Goal: Task Accomplishment & Management: Use online tool/utility

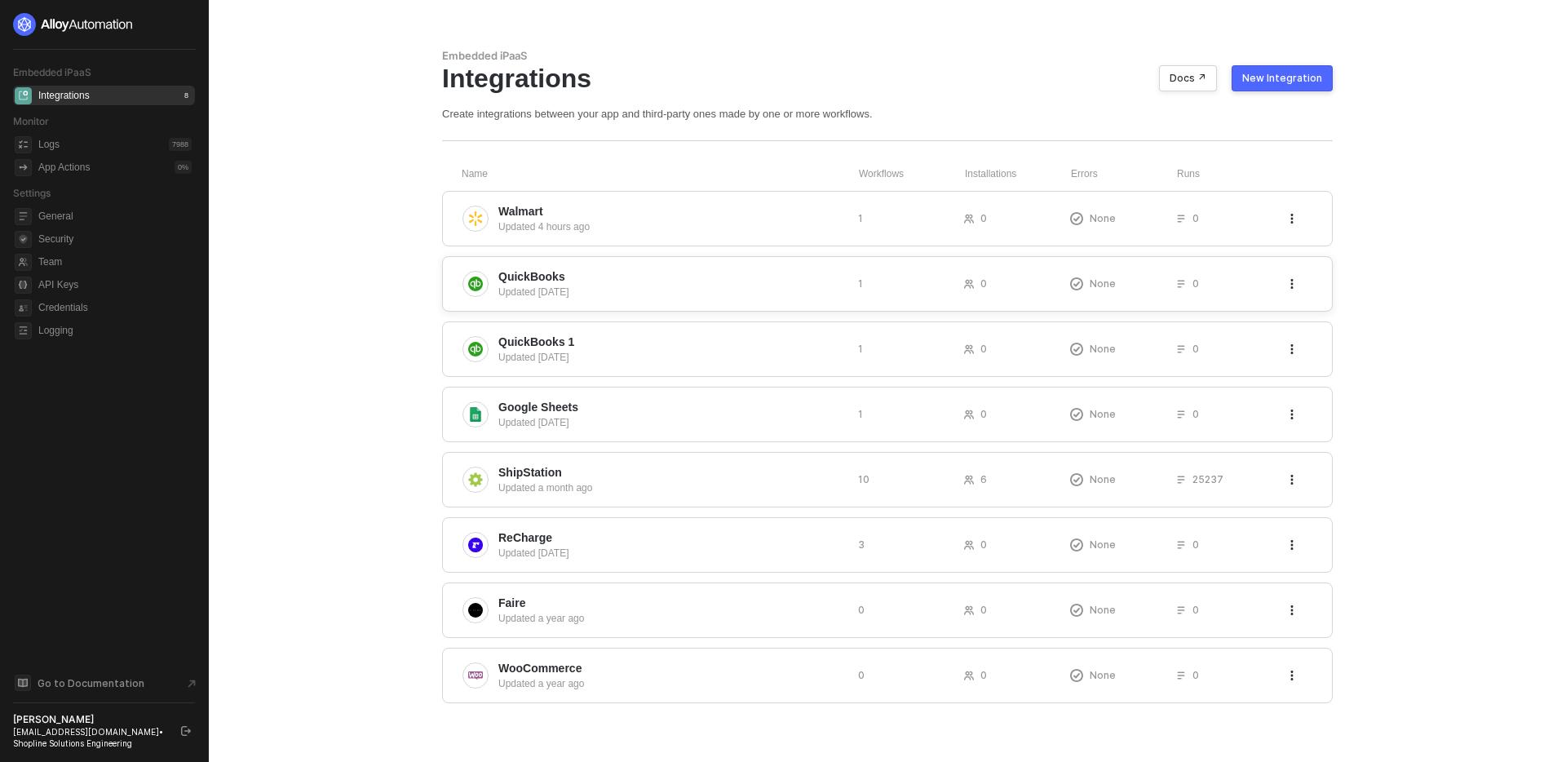
click at [696, 278] on span "QuickBooks" at bounding box center [671, 276] width 347 height 16
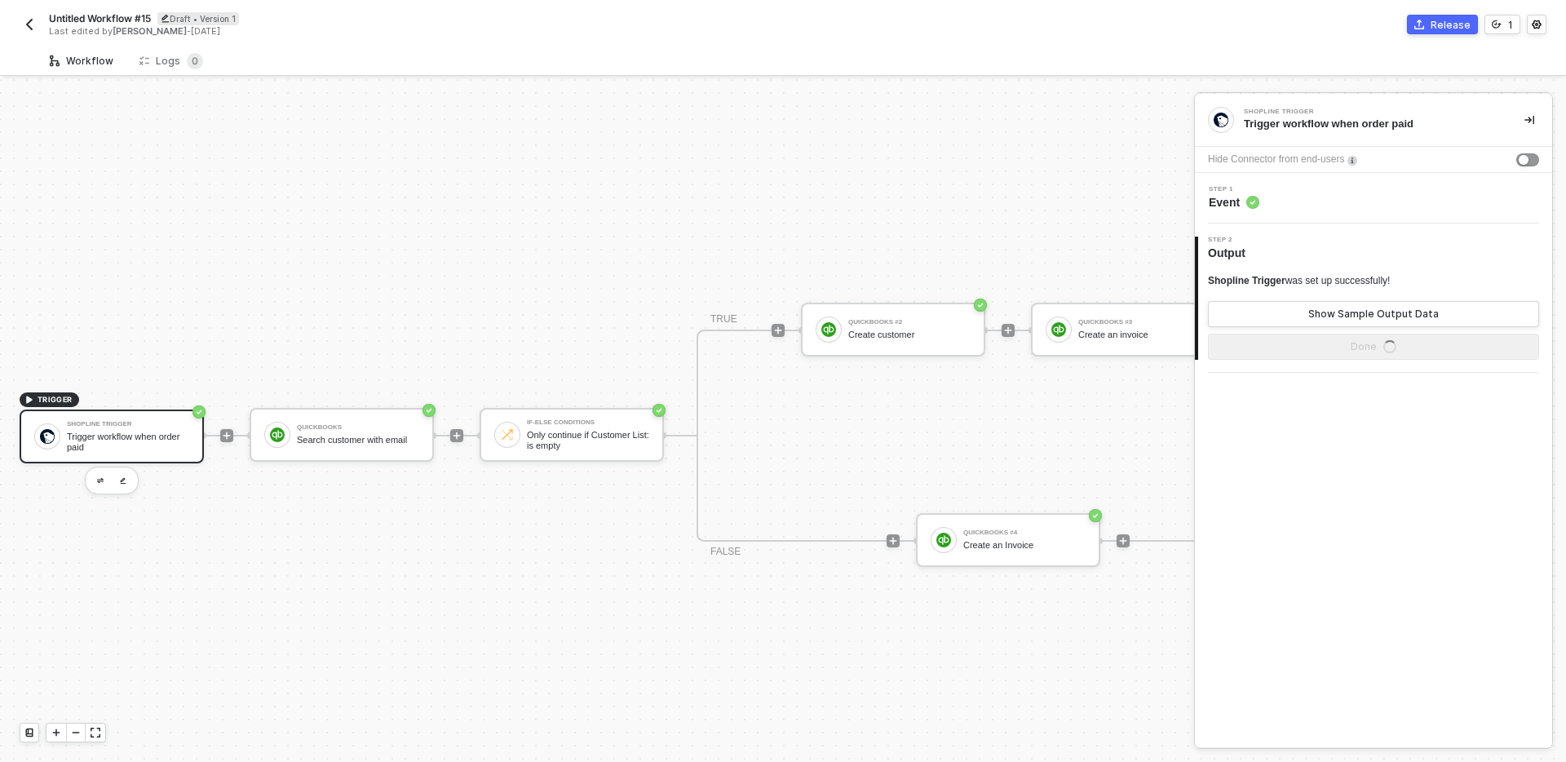
scroll to position [30, 0]
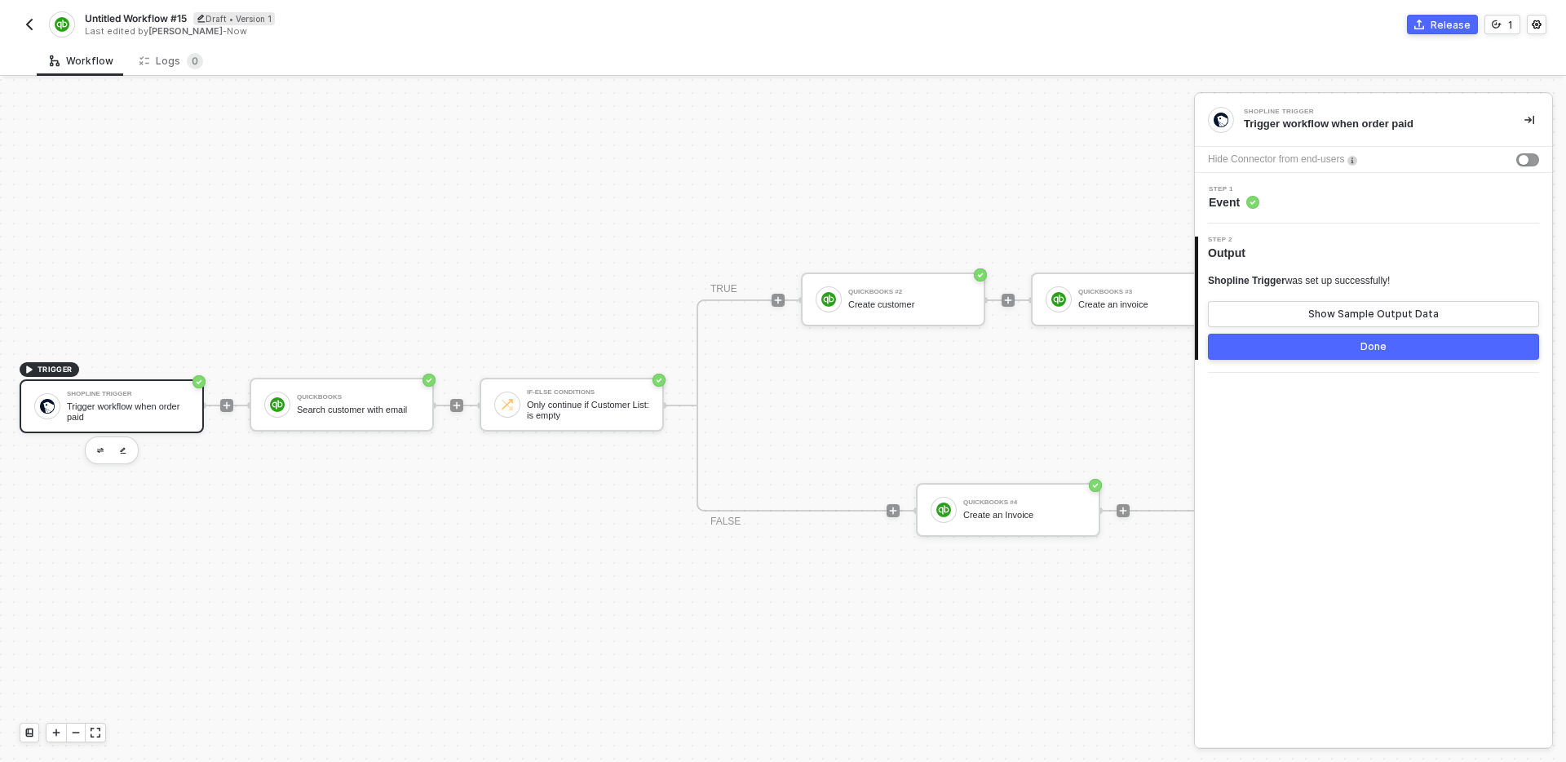
click at [876, 617] on div "TRIGGER Shopline Trigger Trigger workflow when order paid QuickBooks Search cus…" at bounding box center [674, 405] width 1349 height 713
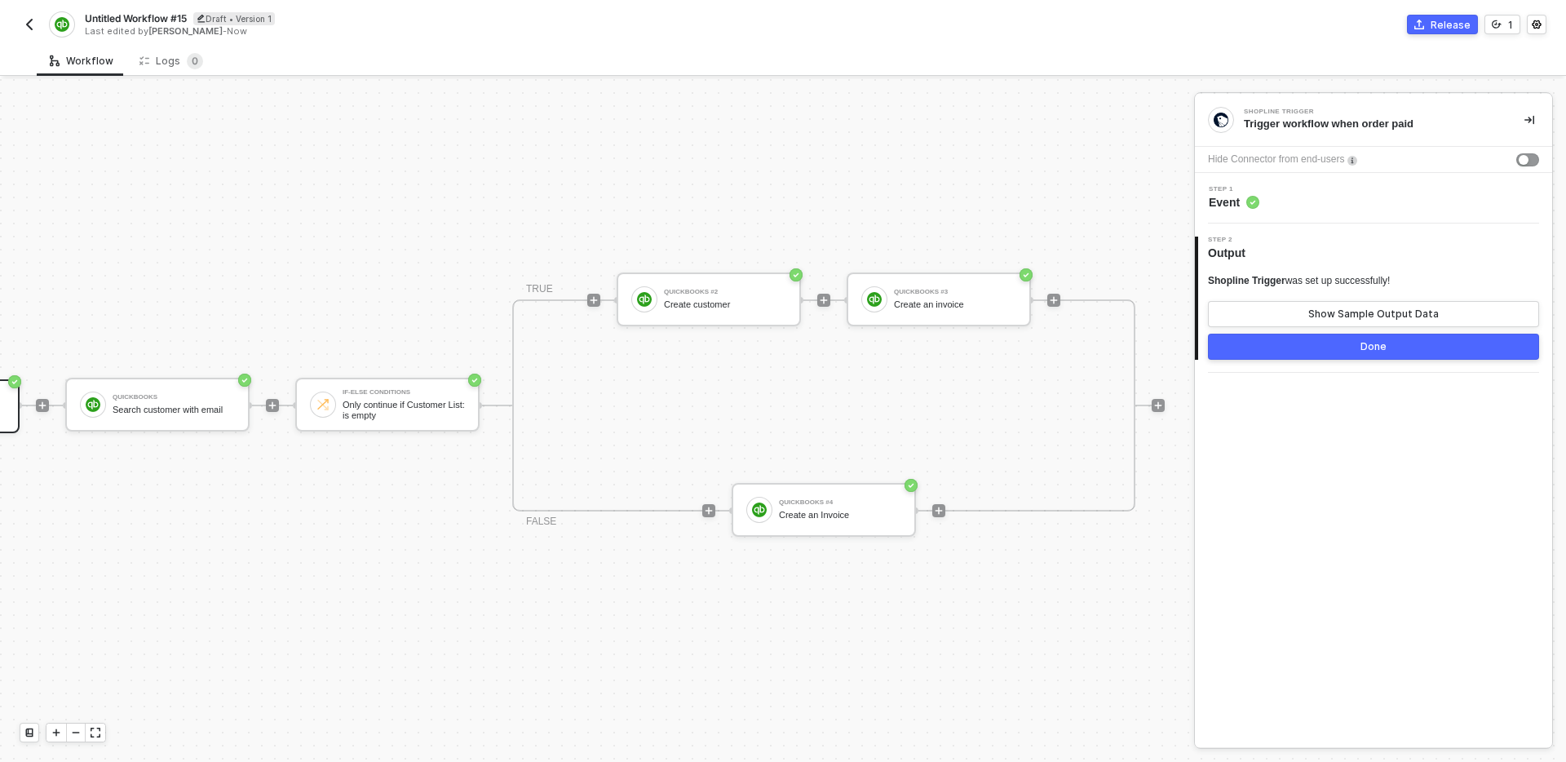
scroll to position [30, 257]
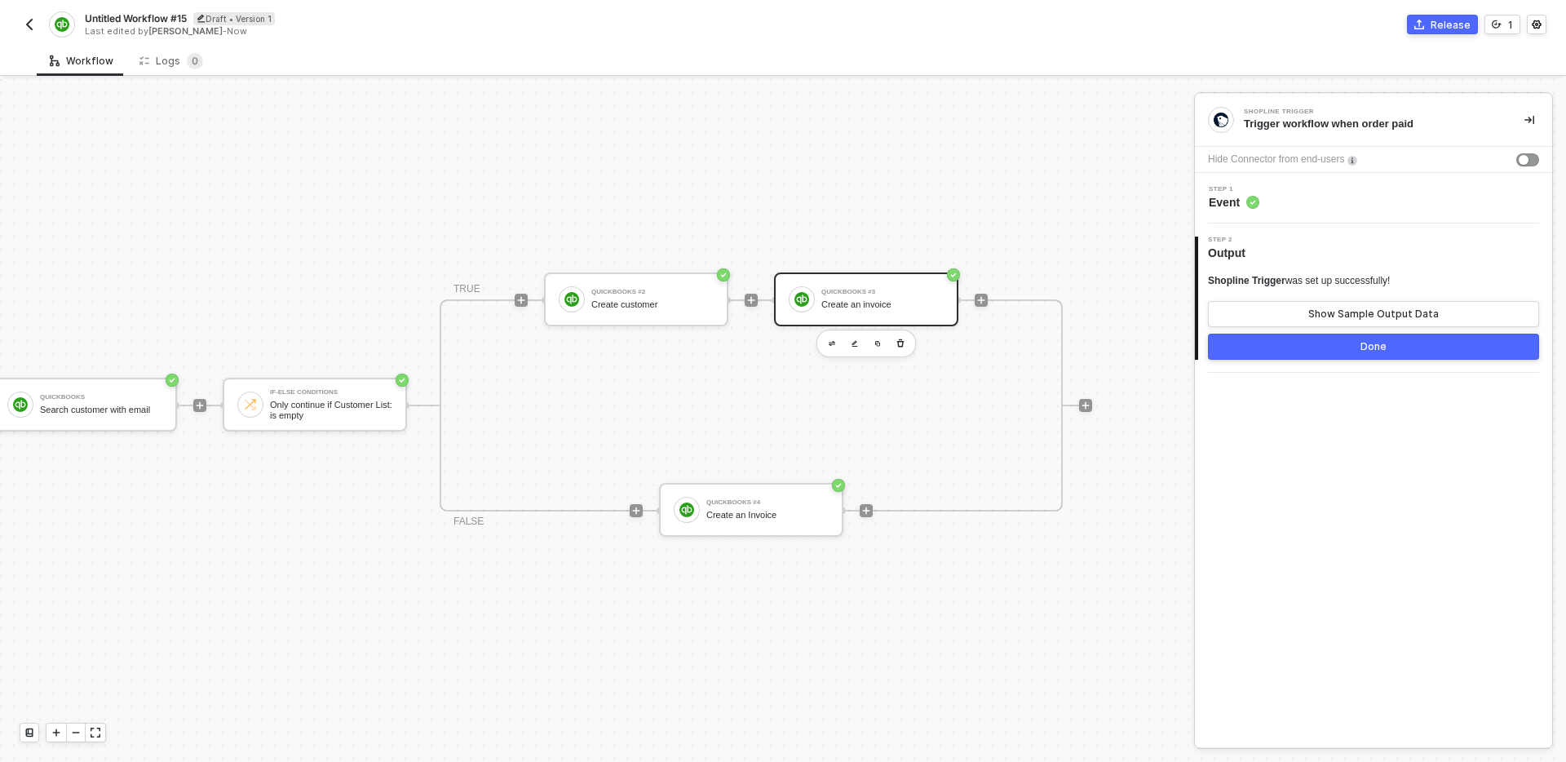
click at [869, 291] on div "QuickBooks #3" at bounding box center [882, 292] width 122 height 7
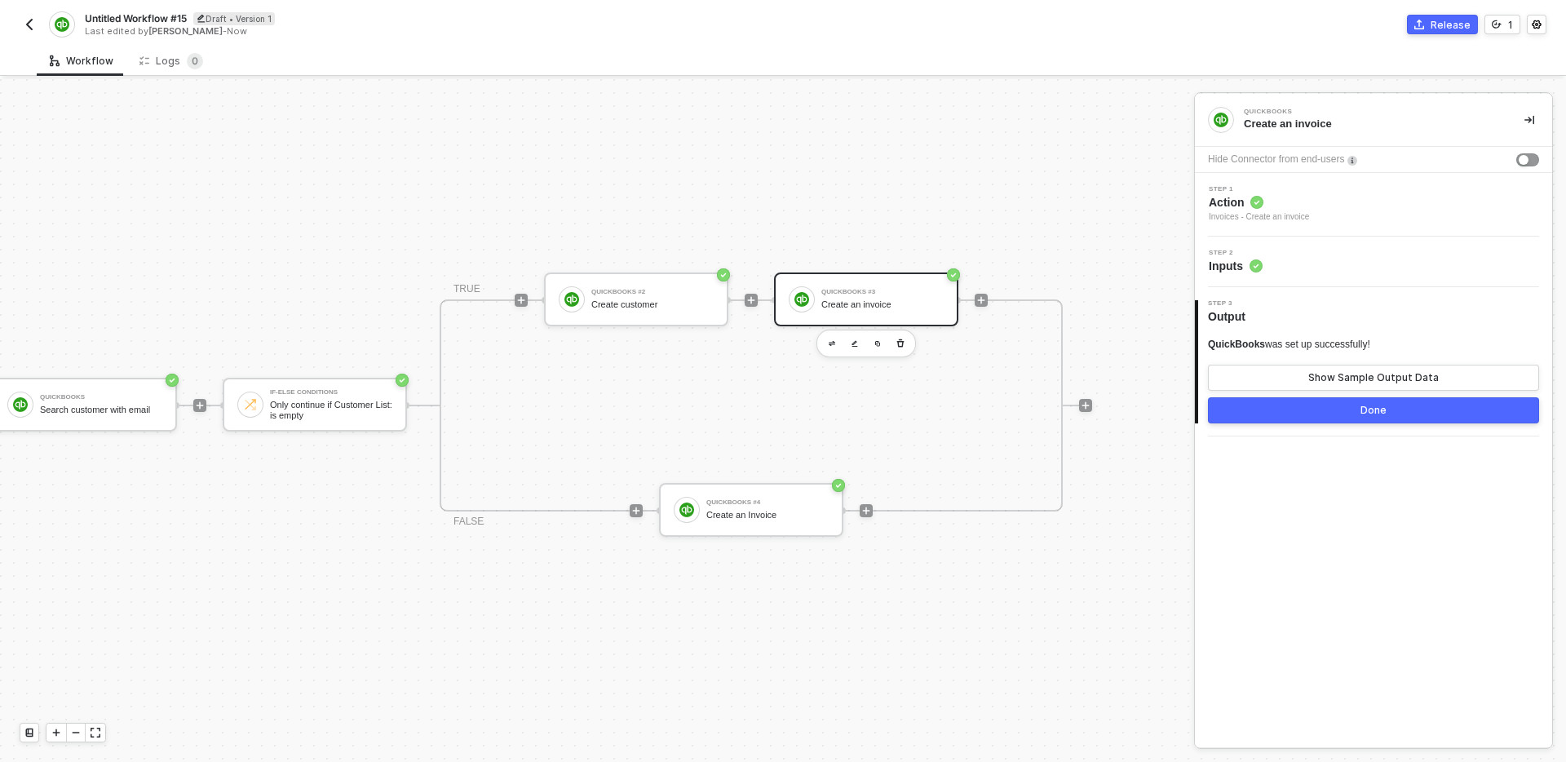
click at [1360, 272] on div "Step 2 Inputs" at bounding box center [1375, 262] width 353 height 24
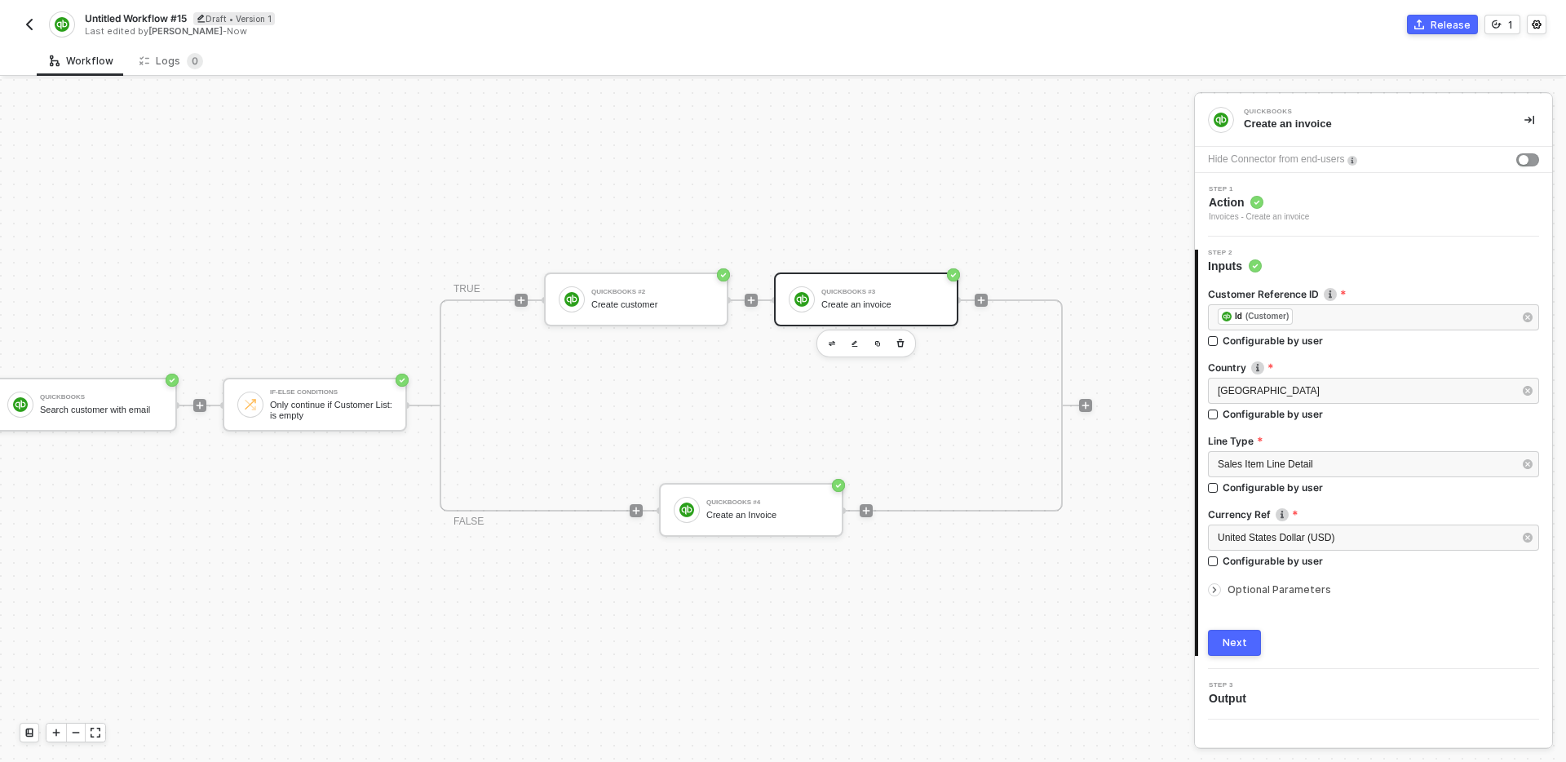
click at [1298, 591] on span "Optional Parameters" at bounding box center [1279, 589] width 104 height 12
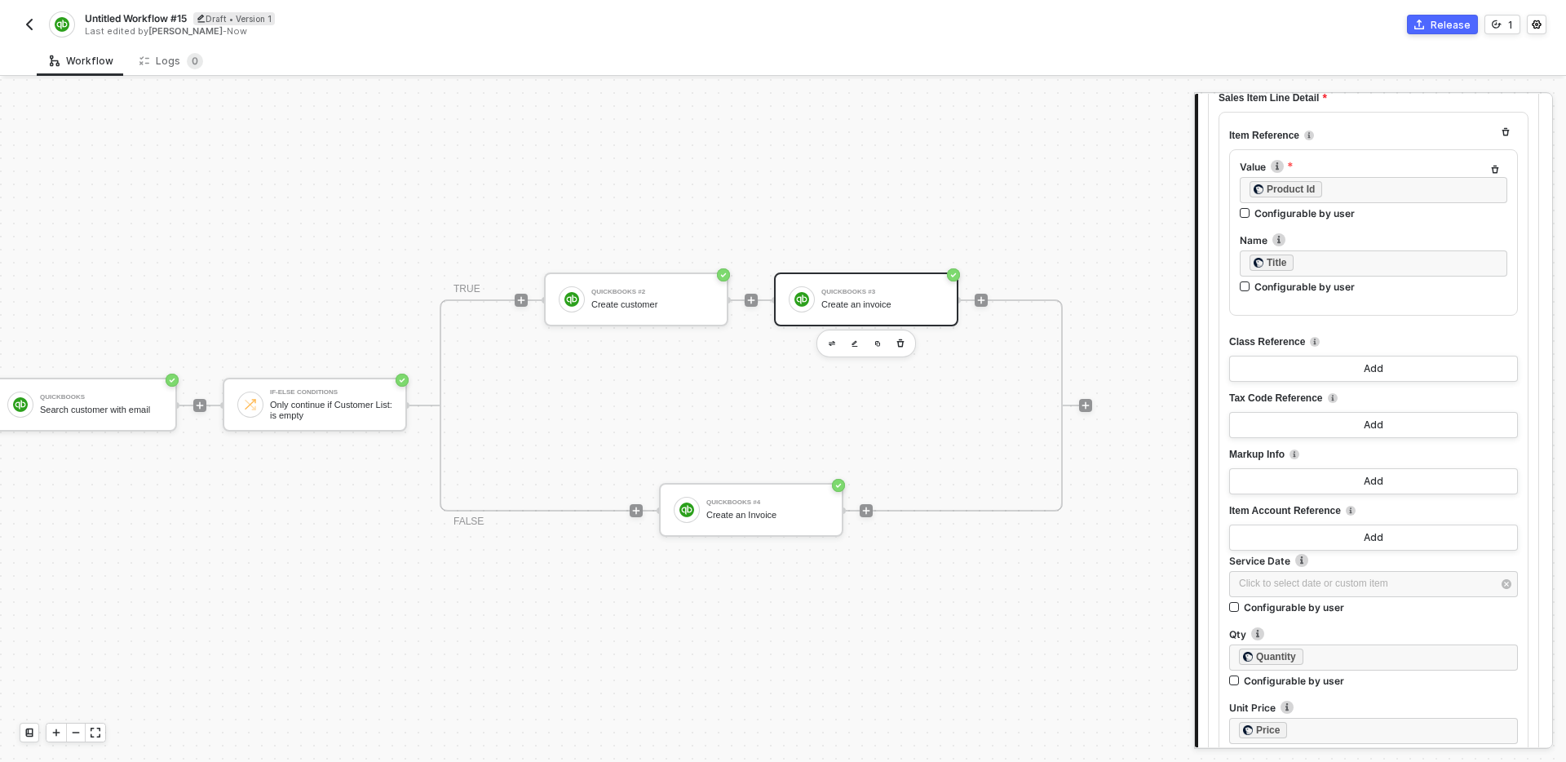
scroll to position [749, 0]
click at [1408, 364] on button "Add" at bounding box center [1373, 365] width 289 height 26
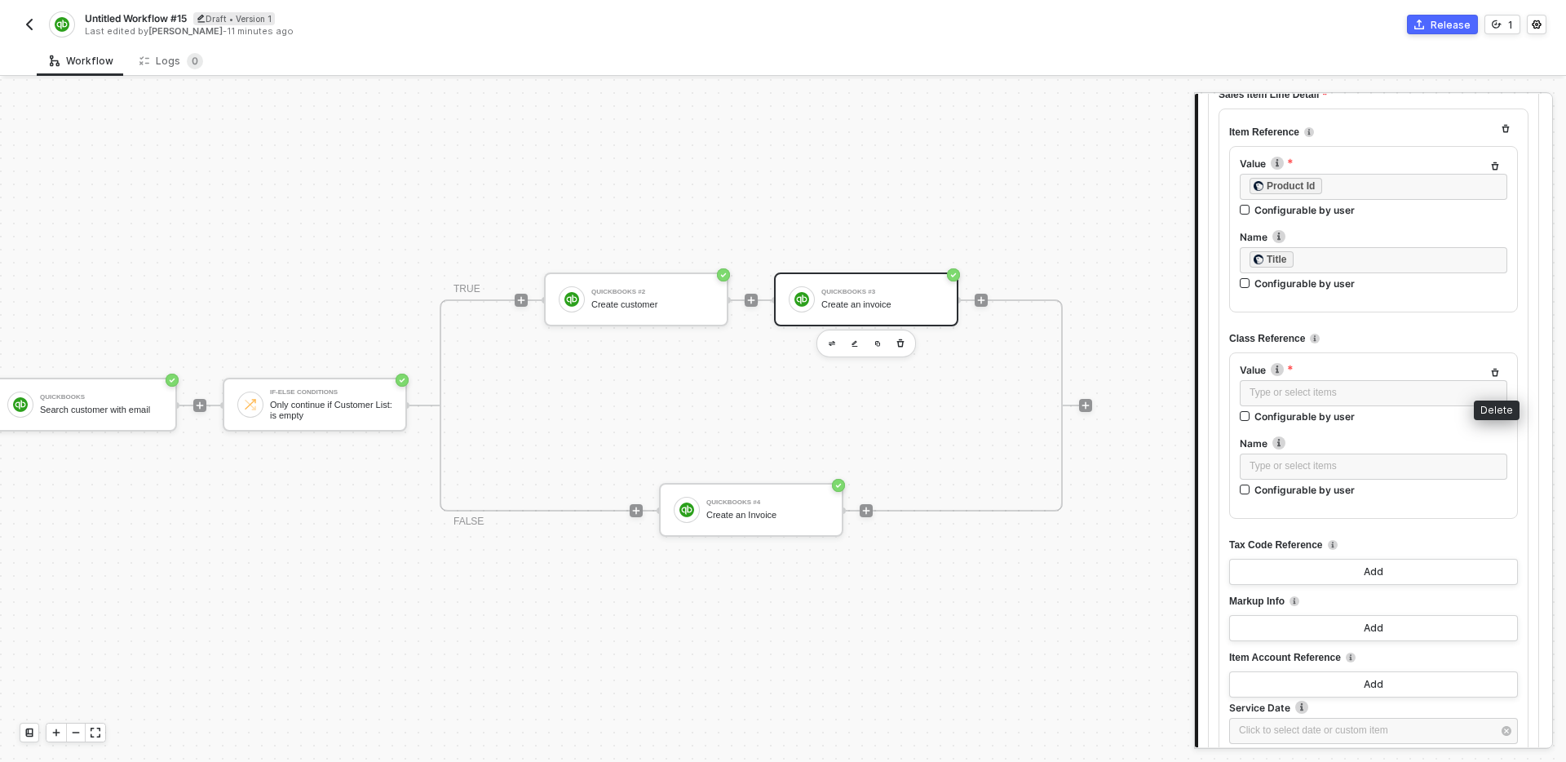
click at [1492, 374] on icon "button" at bounding box center [1495, 373] width 7 height 8
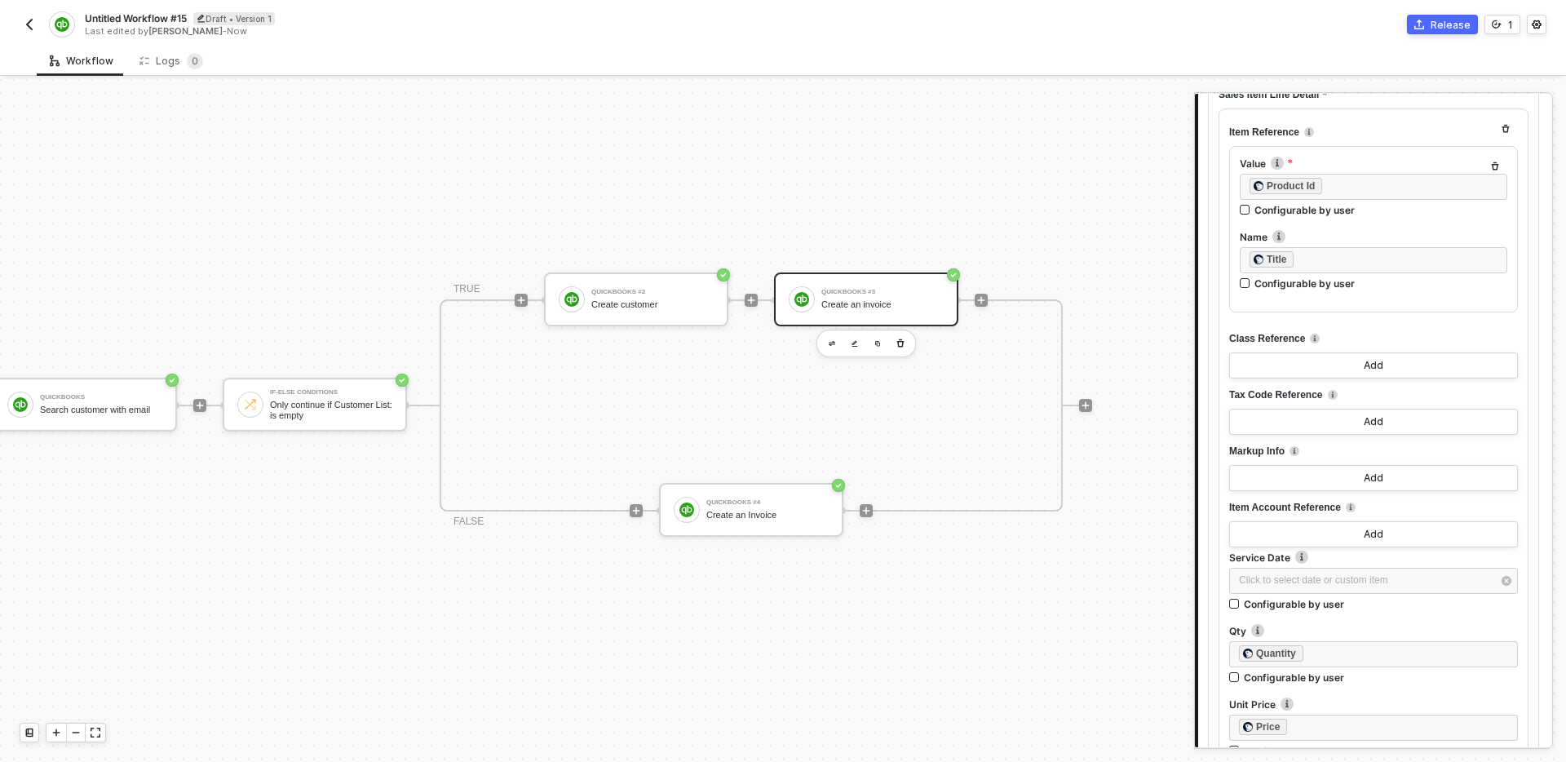
click at [1411, 320] on div "Item Reference Value ﻿ ﻿ Product Id ﻿ Configurable by user Name ﻿ ﻿ Title ﻿ Con…" at bounding box center [1373, 443] width 310 height 671
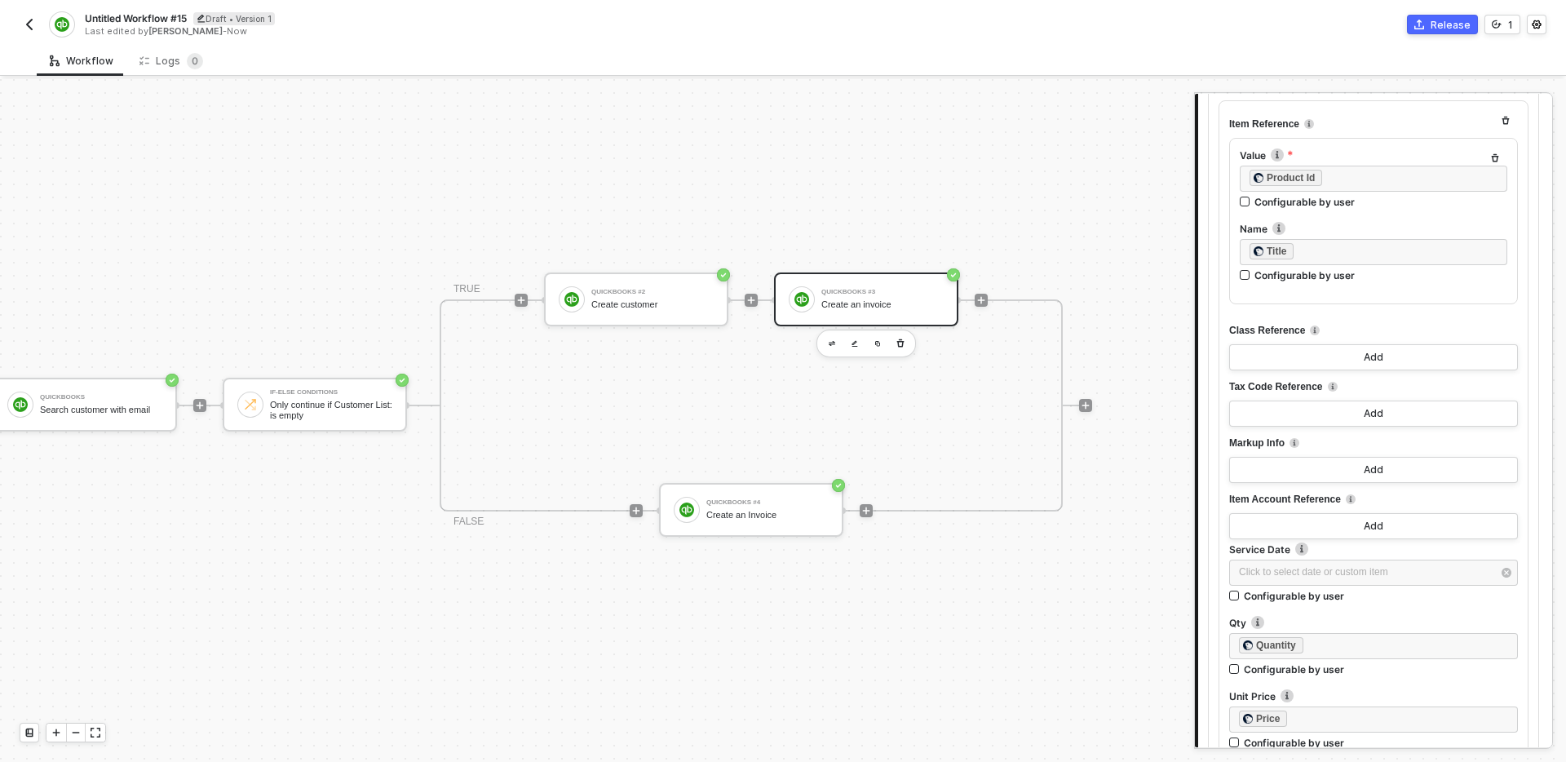
scroll to position [745, 0]
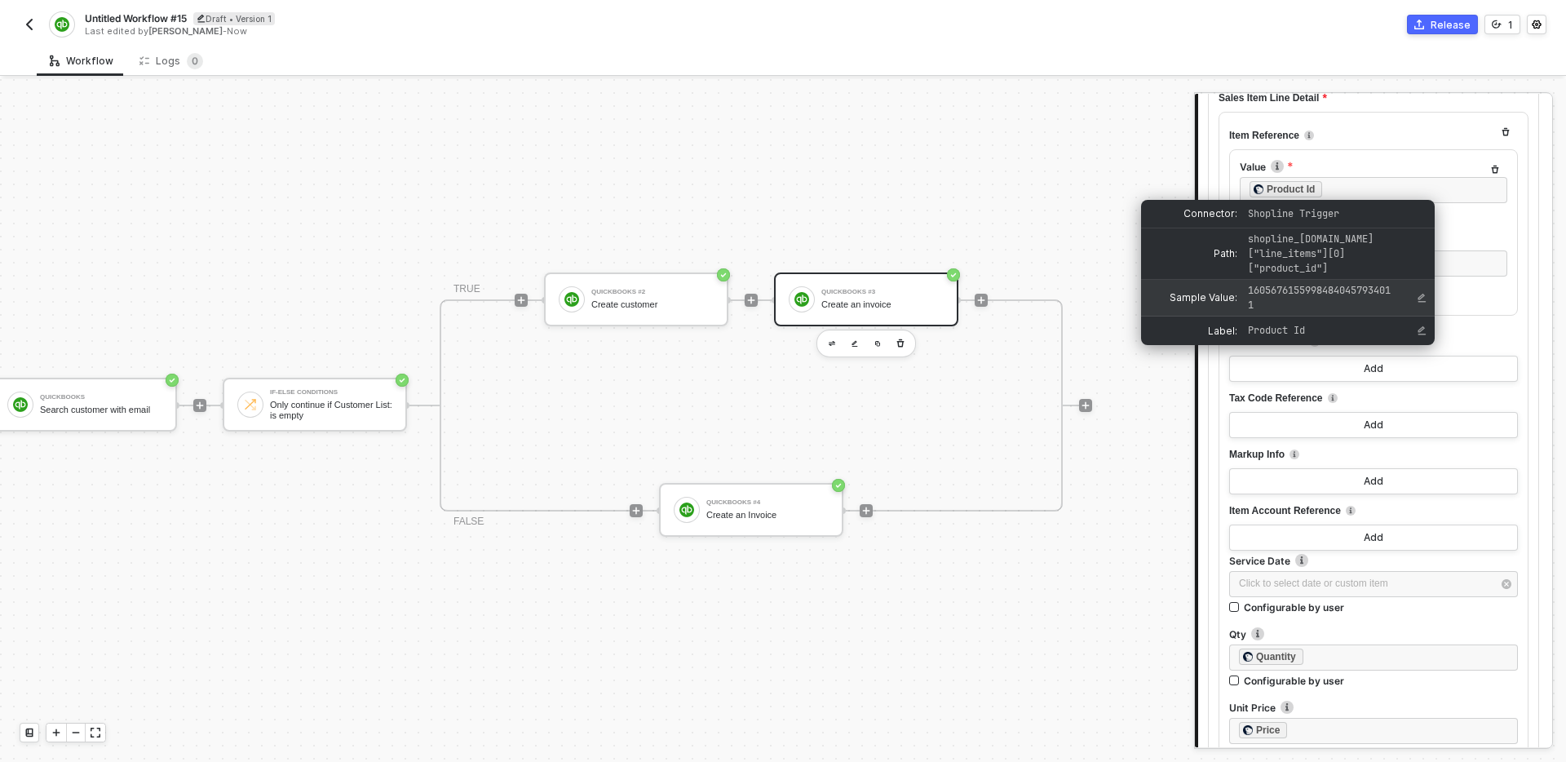
click at [1345, 284] on span "16056761559984840457934011" at bounding box center [1319, 298] width 143 height 28
copy span "16056761559984840457934011"
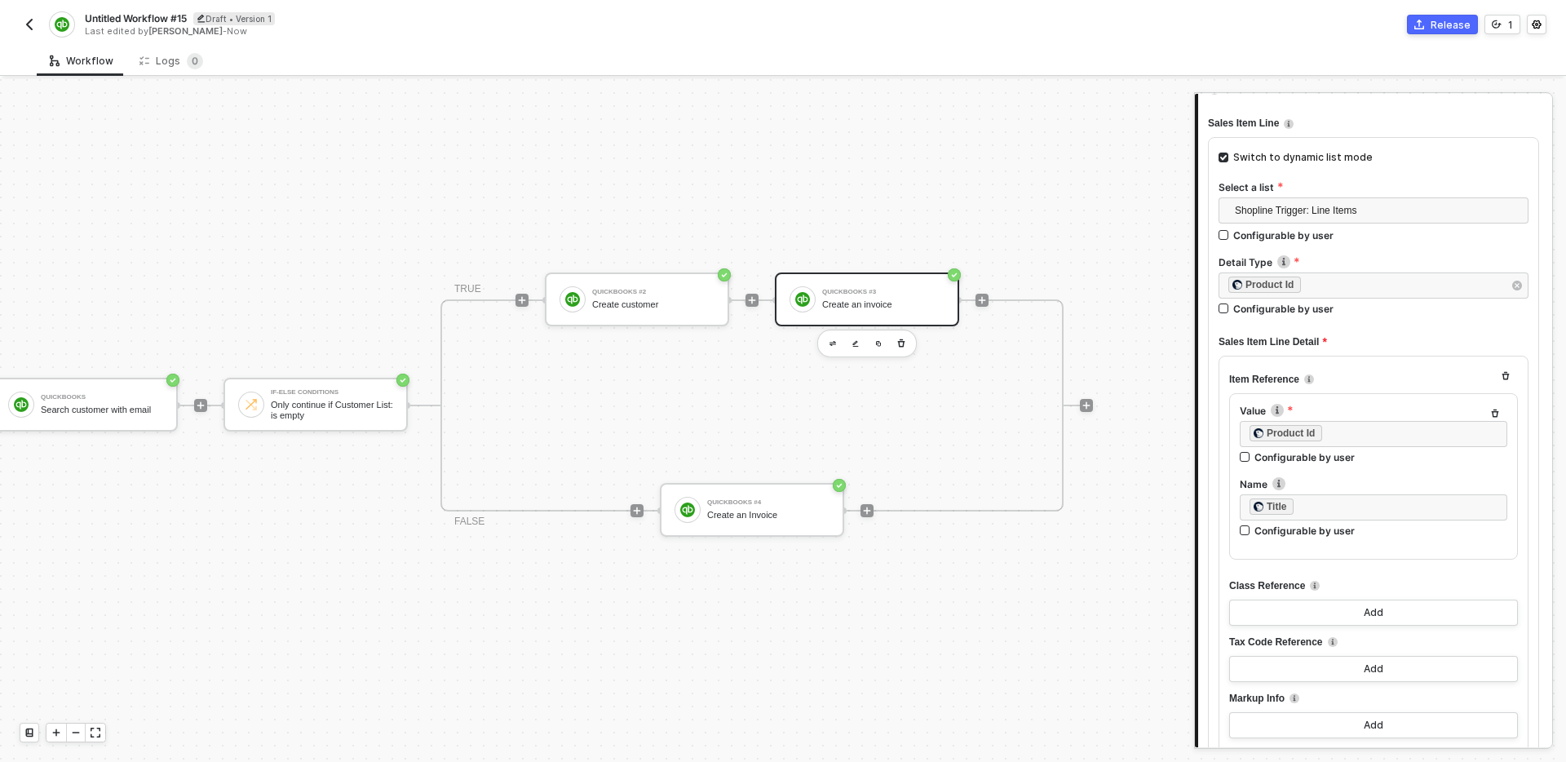
scroll to position [499, 0]
click at [1341, 287] on div "﻿ ﻿ Product Id ﻿" at bounding box center [1365, 288] width 274 height 18
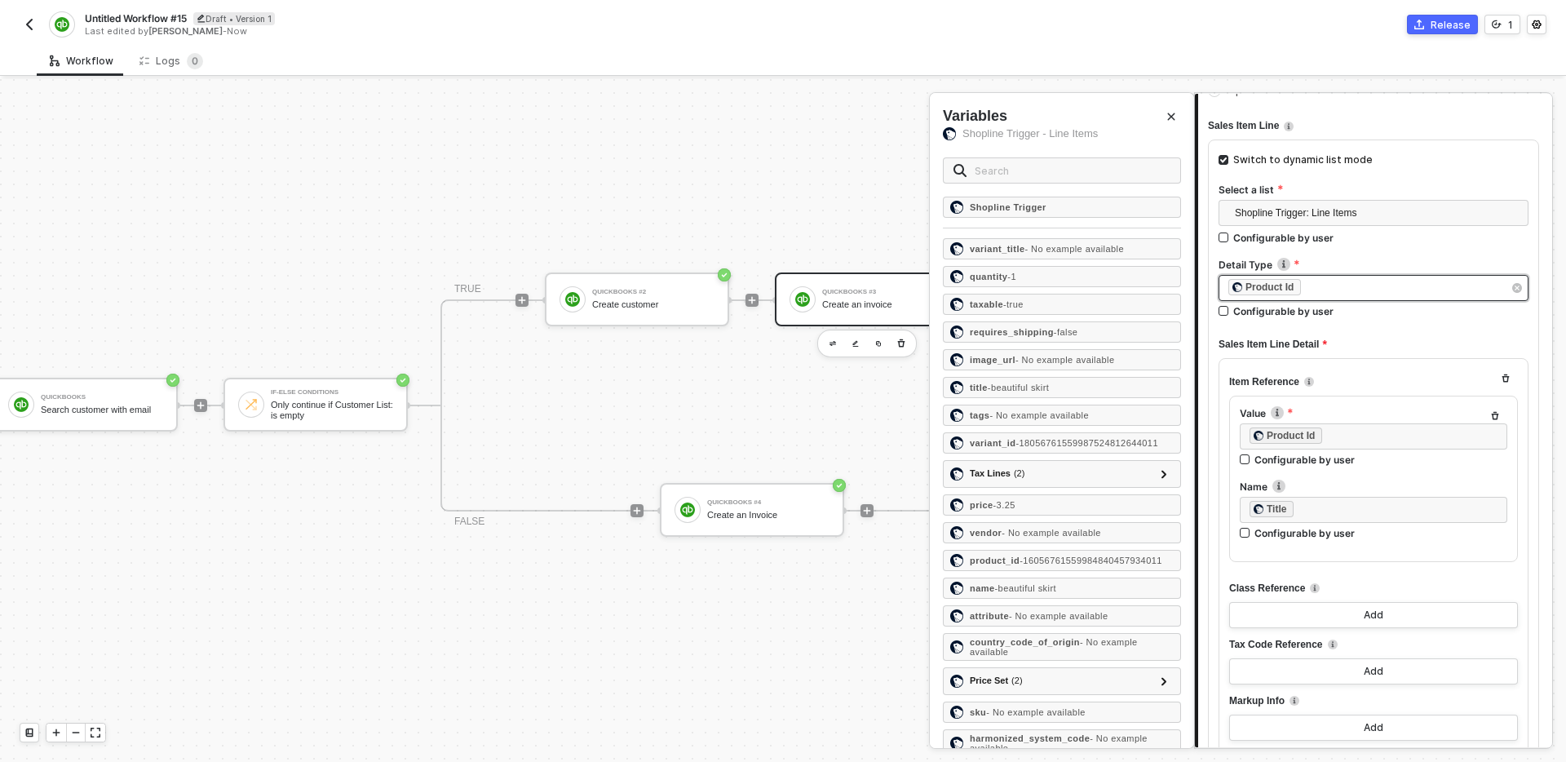
click at [1341, 287] on div "﻿ ﻿ Product Id ﻿" at bounding box center [1365, 288] width 274 height 18
click at [1355, 254] on div at bounding box center [1373, 254] width 310 height 7
click at [1340, 281] on div "Type or select items ﻿" at bounding box center [1365, 287] width 274 height 15
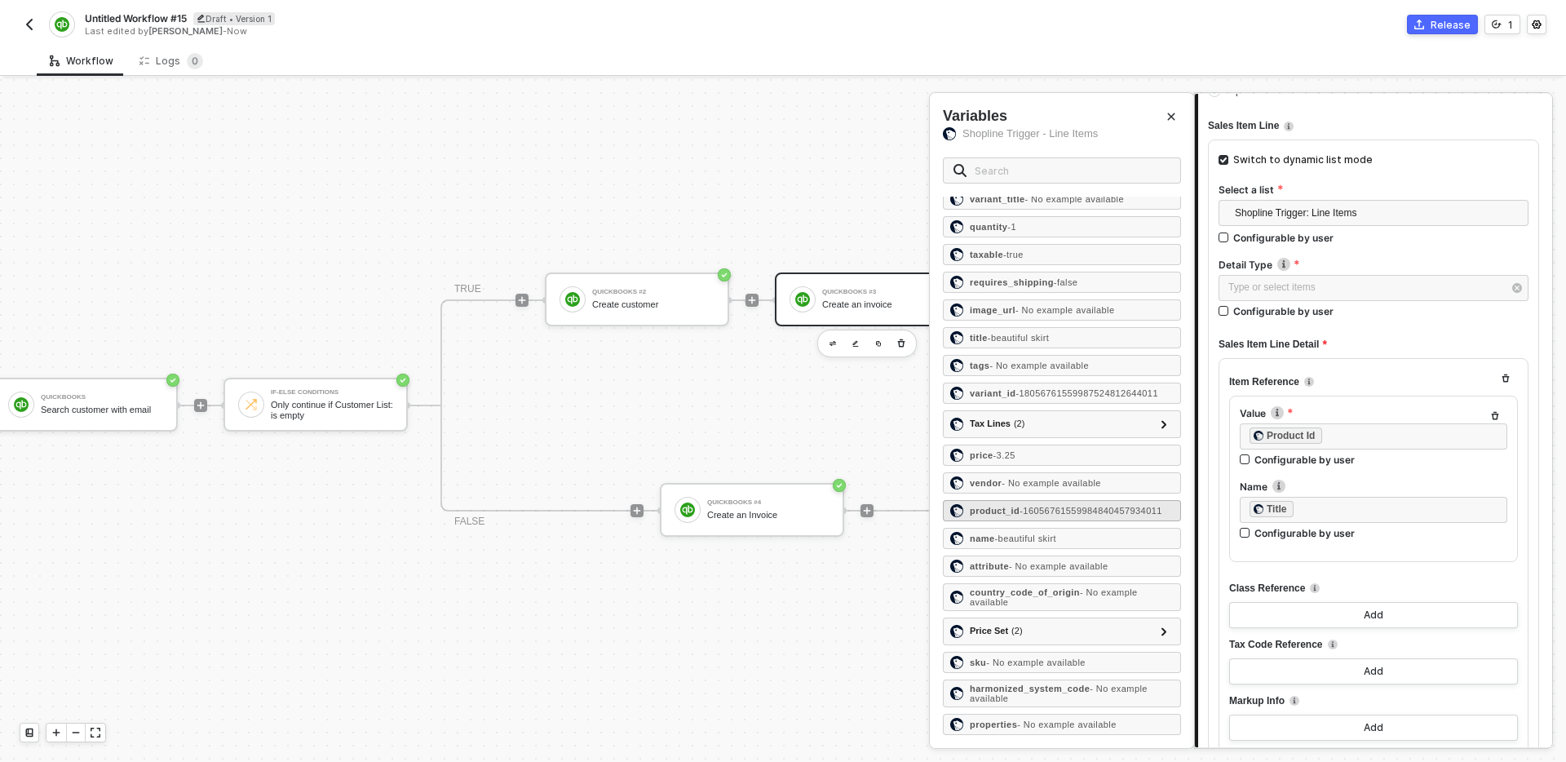
click at [1089, 509] on span "- 16056761559984840457934011" at bounding box center [1090, 511] width 143 height 10
click at [1381, 338] on div "Sales Item Line Detail" at bounding box center [1373, 344] width 310 height 27
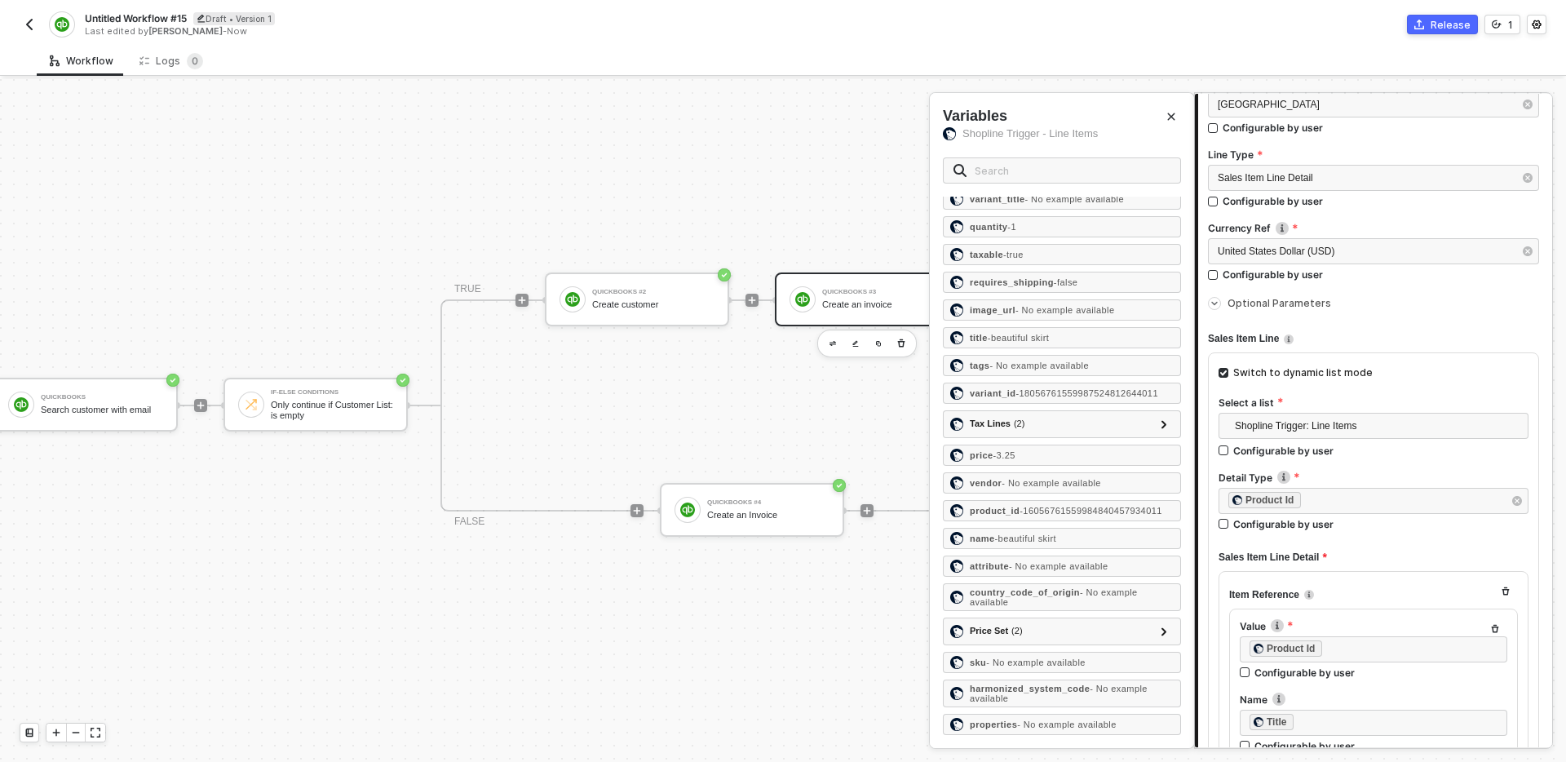
scroll to position [273, 0]
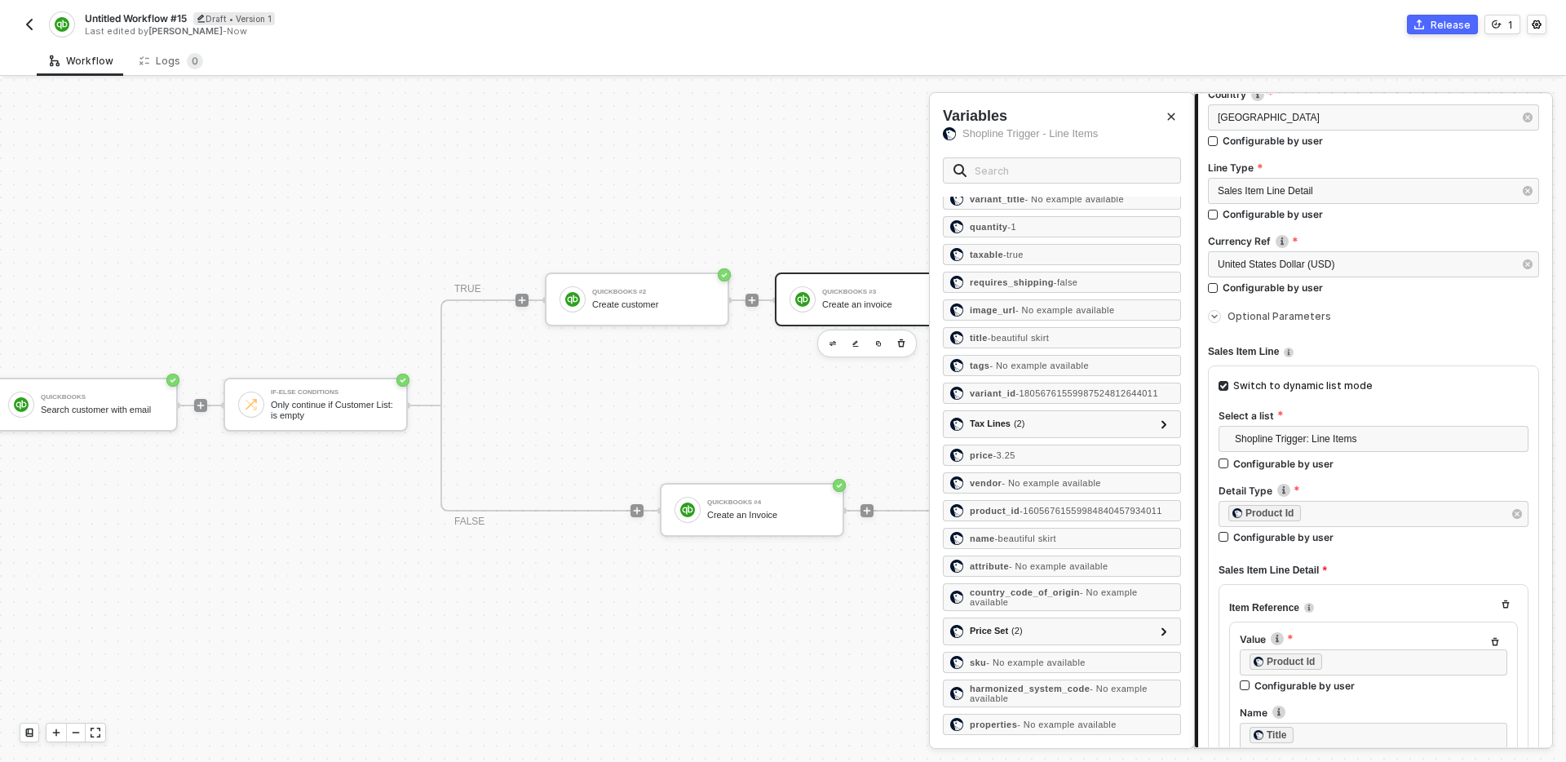
click at [1168, 112] on icon "Close" at bounding box center [1171, 117] width 10 height 10
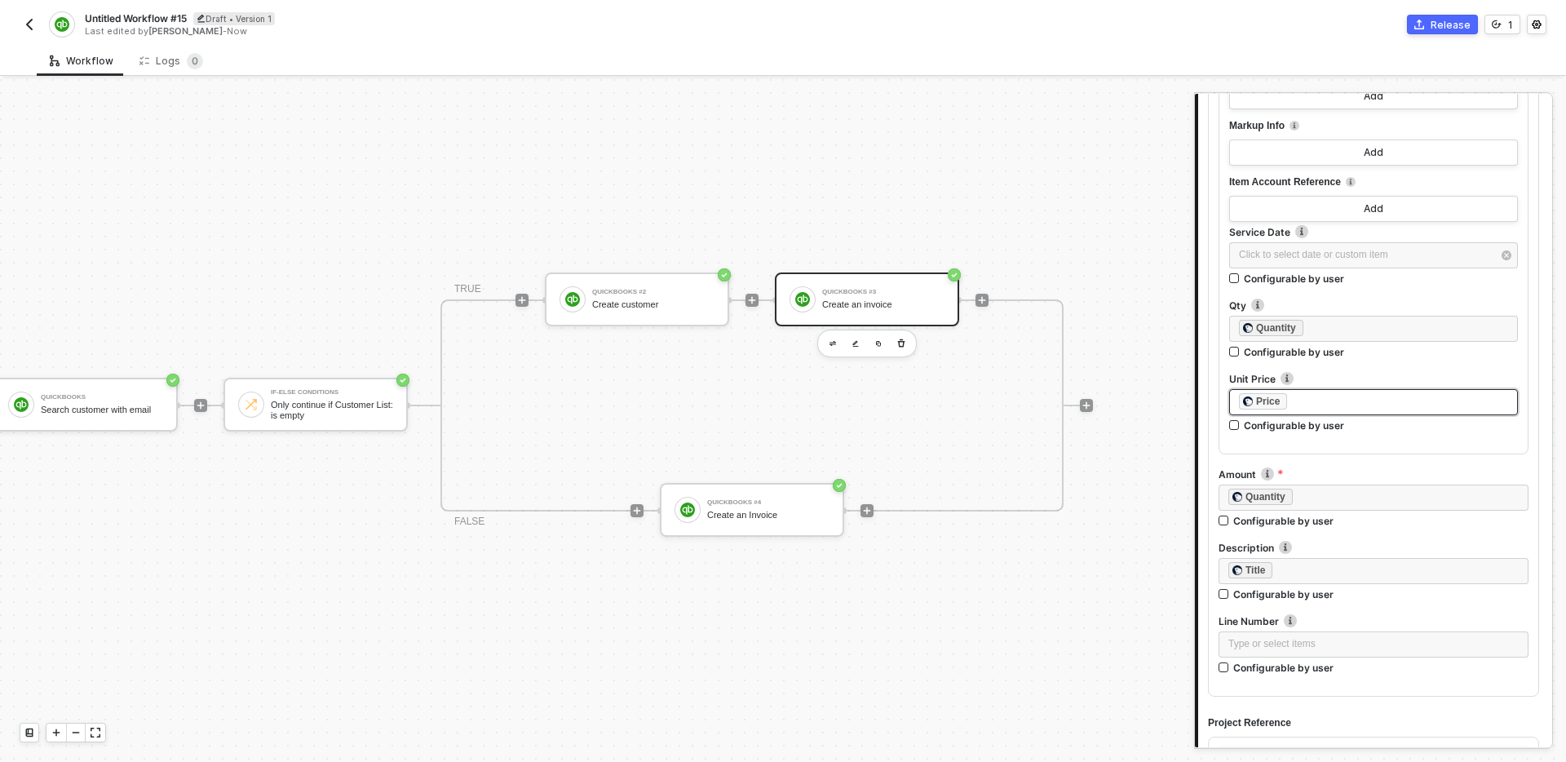
scroll to position [1084, 0]
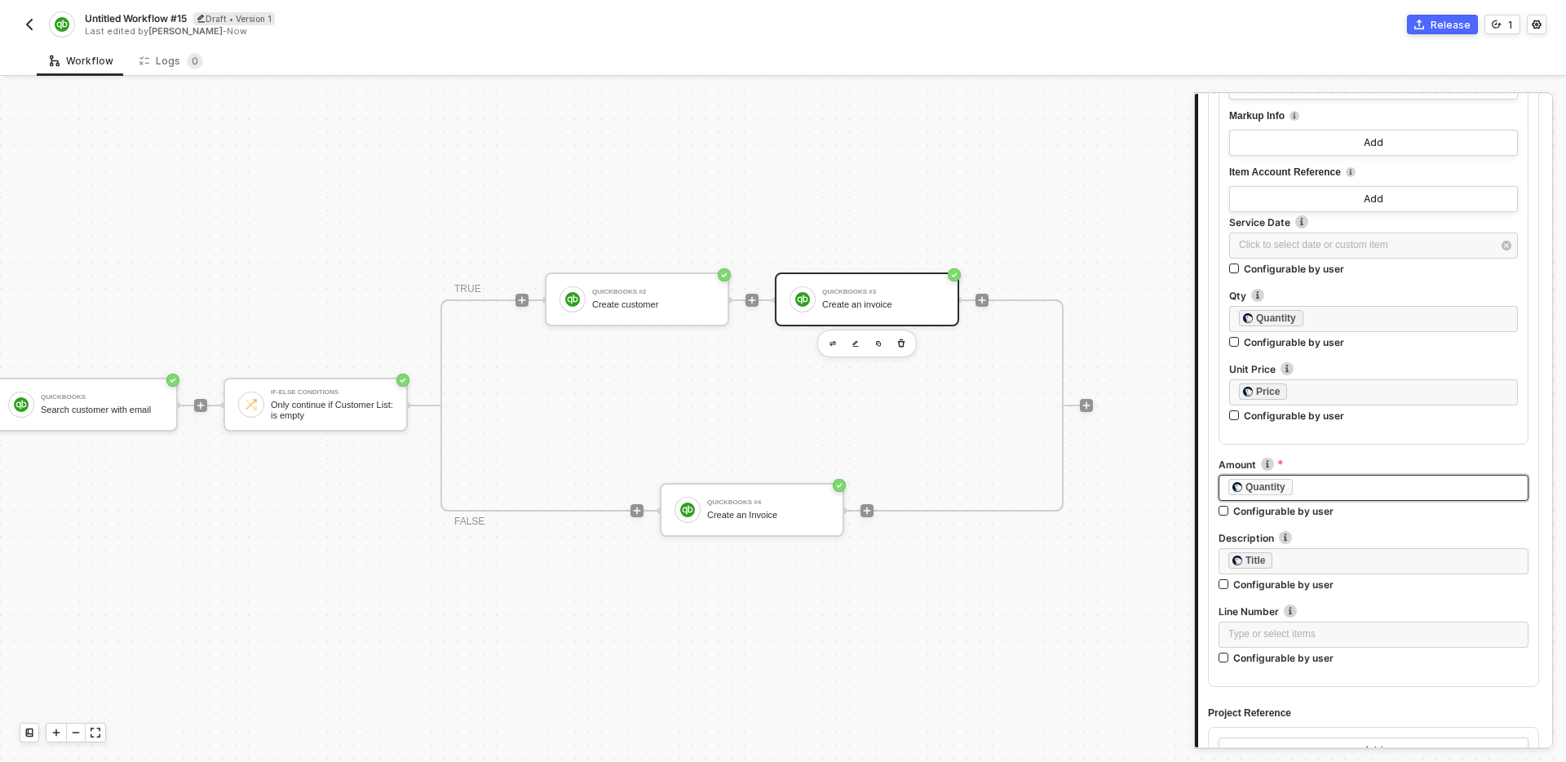
click at [1317, 488] on div "﻿ ﻿ Quantity ﻿" at bounding box center [1373, 488] width 290 height 18
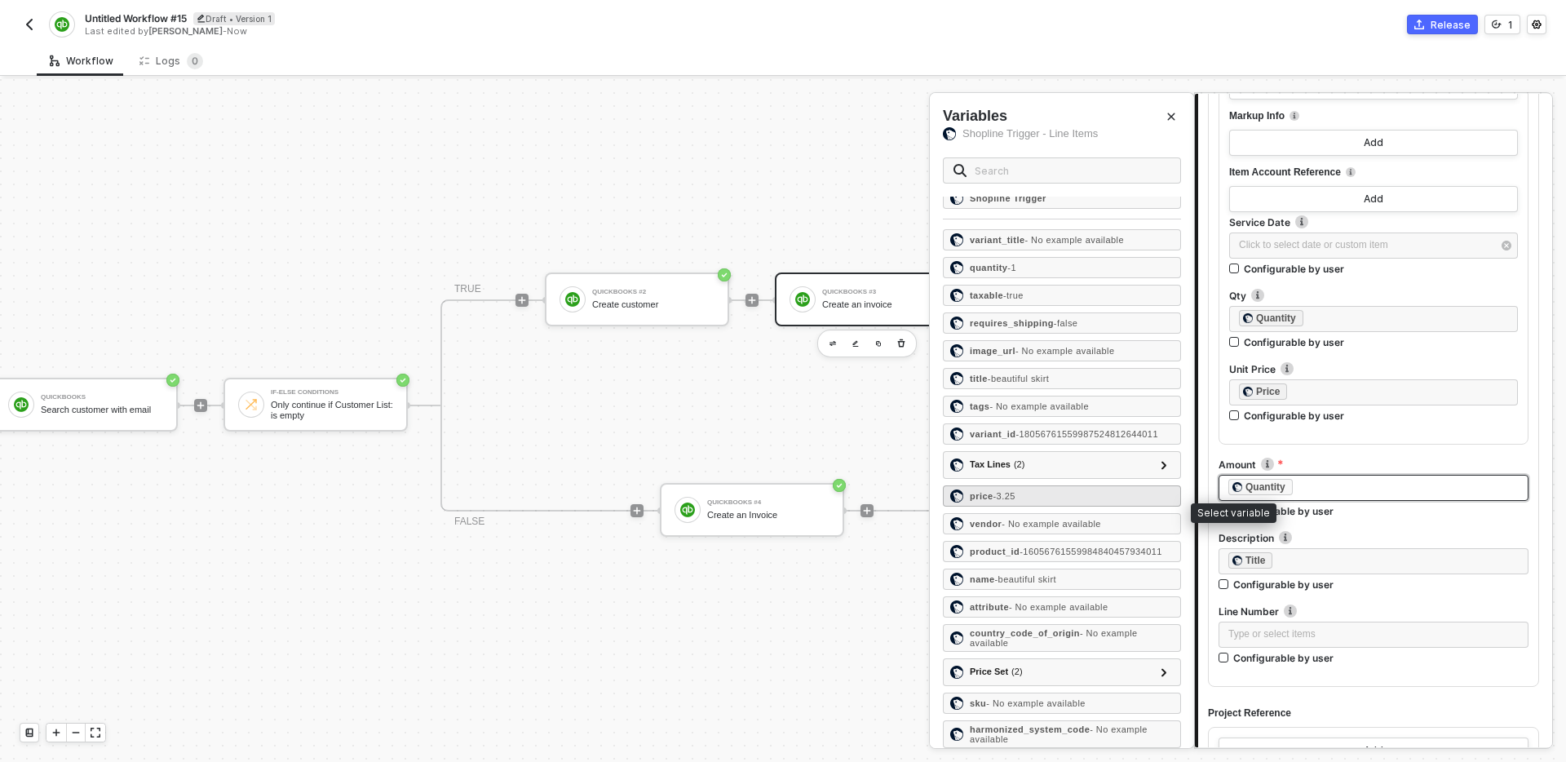
scroll to position [0, 0]
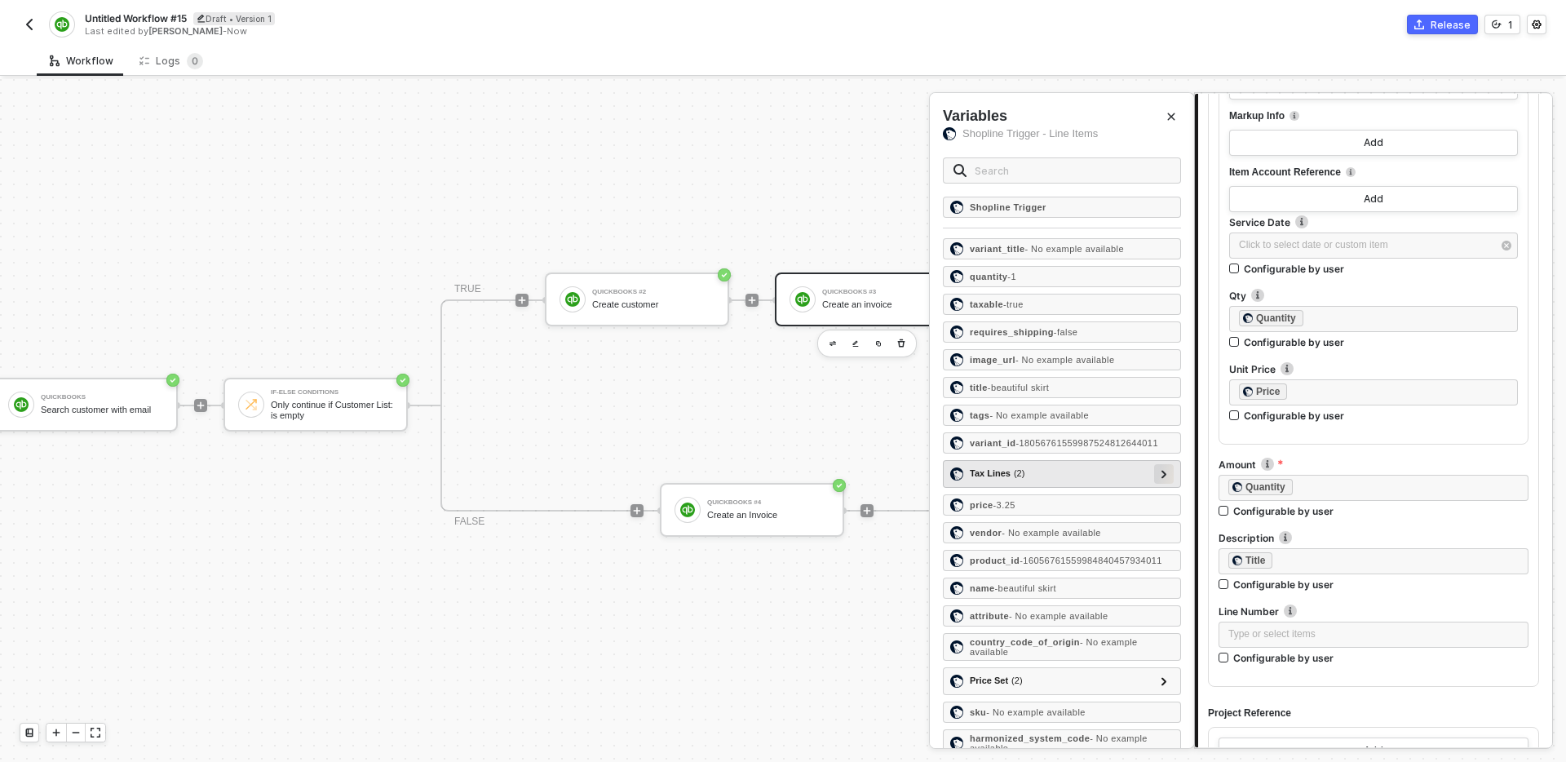
click at [1163, 478] on icon at bounding box center [1164, 474] width 6 height 8
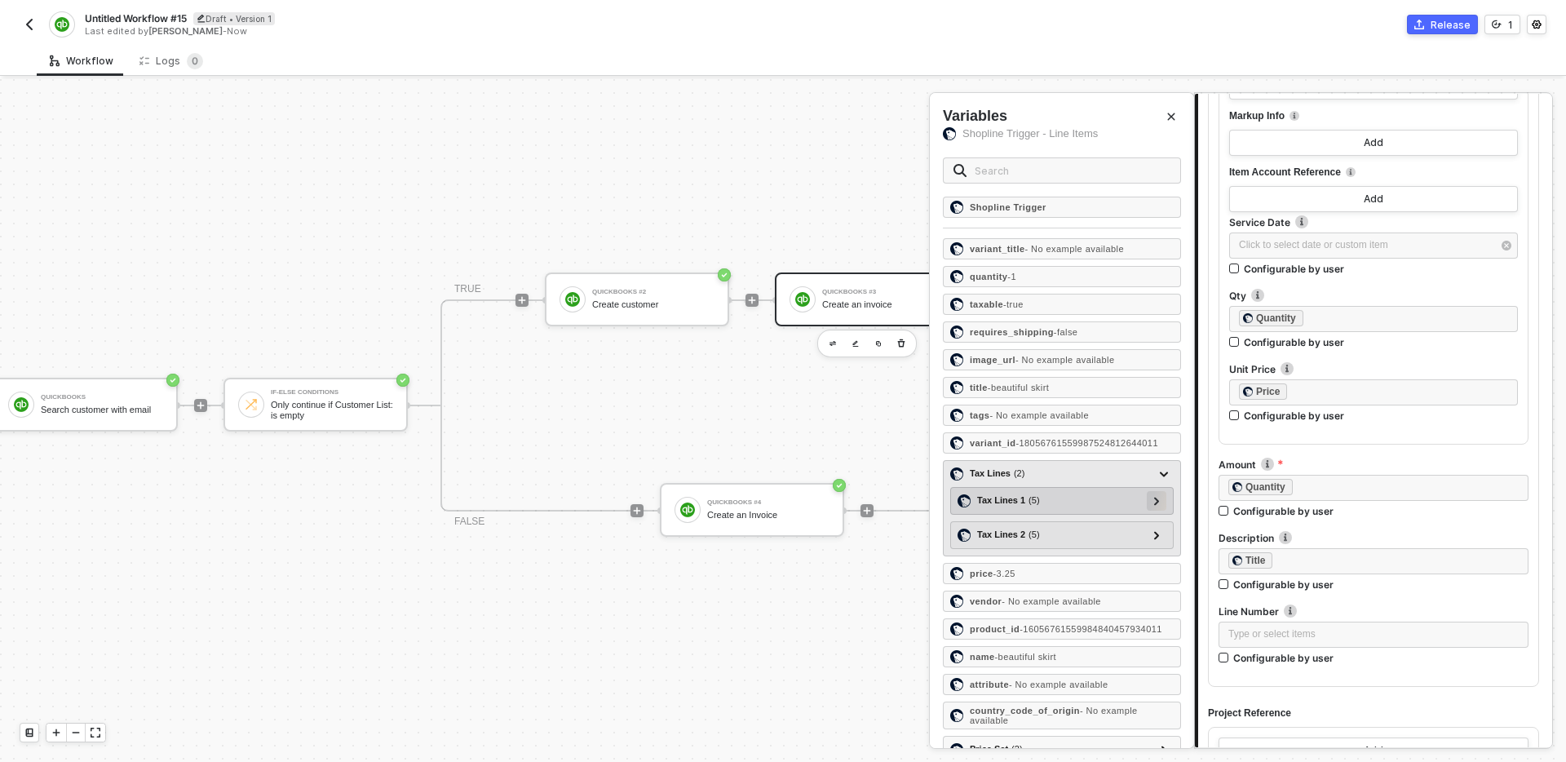
click at [1154, 509] on div at bounding box center [1156, 500] width 8 height 18
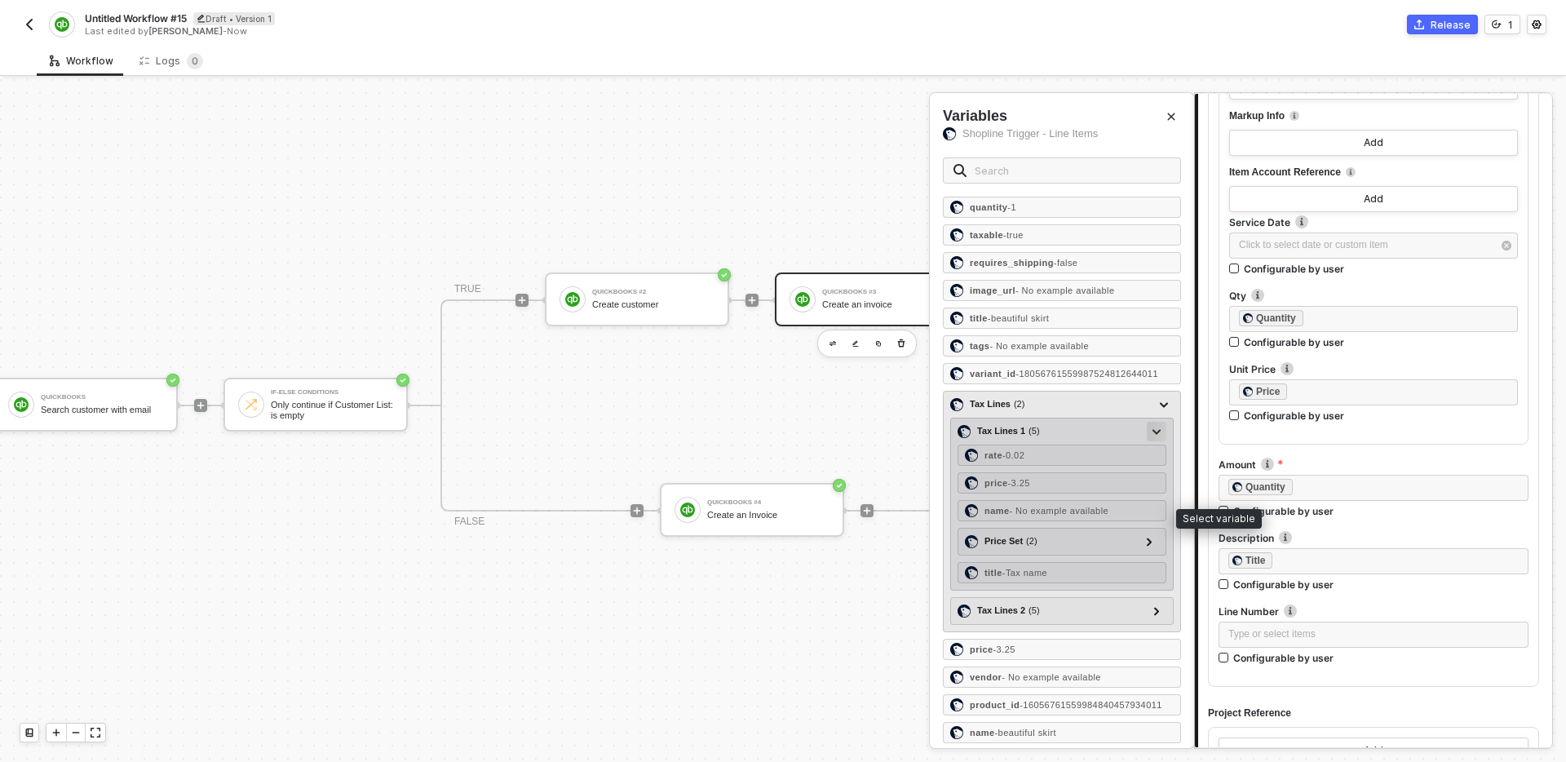
scroll to position [83, 0]
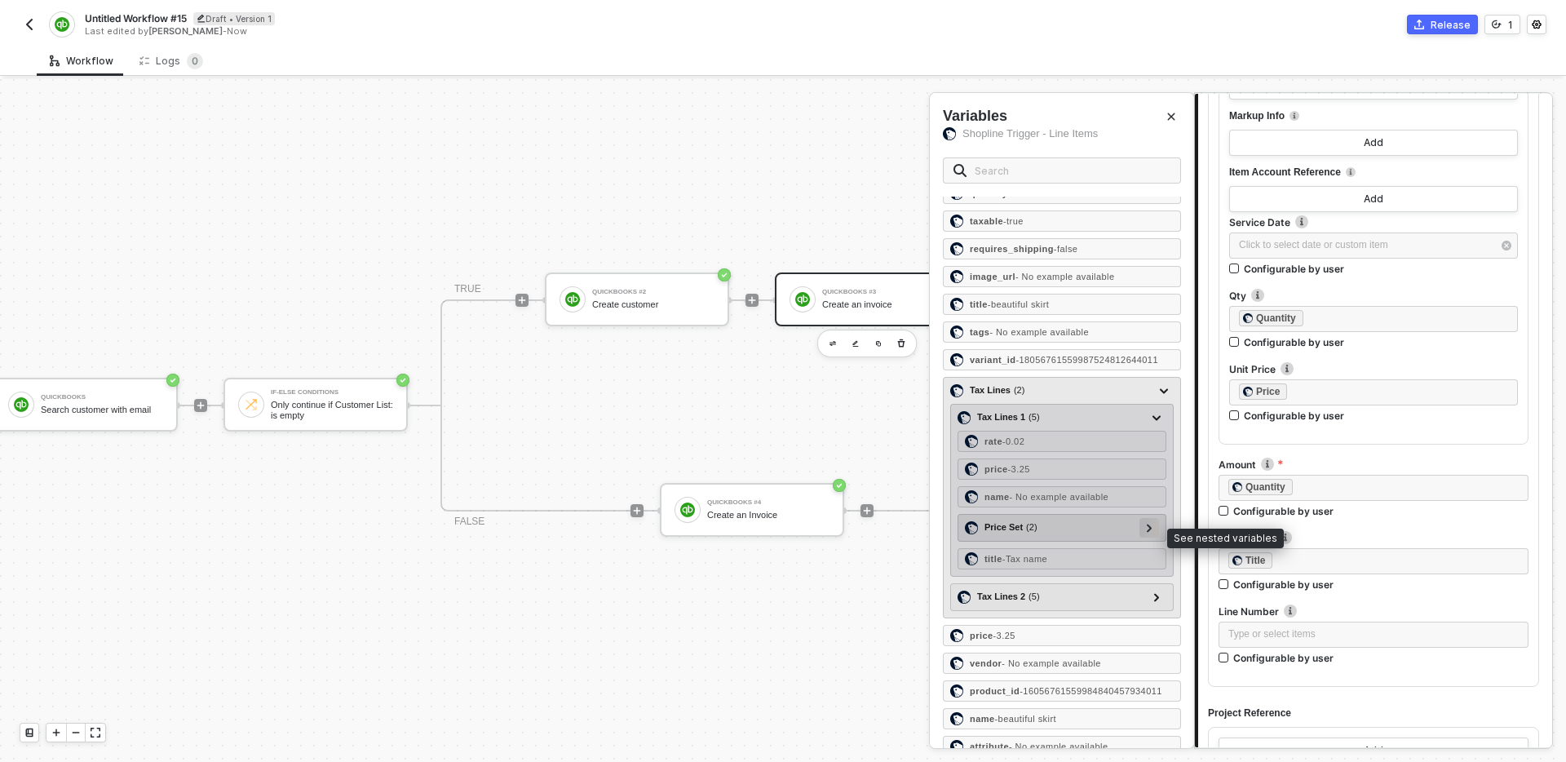
click at [1151, 536] on div at bounding box center [1149, 527] width 8 height 18
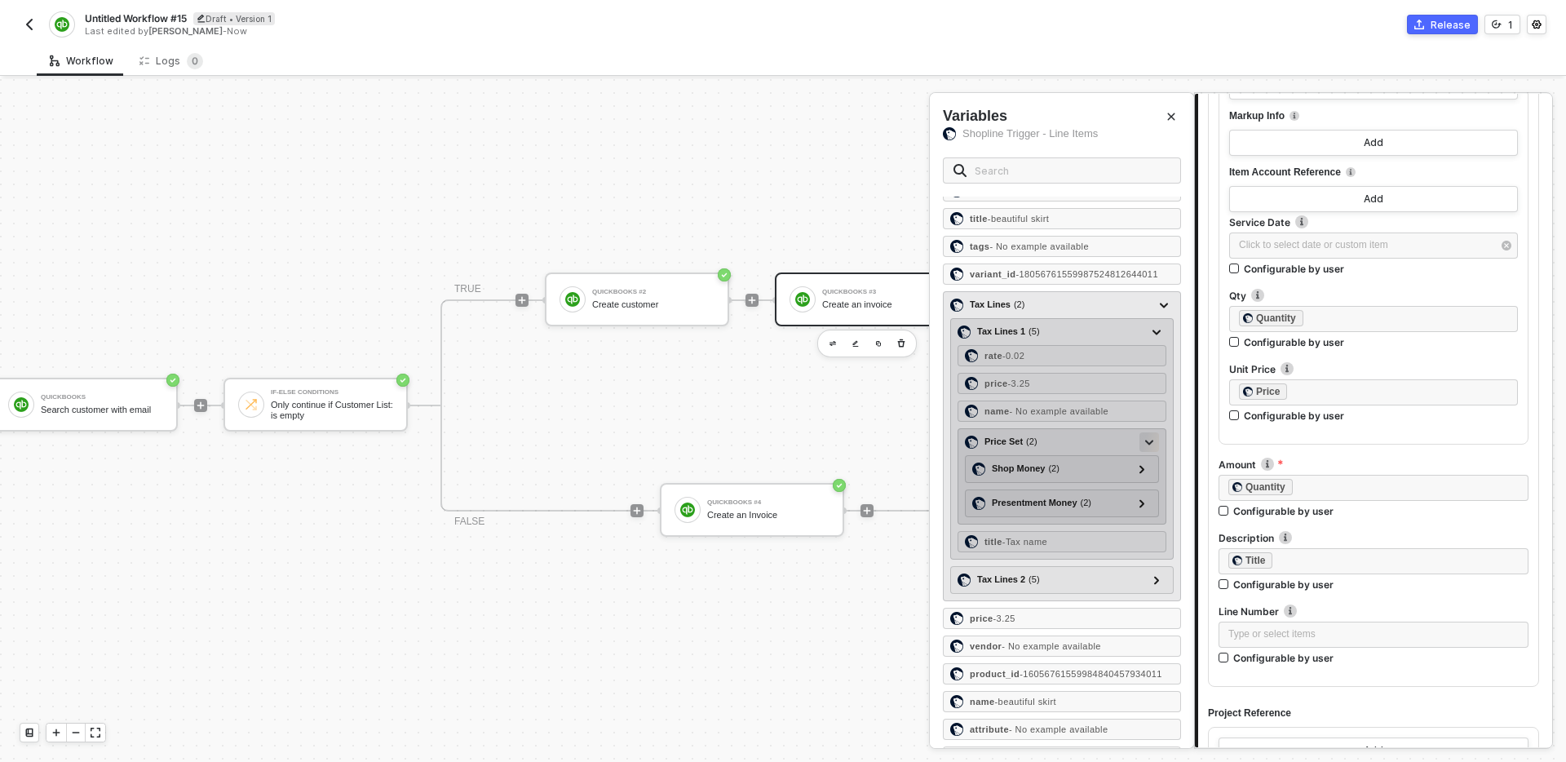
scroll to position [178, 0]
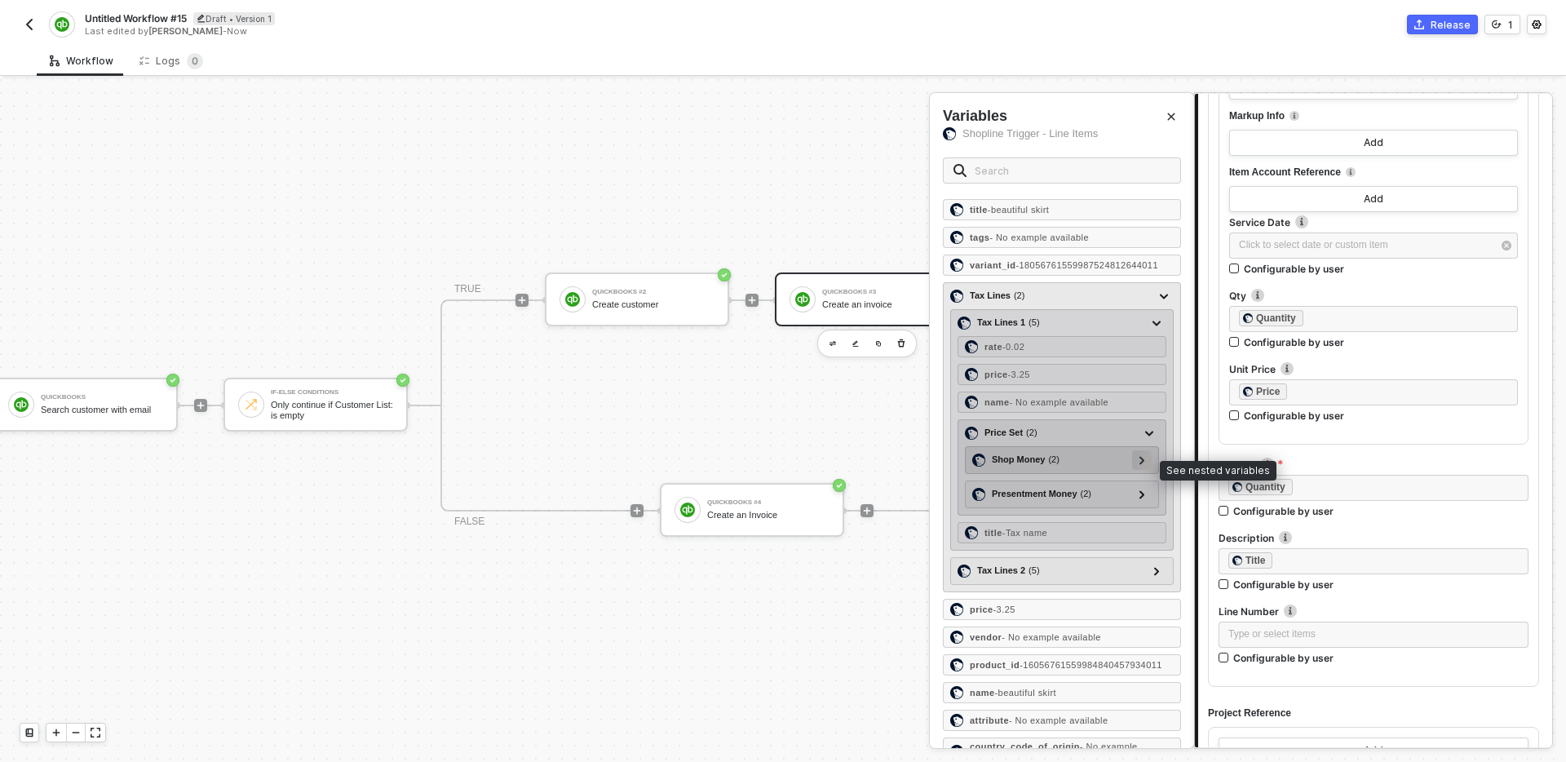
click at [1144, 468] on div at bounding box center [1142, 459] width 8 height 18
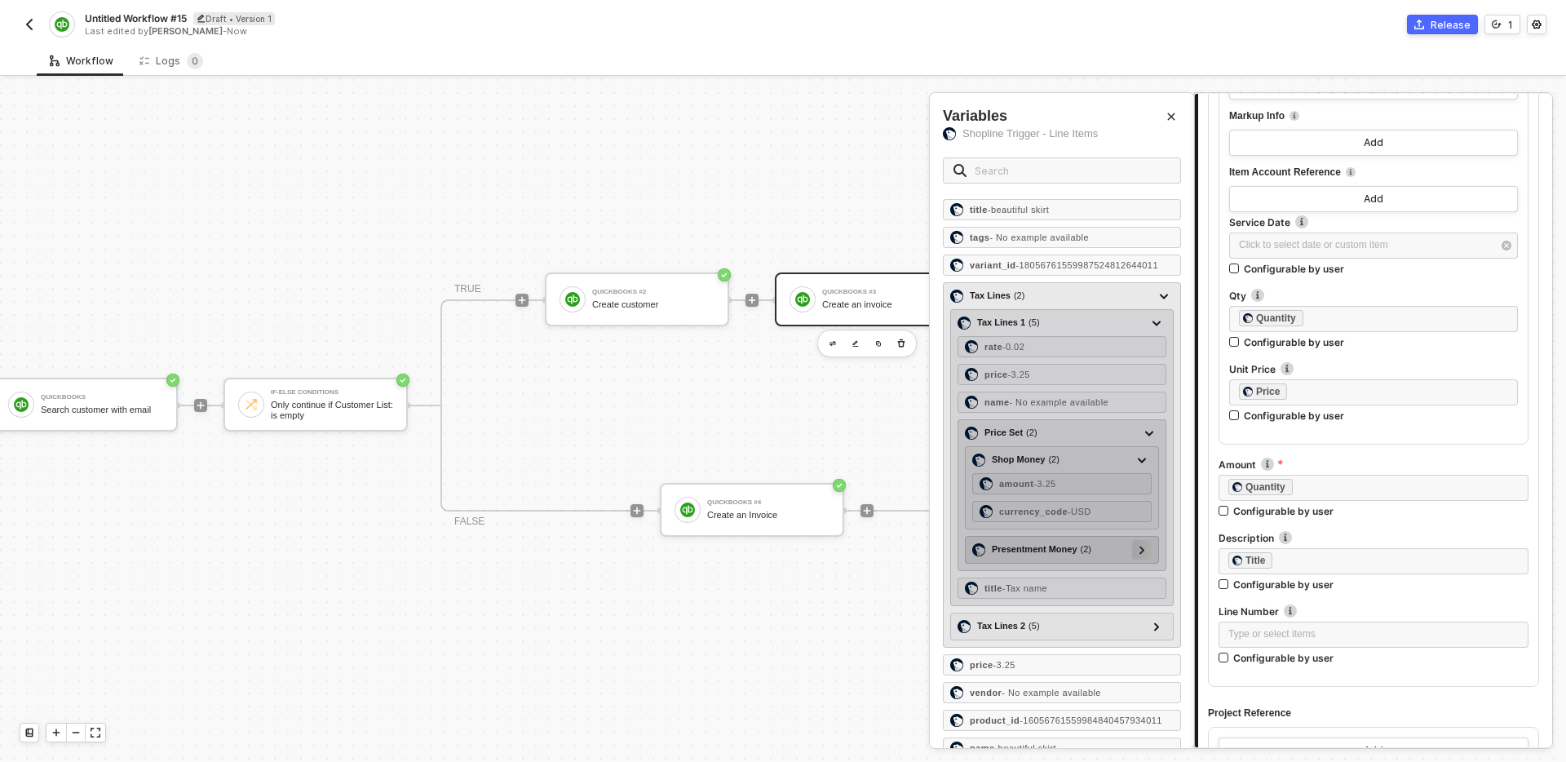
click at [1141, 554] on icon at bounding box center [1141, 550] width 5 height 8
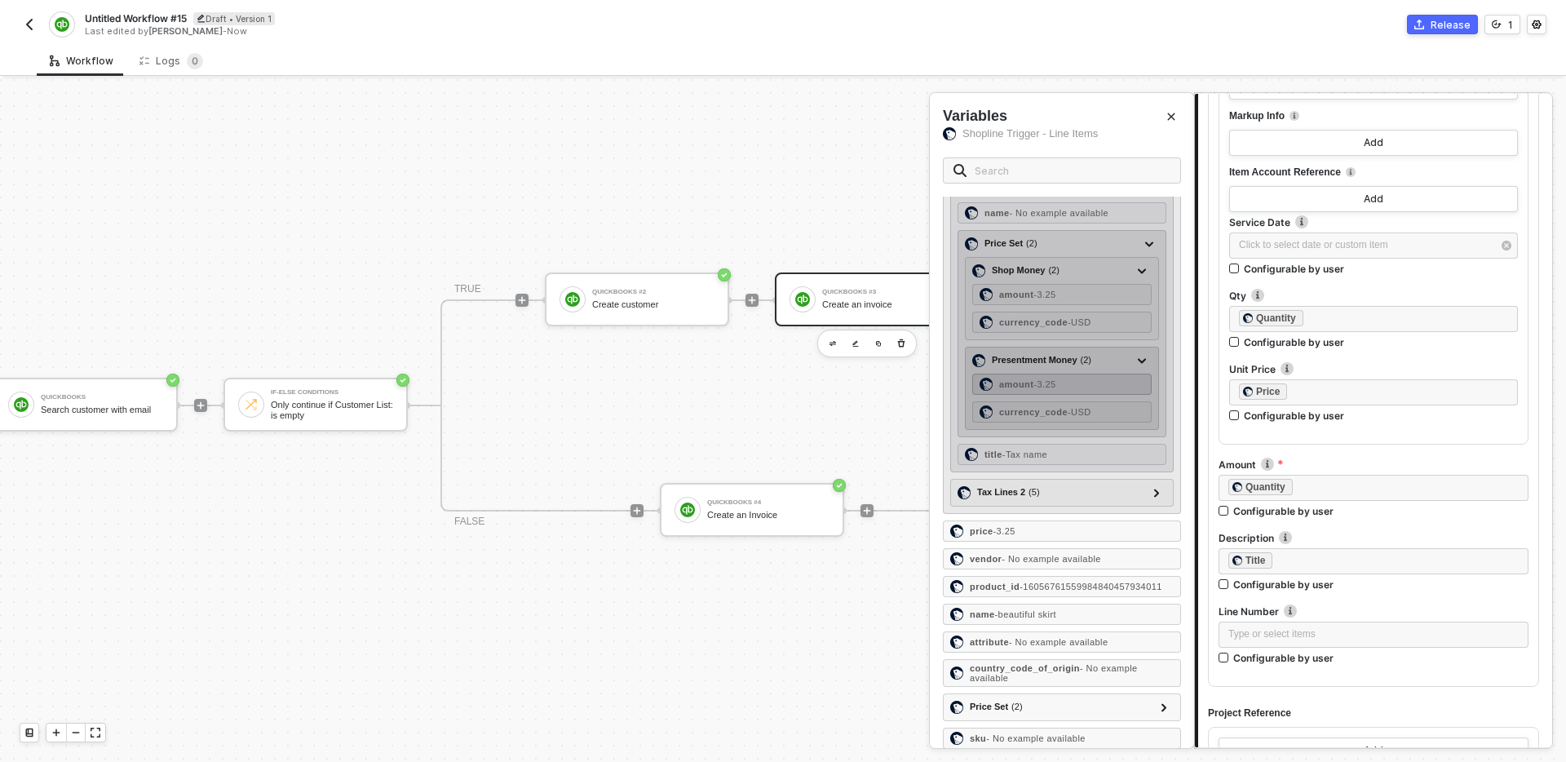
scroll to position [384, 0]
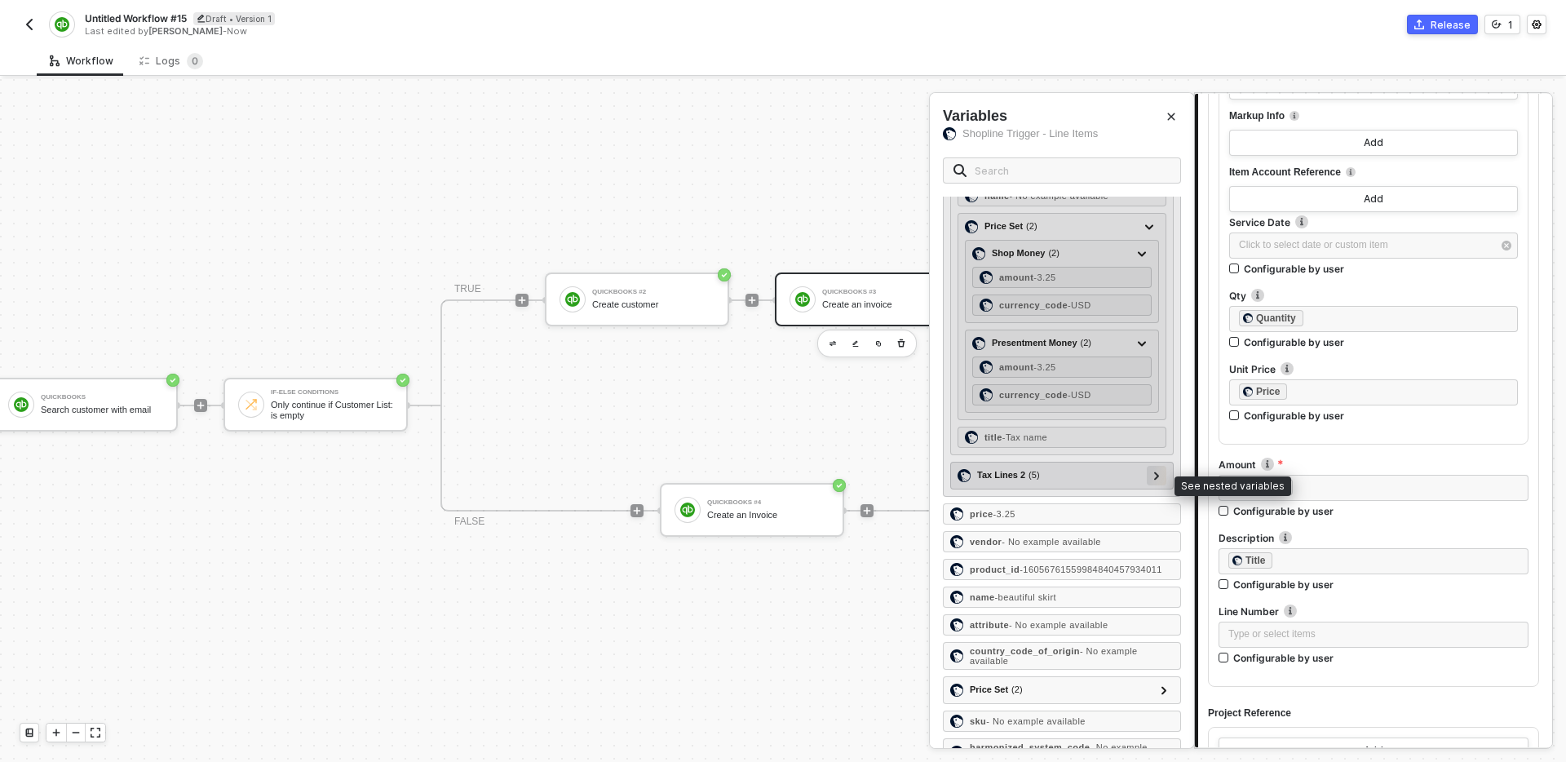
click at [1160, 485] on div at bounding box center [1157, 476] width 20 height 20
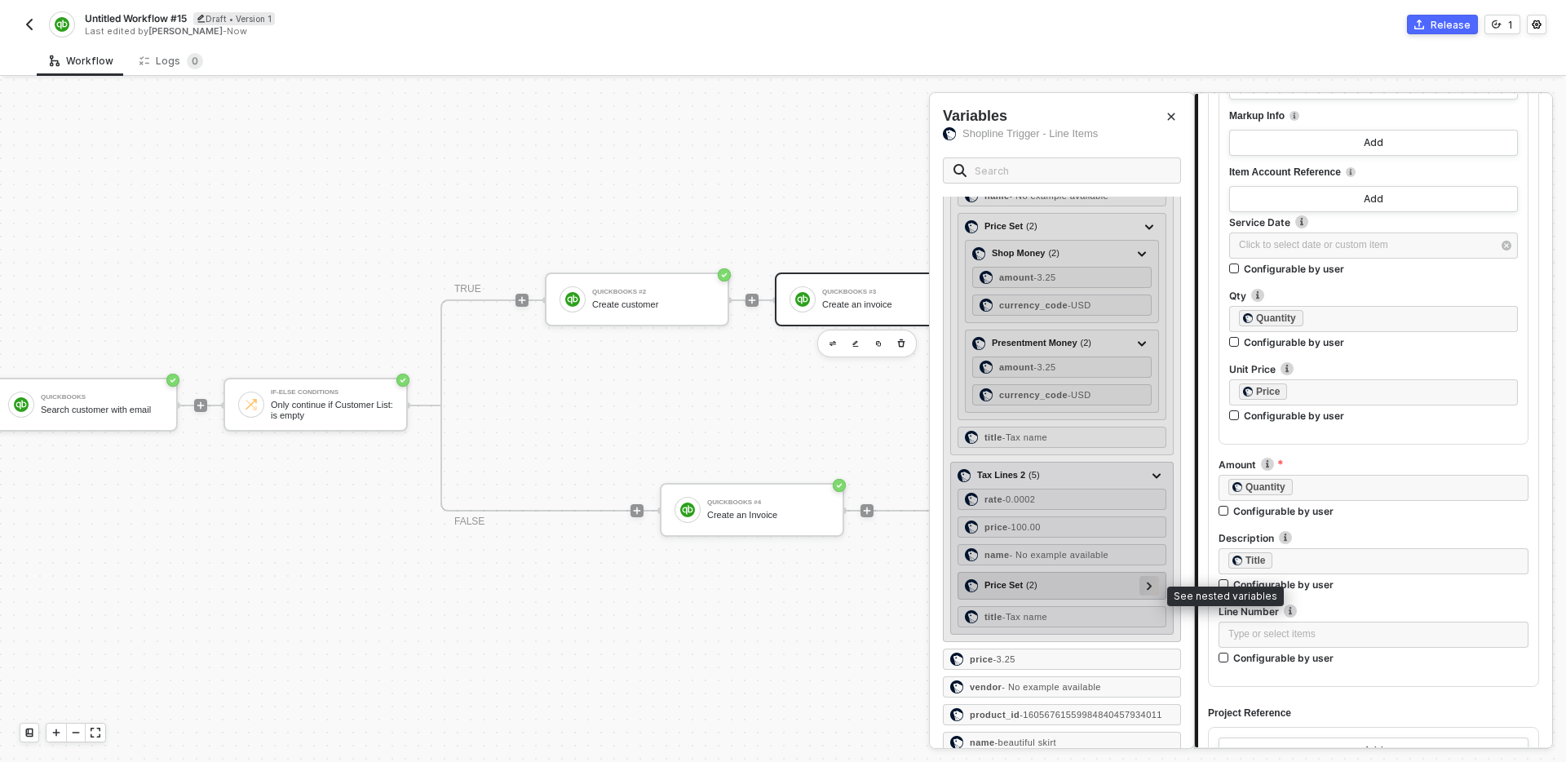
click at [1147, 594] on div at bounding box center [1149, 585] width 8 height 18
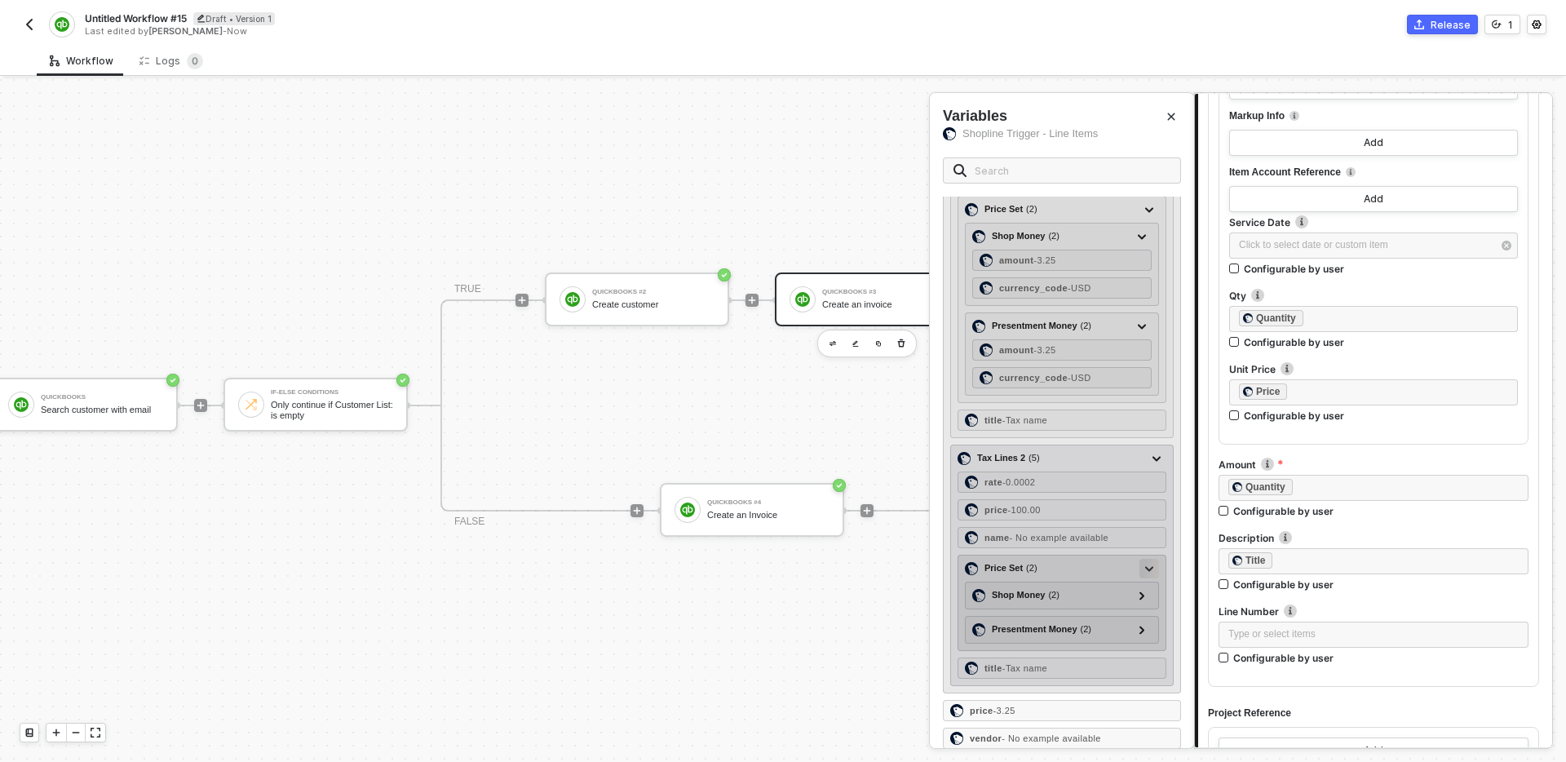
scroll to position [402, 0]
click at [1146, 608] on div "Shop Money ( 2 ) amount - 100.00 currency_code - USD" at bounding box center [1062, 595] width 194 height 28
click at [1145, 604] on div at bounding box center [1142, 595] width 20 height 20
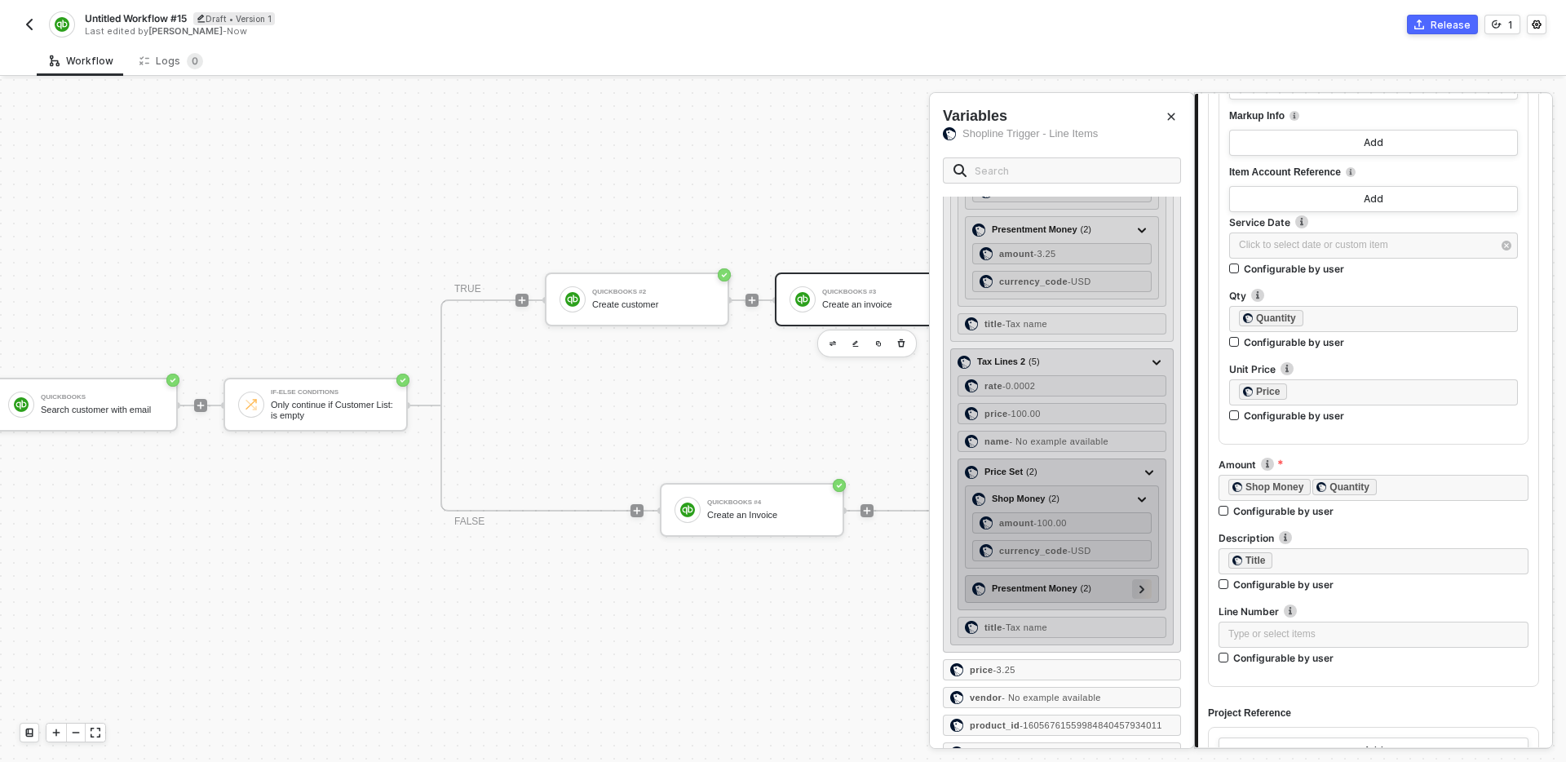
click at [1142, 593] on icon at bounding box center [1142, 589] width 6 height 8
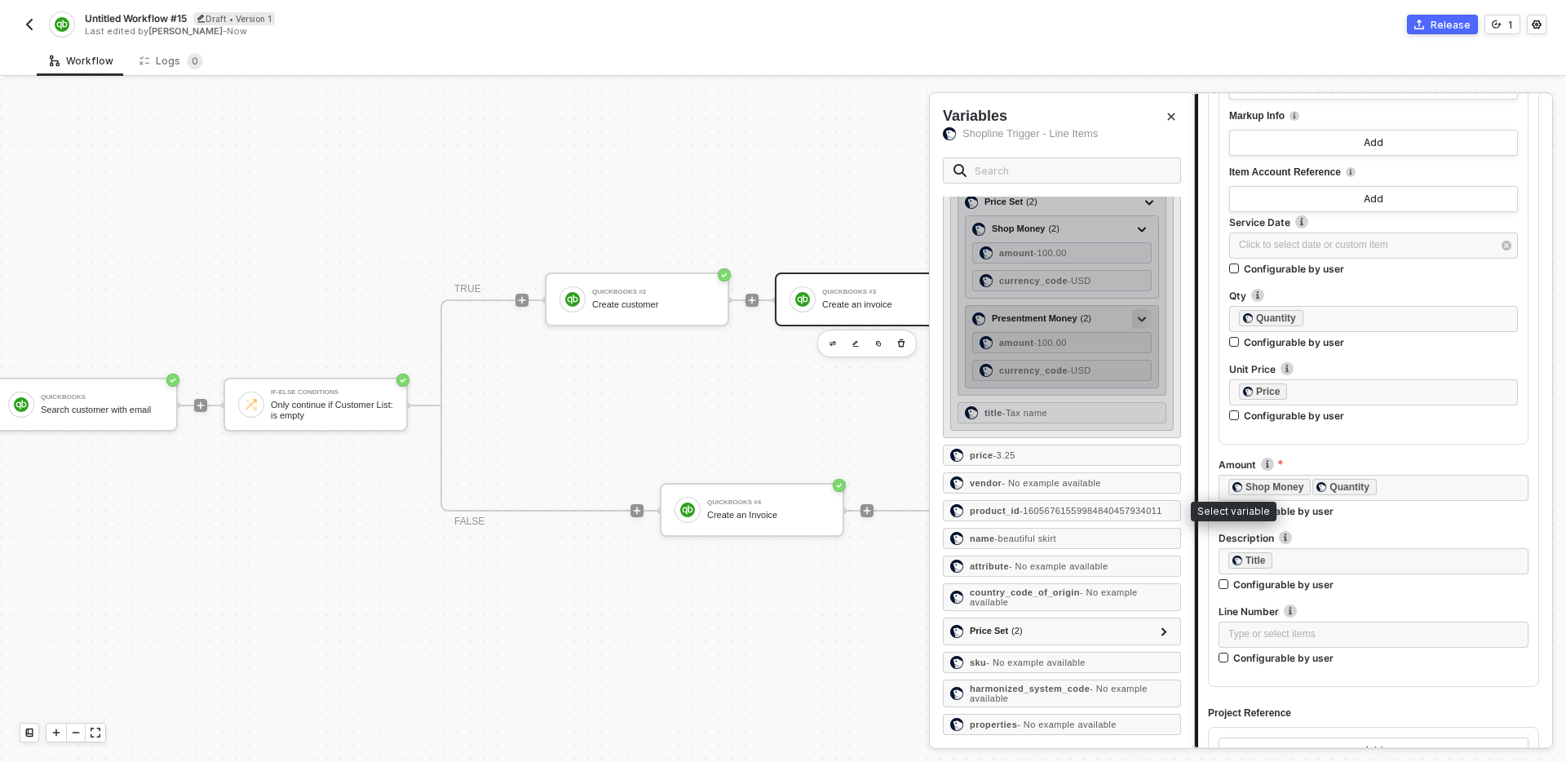
scroll to position [780, 0]
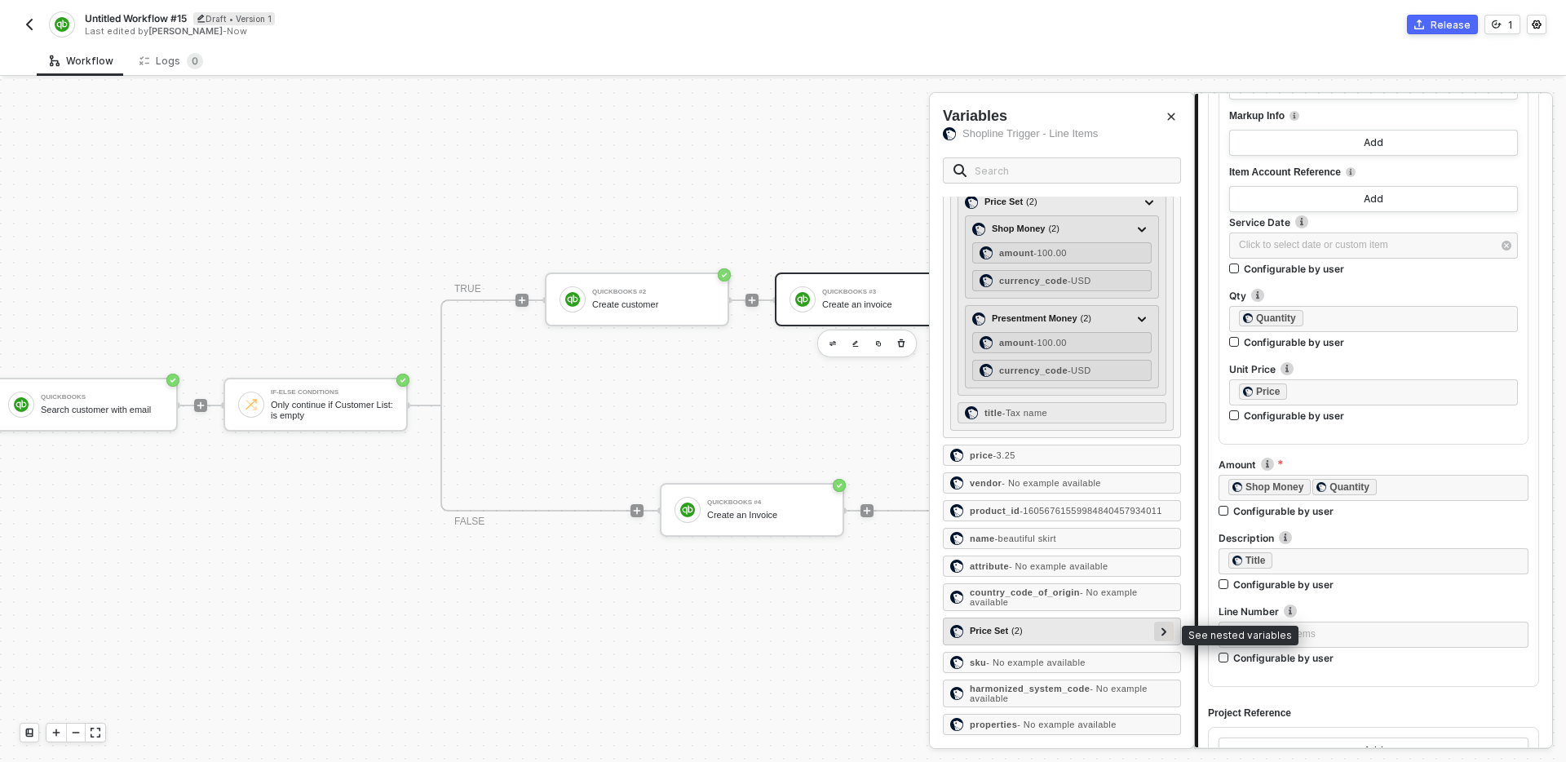
click at [1166, 634] on icon at bounding box center [1164, 631] width 6 height 8
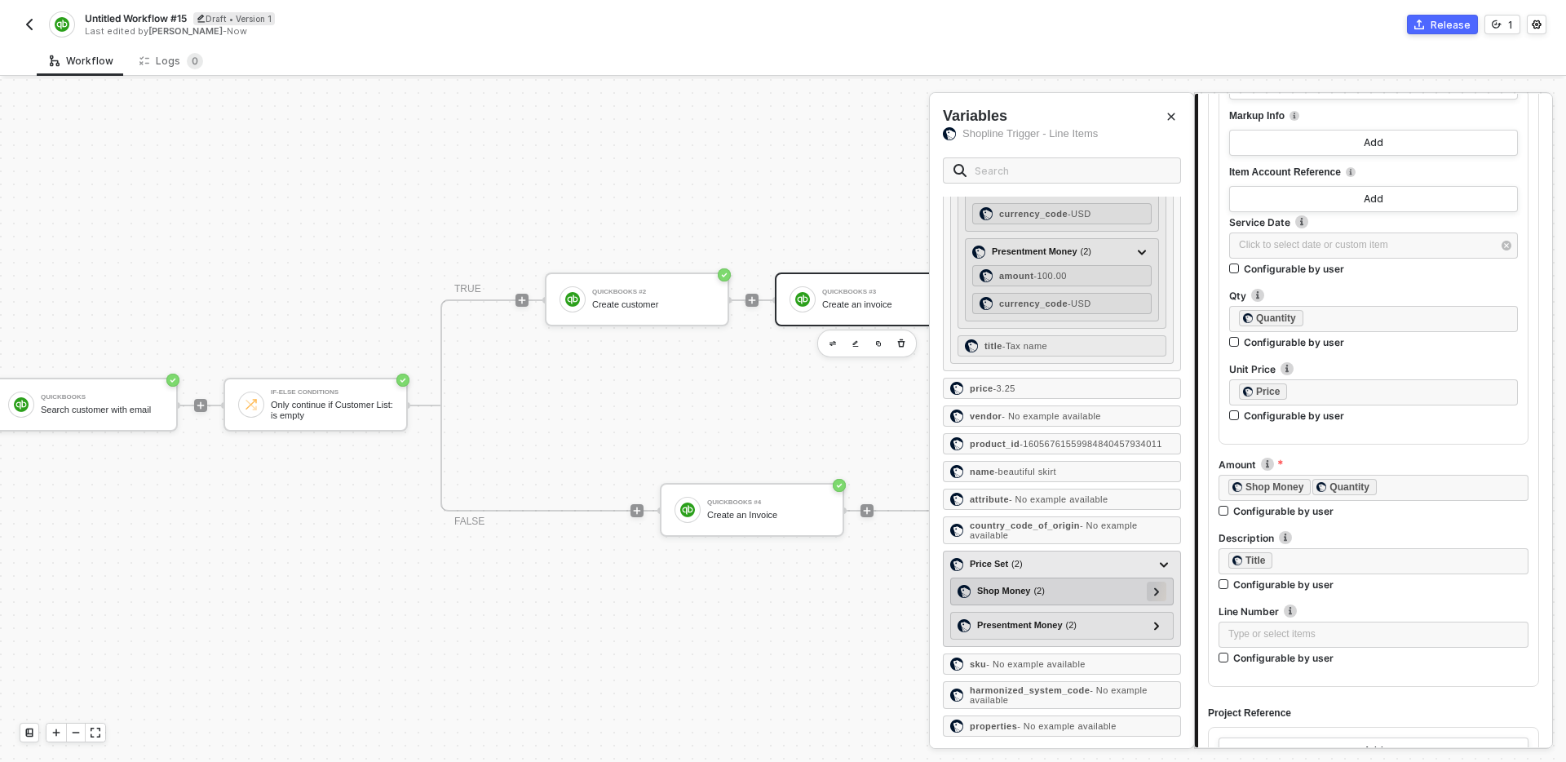
click at [1156, 595] on icon at bounding box center [1157, 591] width 6 height 8
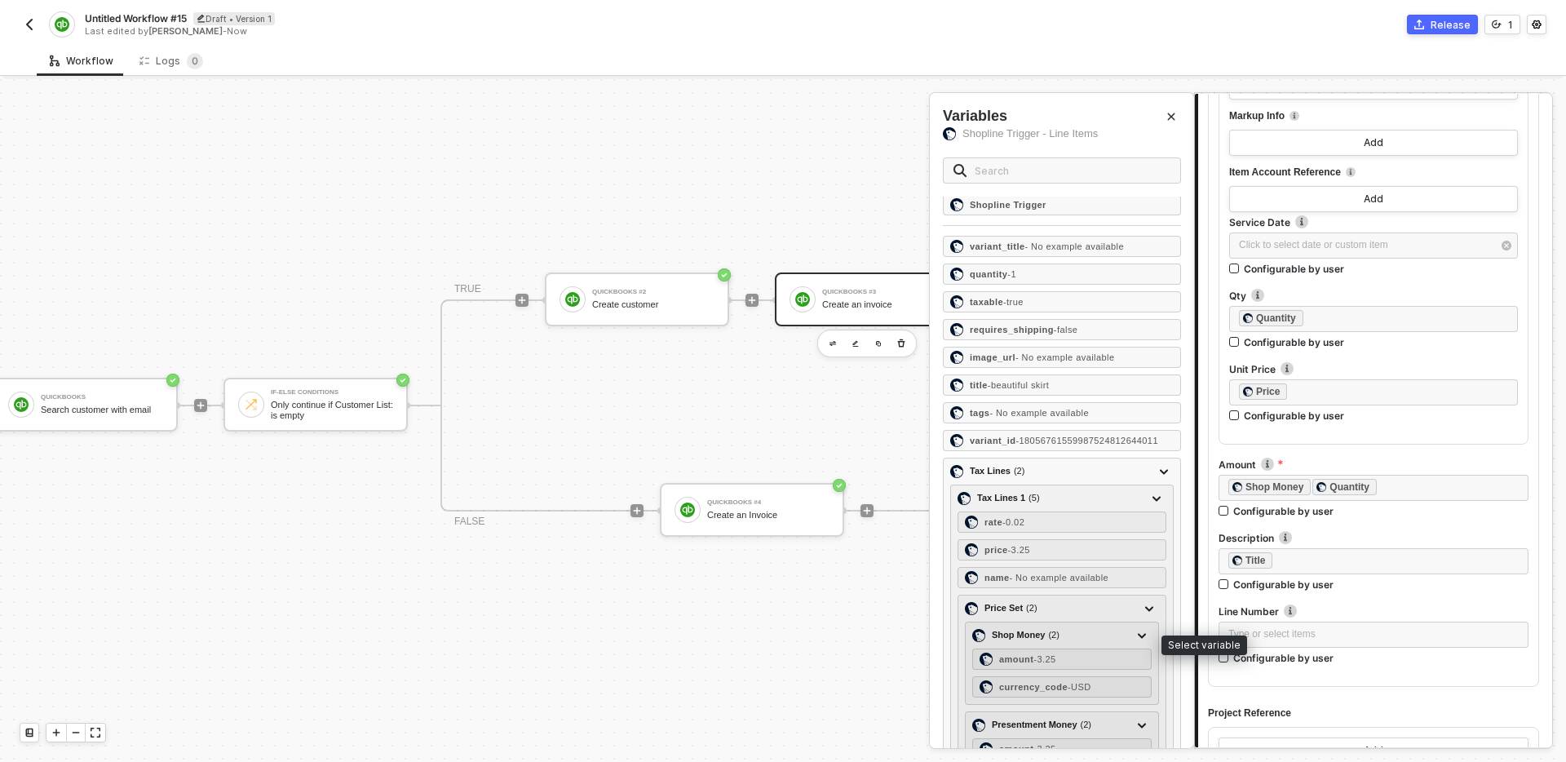
scroll to position [0, 0]
click at [1404, 487] on div "﻿ ﻿ Shop Money ﻿ ﻿ Quantity ﻿" at bounding box center [1373, 488] width 290 height 18
click at [1421, 484] on div "﻿ ﻿ Quantity ﻿" at bounding box center [1373, 489] width 290 height 20
click at [1326, 482] on div "﻿ ﻿ Quantity ﻿" at bounding box center [1373, 488] width 290 height 18
click at [1334, 496] on div "﻿ ﻿ Quantity ﻿" at bounding box center [1373, 488] width 290 height 18
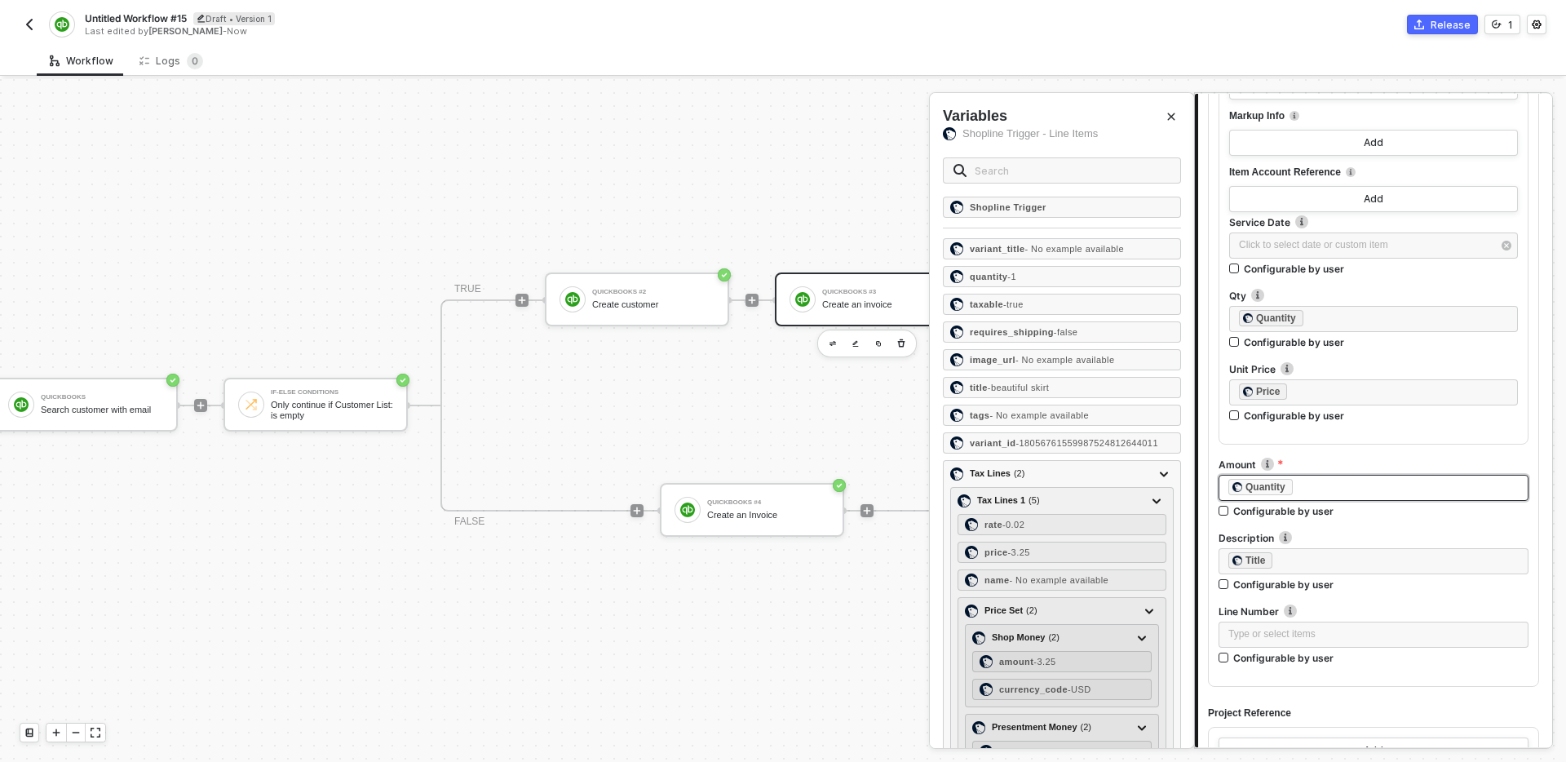
click at [1358, 497] on div "﻿ ﻿ Quantity ﻿" at bounding box center [1373, 488] width 310 height 26
click at [1389, 503] on div "﻿ ﻿ Quantity ﻿" at bounding box center [1373, 490] width 310 height 31
click at [1387, 476] on div "﻿ ﻿ Quantity ﻿" at bounding box center [1373, 488] width 310 height 26
click at [1391, 489] on div "﻿ ﻿ Quantity ﻿" at bounding box center [1373, 488] width 290 height 18
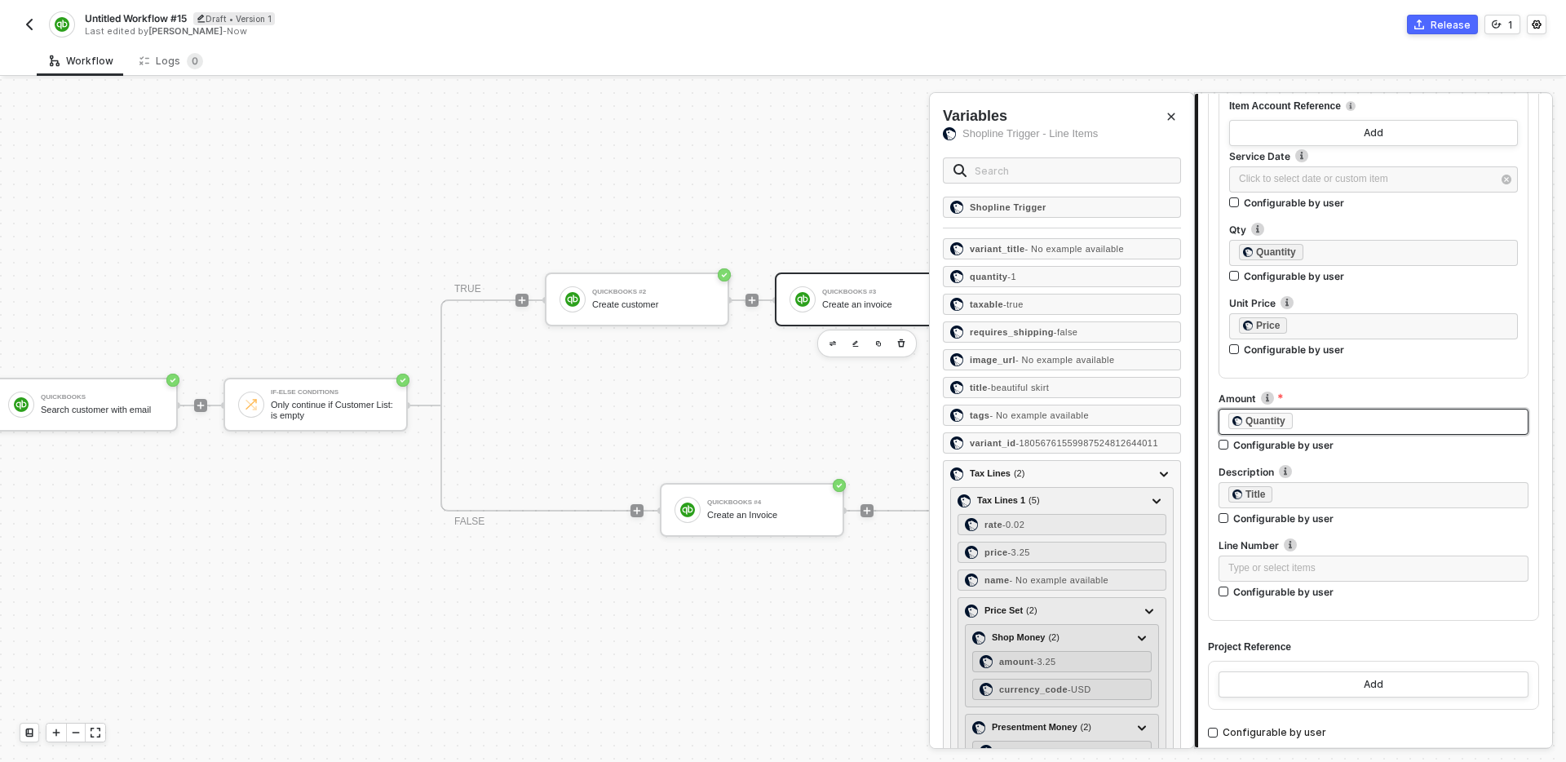
scroll to position [1138, 0]
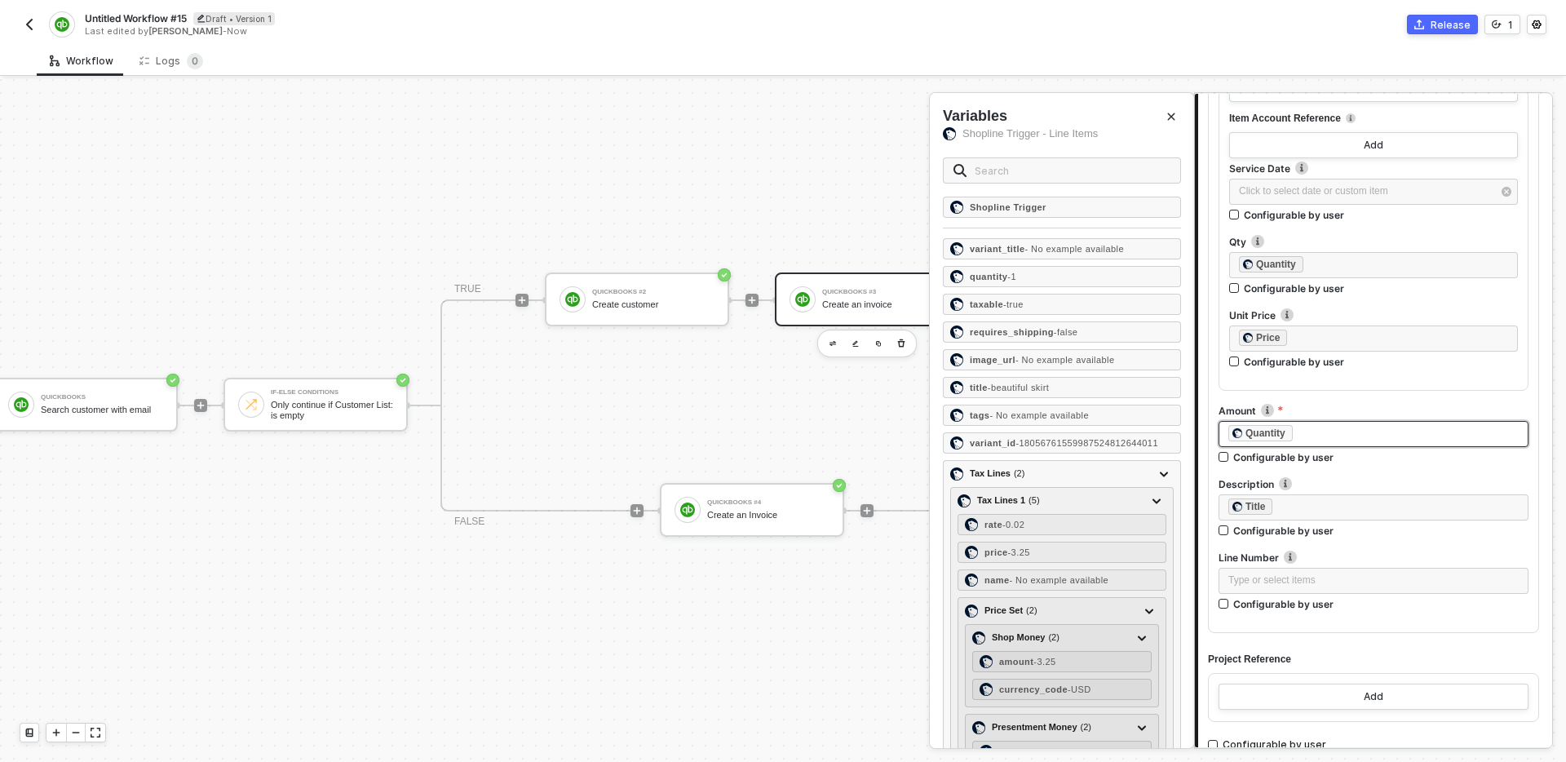
click at [1337, 432] on div "﻿ ﻿ Quantity ﻿" at bounding box center [1373, 434] width 290 height 18
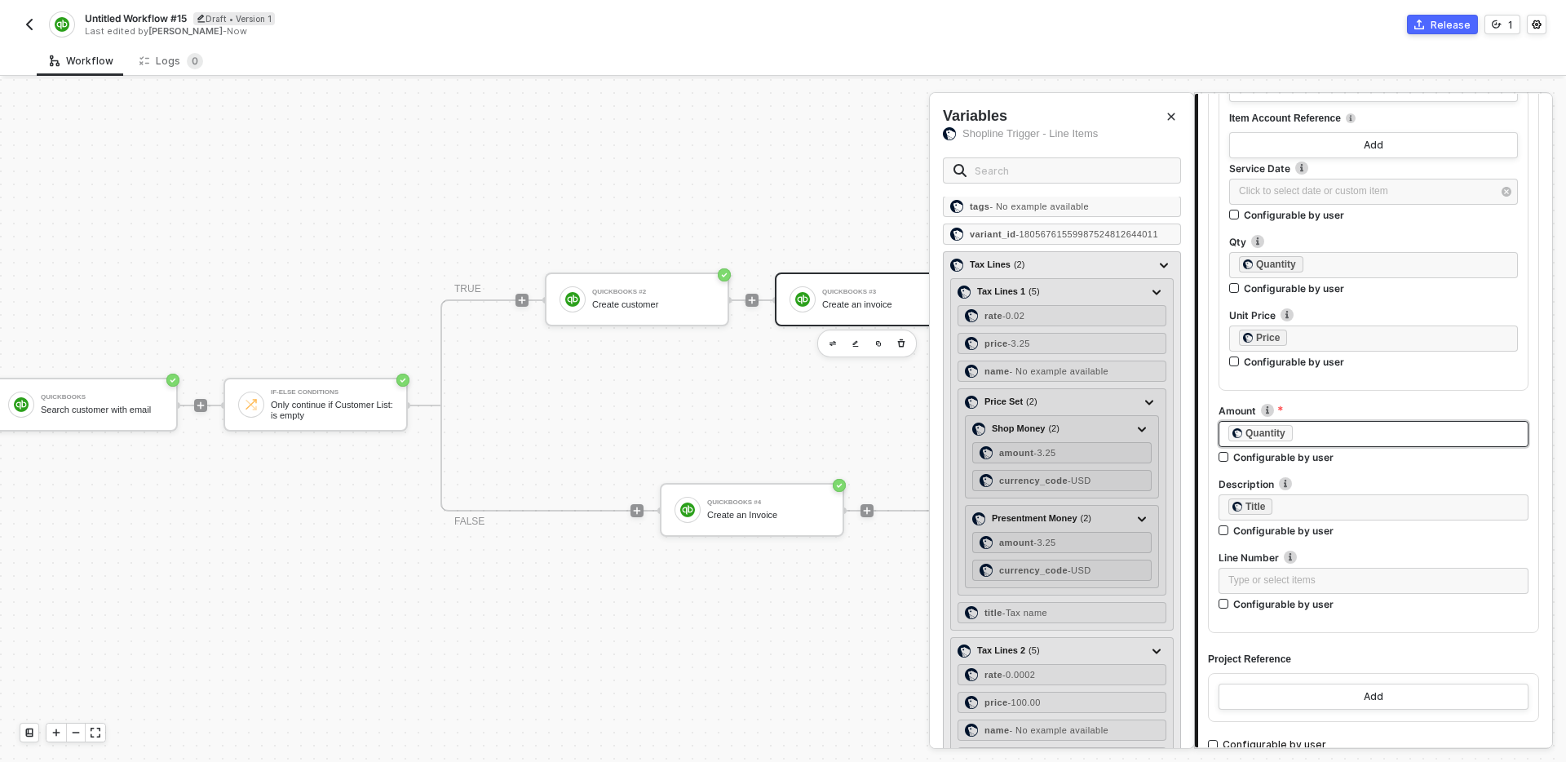
scroll to position [904, 0]
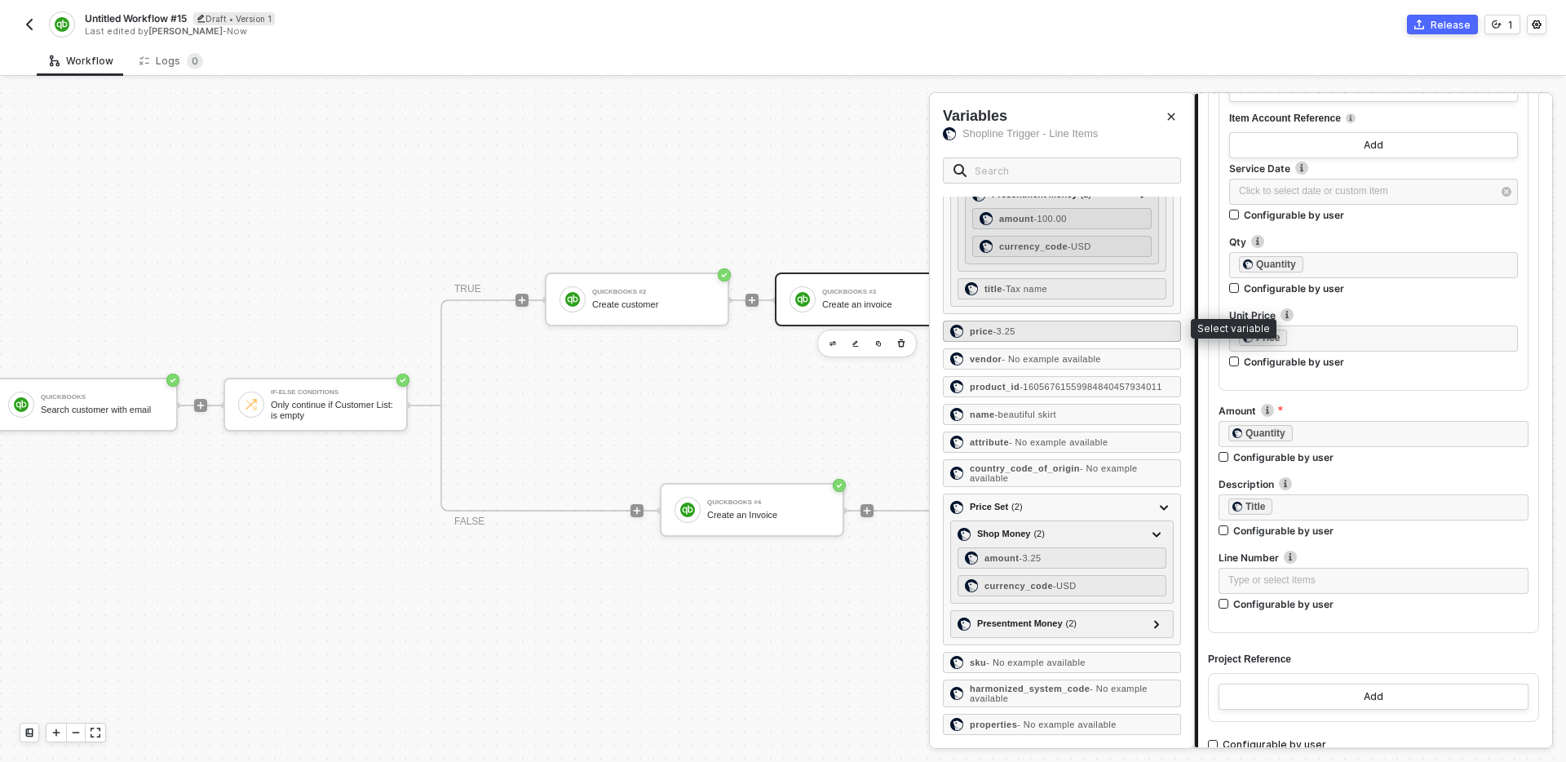
click at [1094, 320] on div "price - 3.25" at bounding box center [1062, 330] width 238 height 21
click at [1164, 117] on button "Close" at bounding box center [1171, 117] width 20 height 20
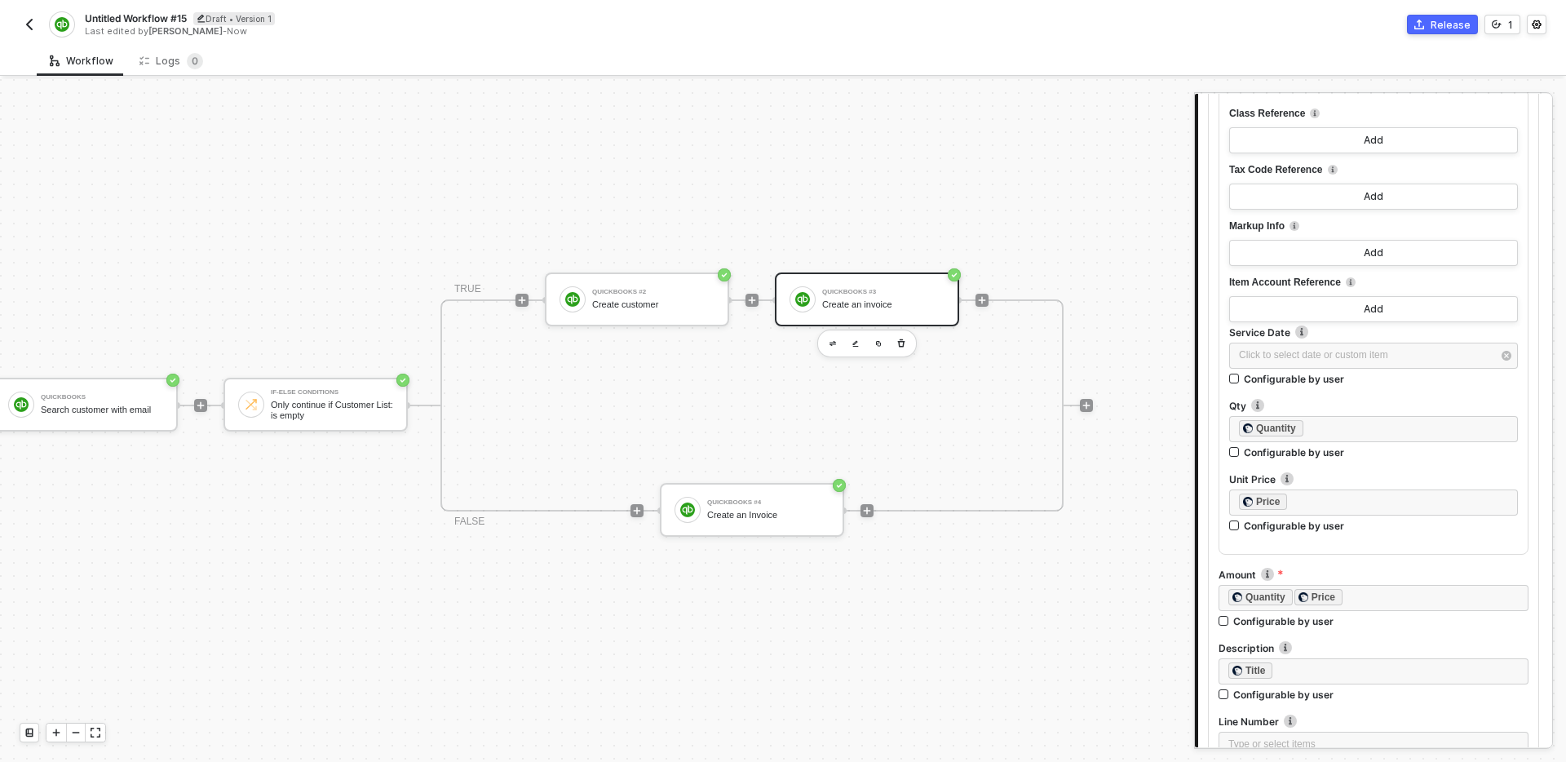
scroll to position [957, 0]
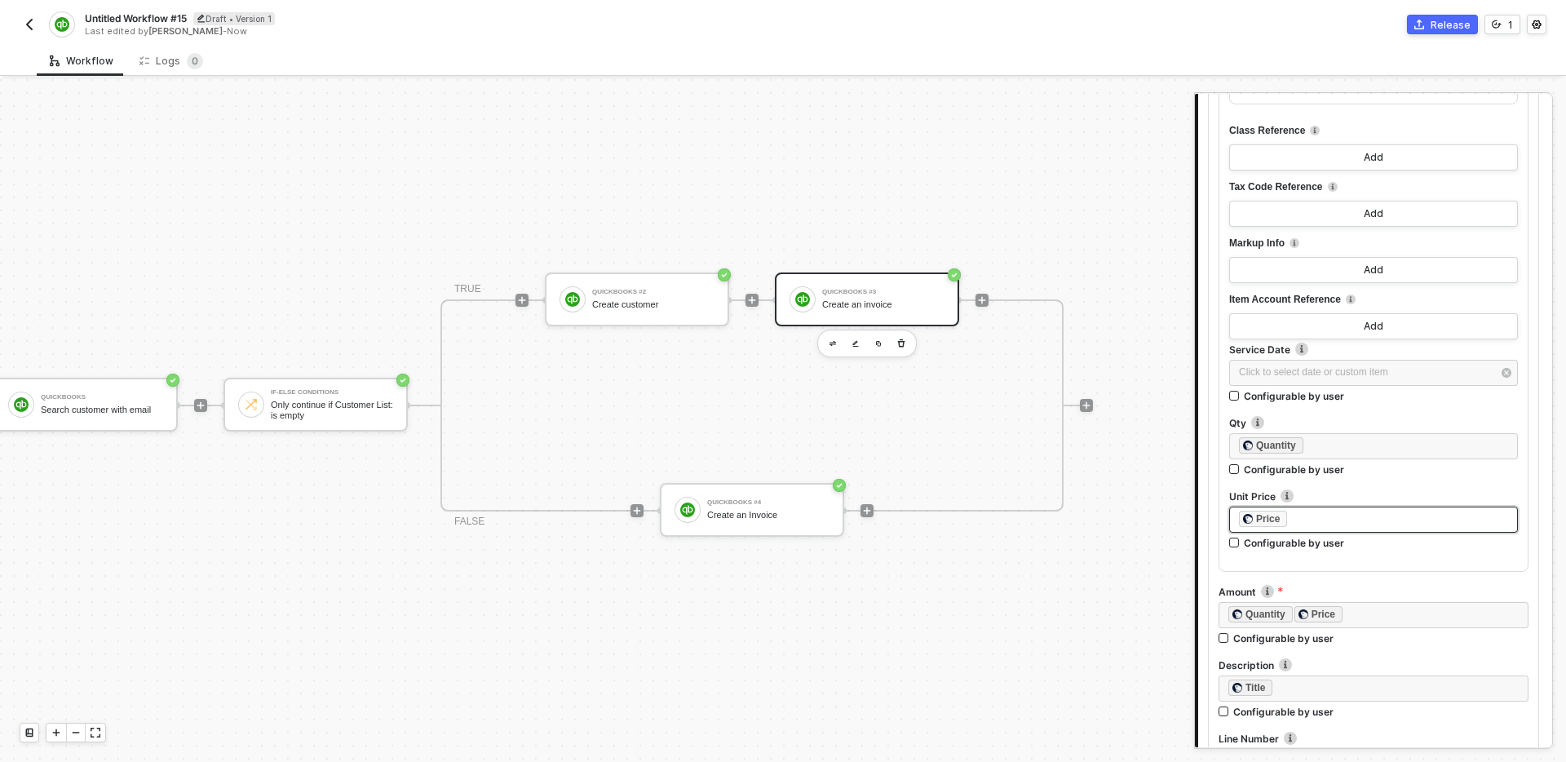
click at [1367, 519] on div "﻿ ﻿ Price ﻿" at bounding box center [1373, 520] width 269 height 18
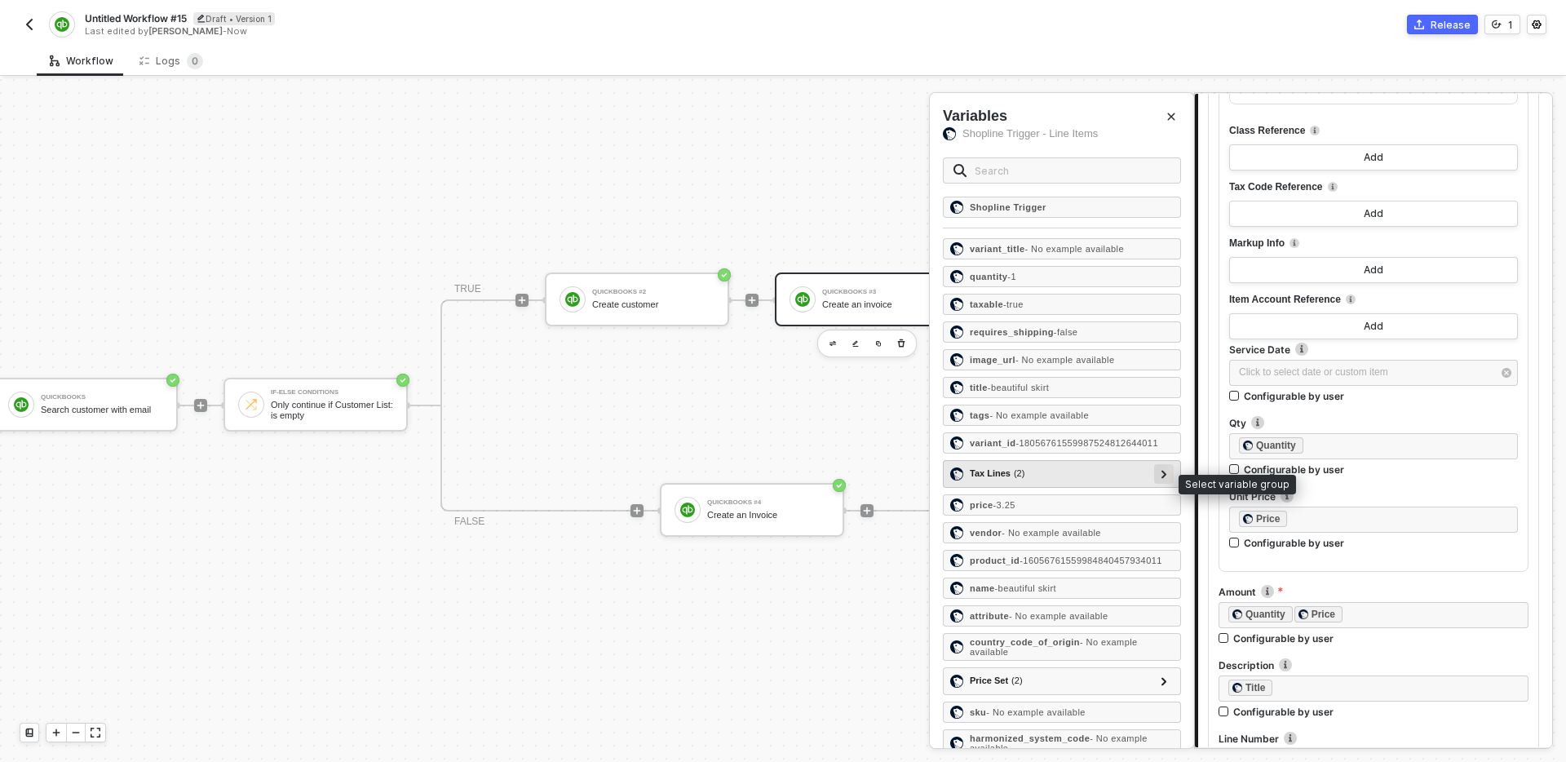
click at [1165, 482] on div at bounding box center [1164, 473] width 8 height 18
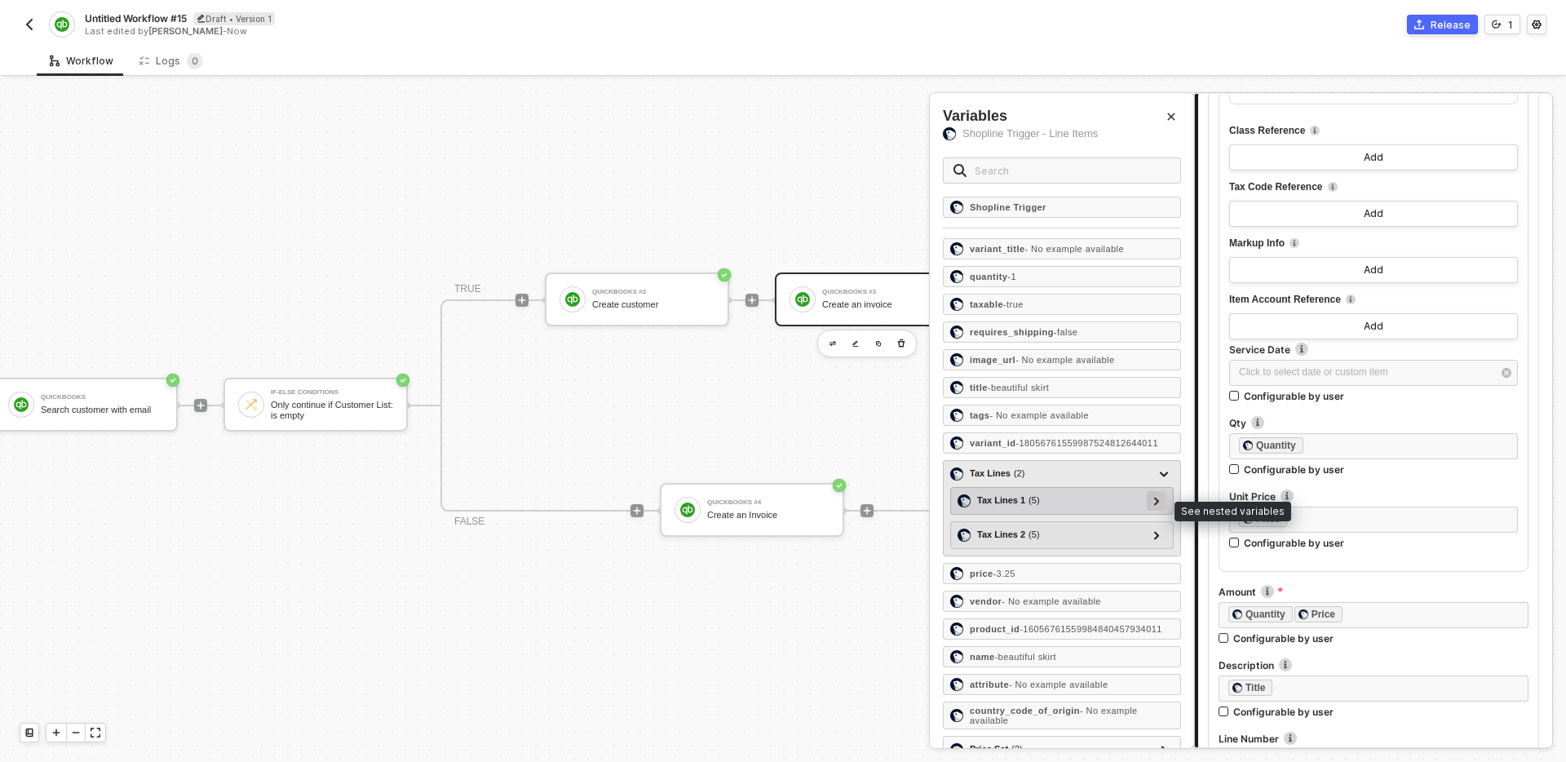
click at [1156, 509] on div at bounding box center [1156, 500] width 8 height 18
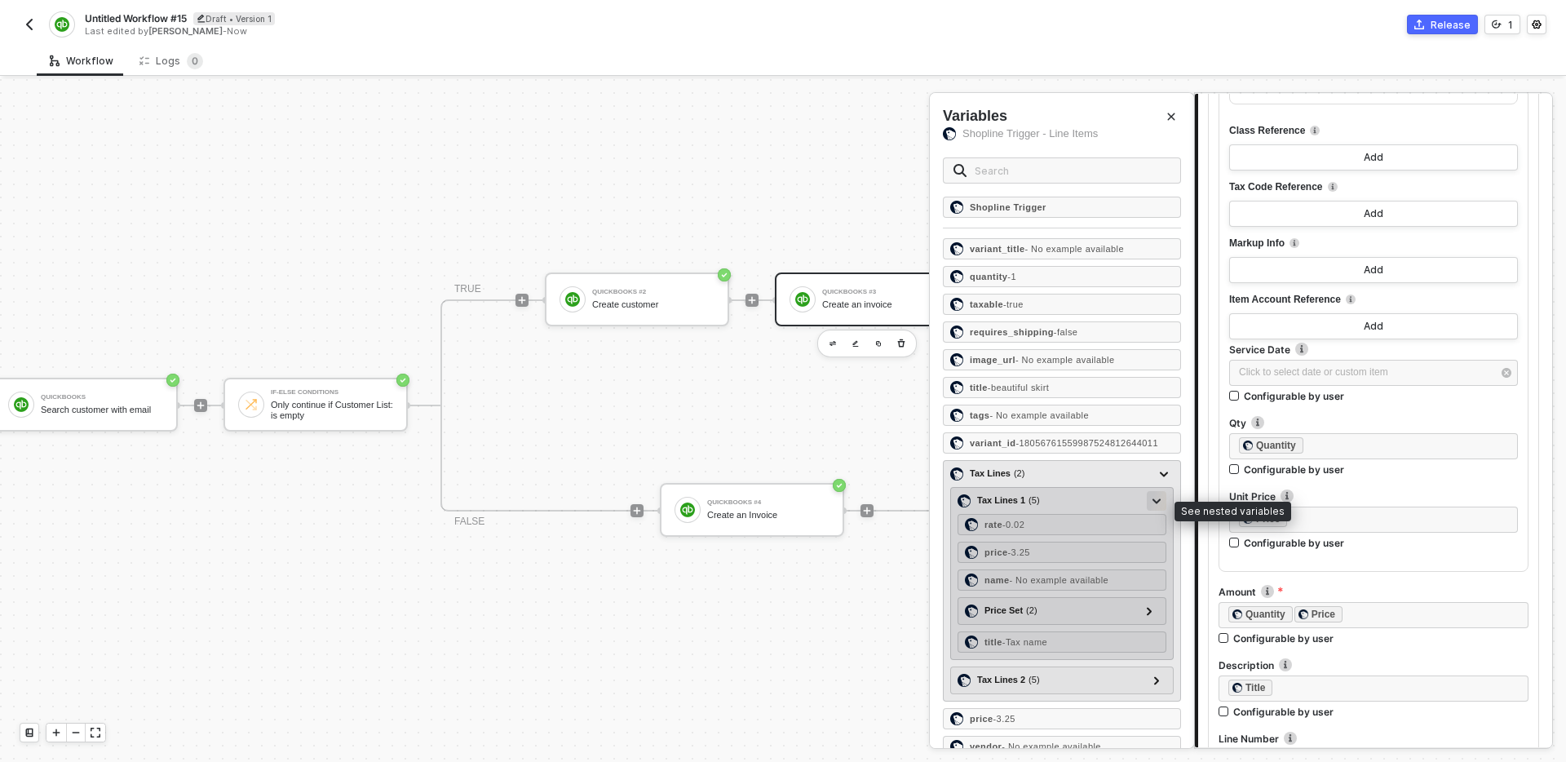
click at [1156, 509] on div at bounding box center [1156, 500] width 8 height 18
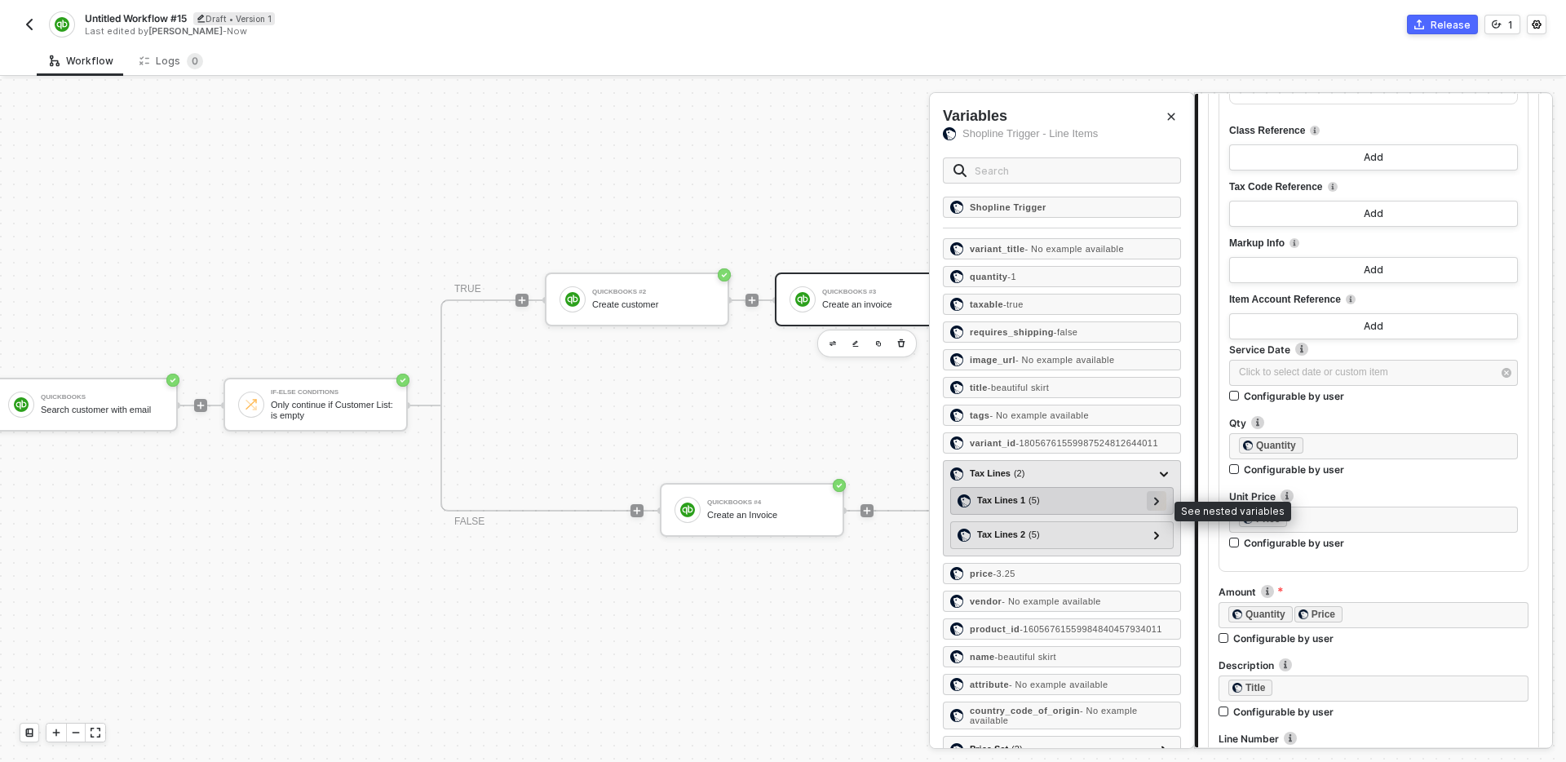
click at [1156, 509] on div at bounding box center [1156, 500] width 8 height 18
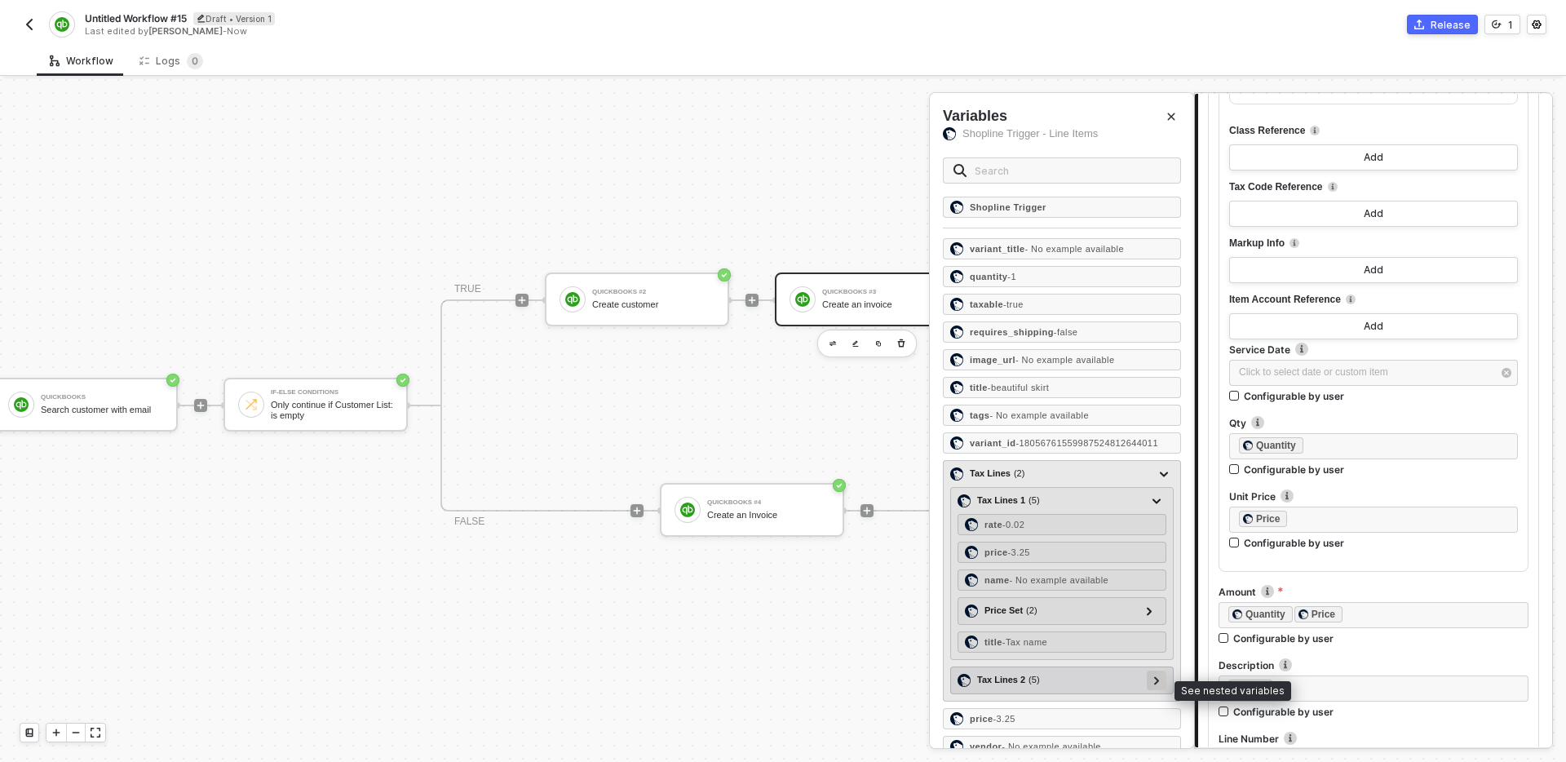
click at [1158, 684] on icon at bounding box center [1157, 680] width 6 height 8
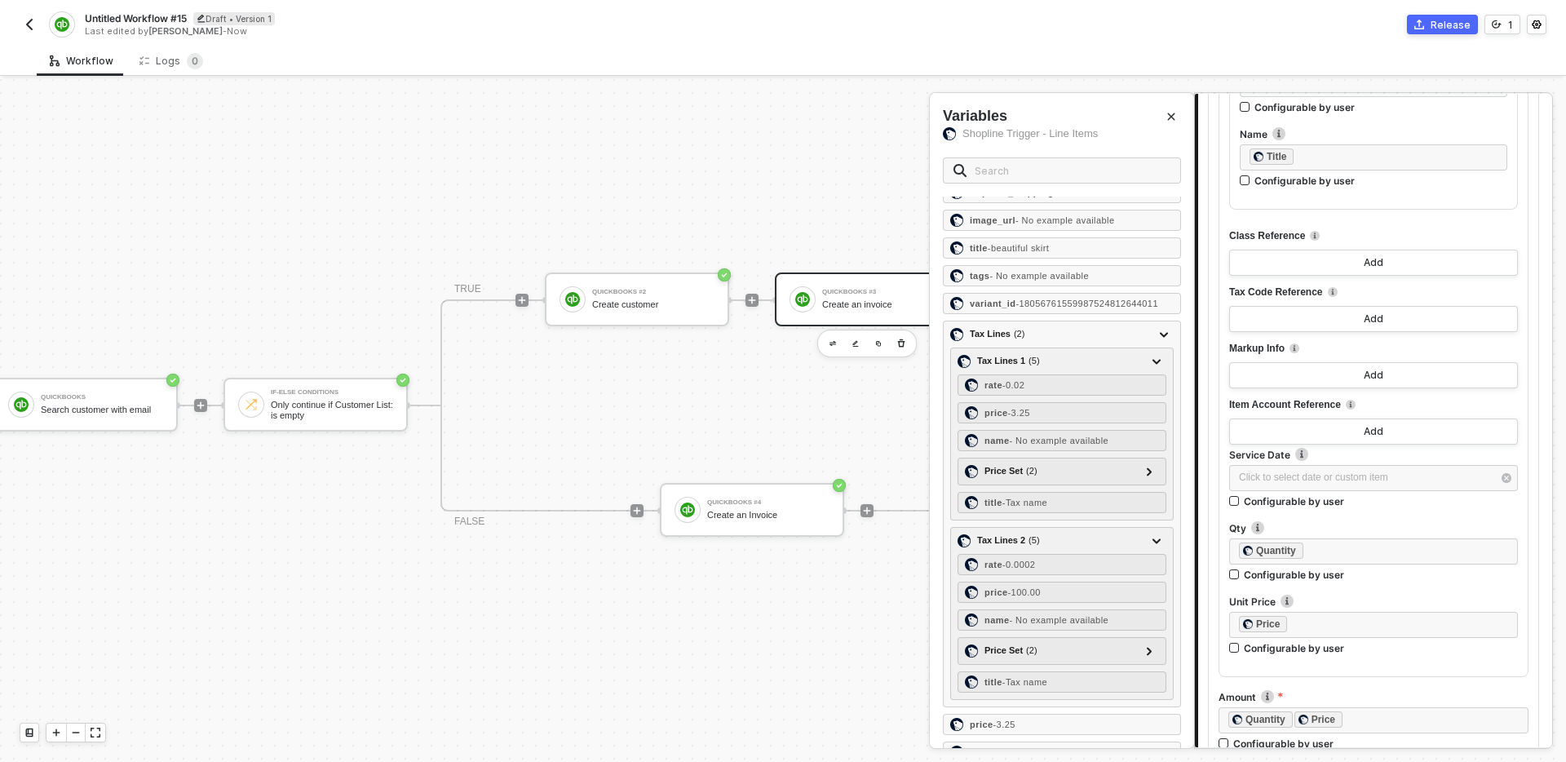
scroll to position [850, 0]
click at [1355, 311] on button "Add" at bounding box center [1373, 320] width 289 height 26
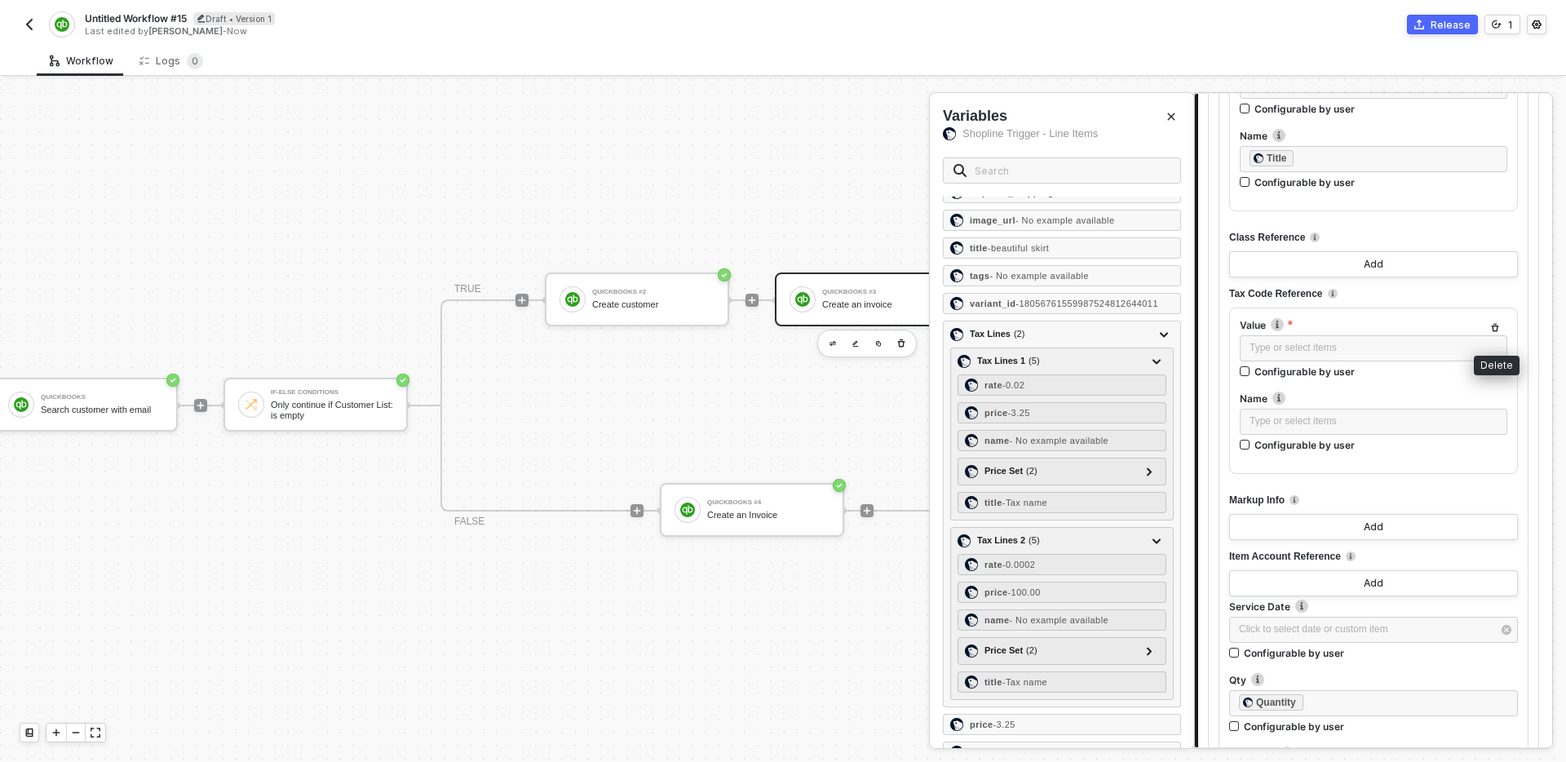
click at [1496, 327] on icon "button" at bounding box center [1495, 328] width 7 height 8
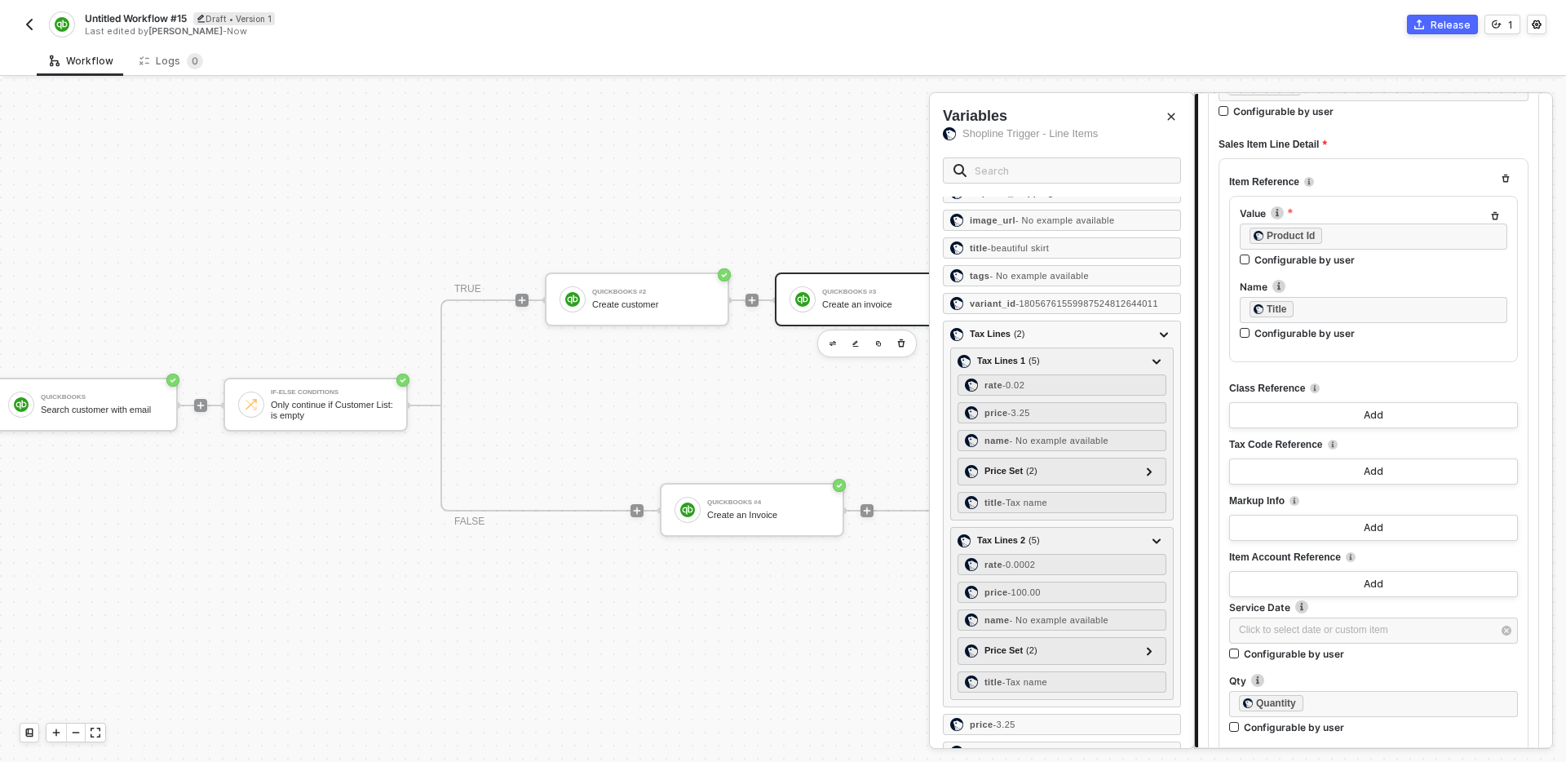
scroll to position [687, 0]
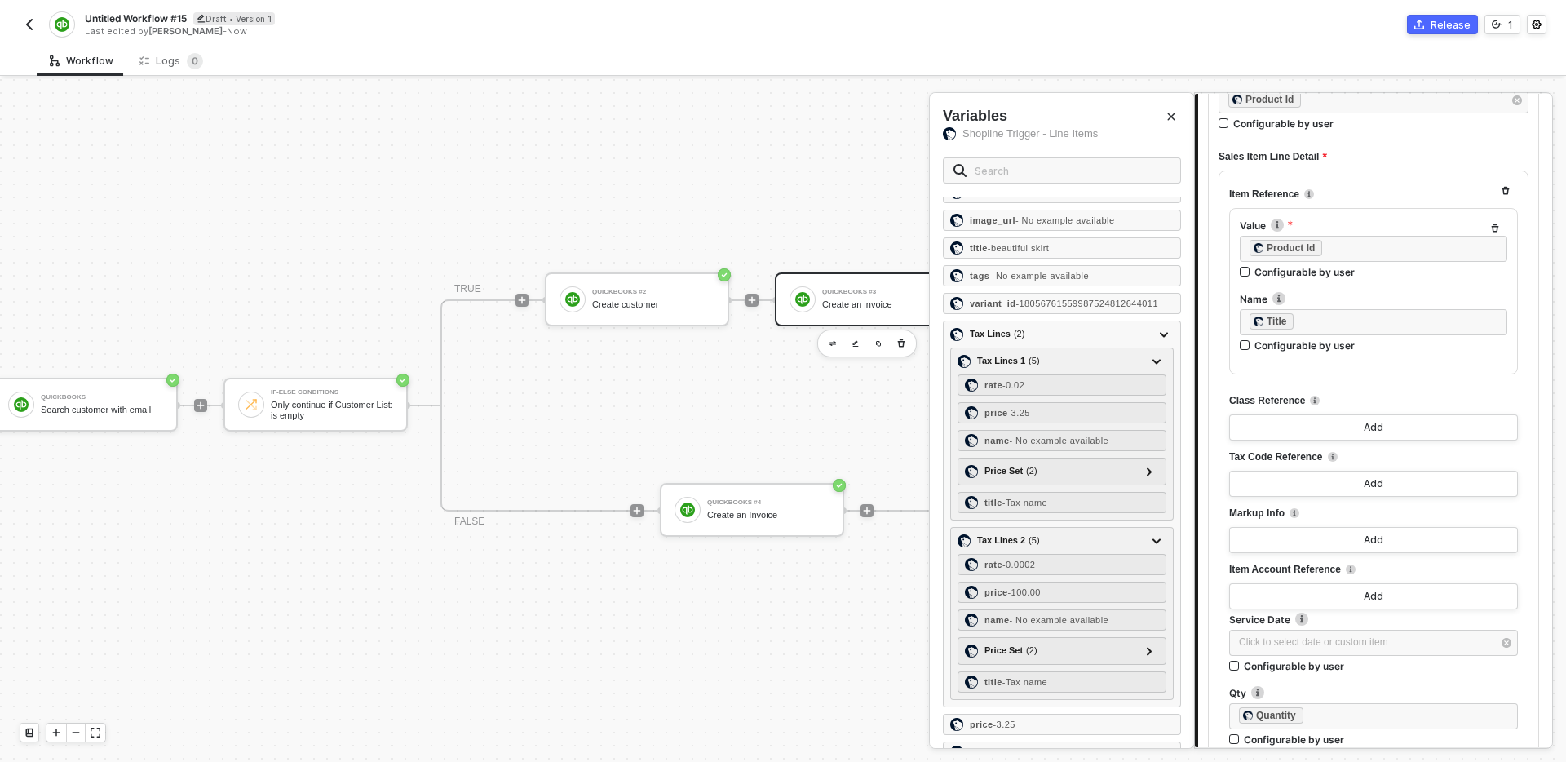
click at [1495, 231] on icon "button" at bounding box center [1495, 228] width 7 height 8
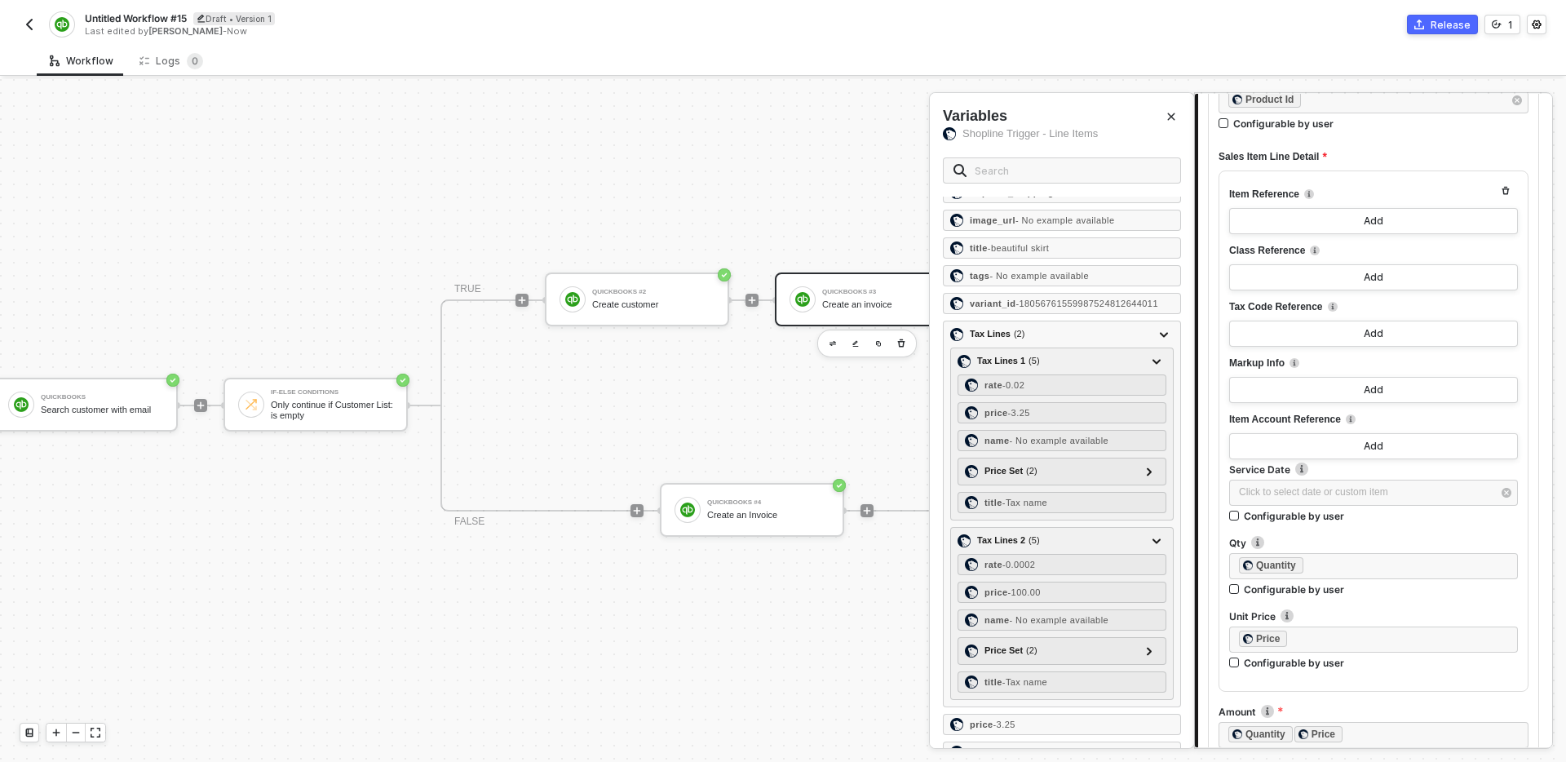
click at [1356, 189] on div "Item Reference" at bounding box center [1373, 194] width 289 height 27
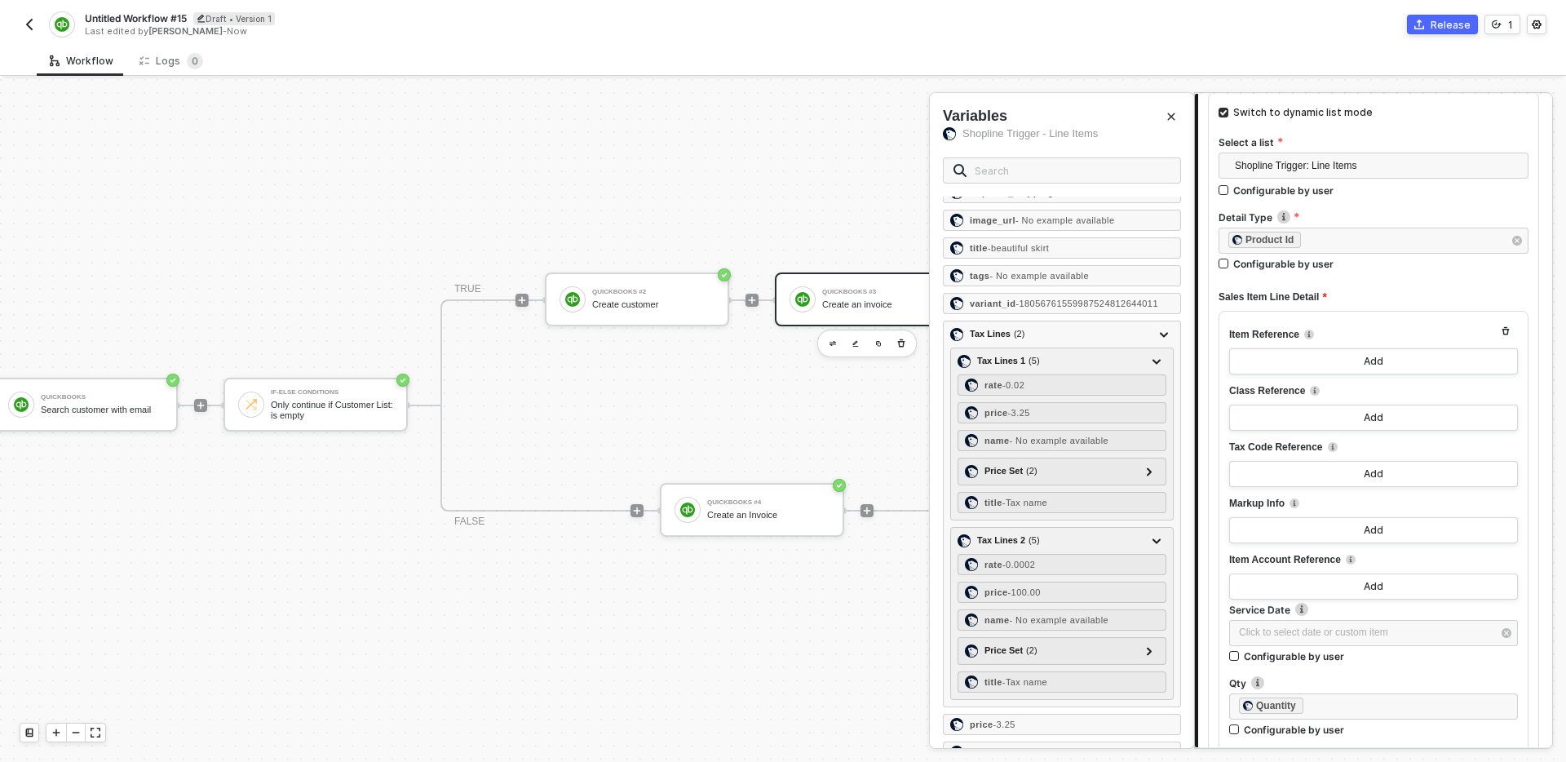
scroll to position [542, 0]
click at [1516, 247] on icon "button" at bounding box center [1517, 245] width 10 height 10
click at [1412, 278] on div "Type or select items ﻿ Configurable by user" at bounding box center [1373, 257] width 310 height 50
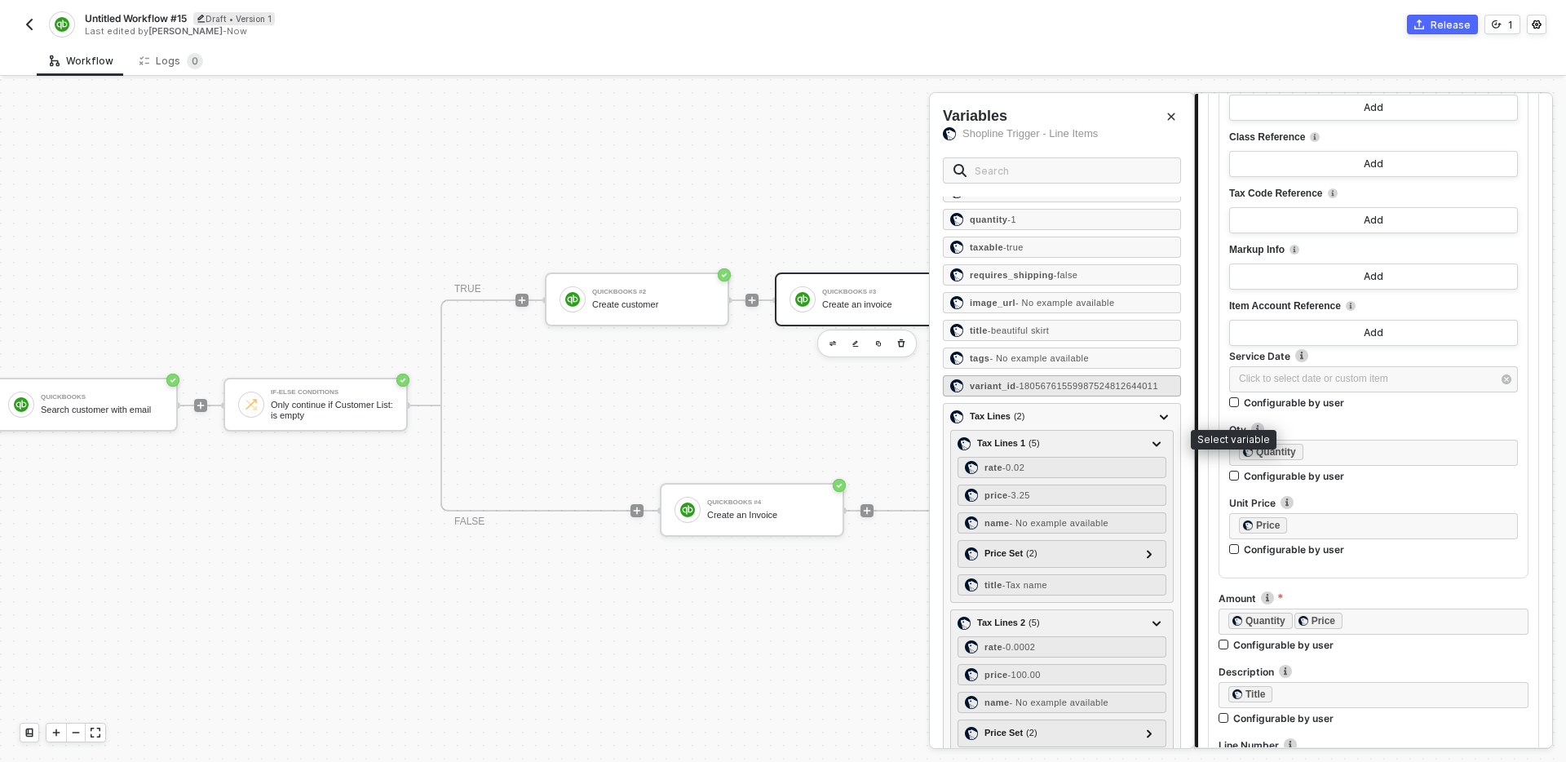
scroll to position [0, 0]
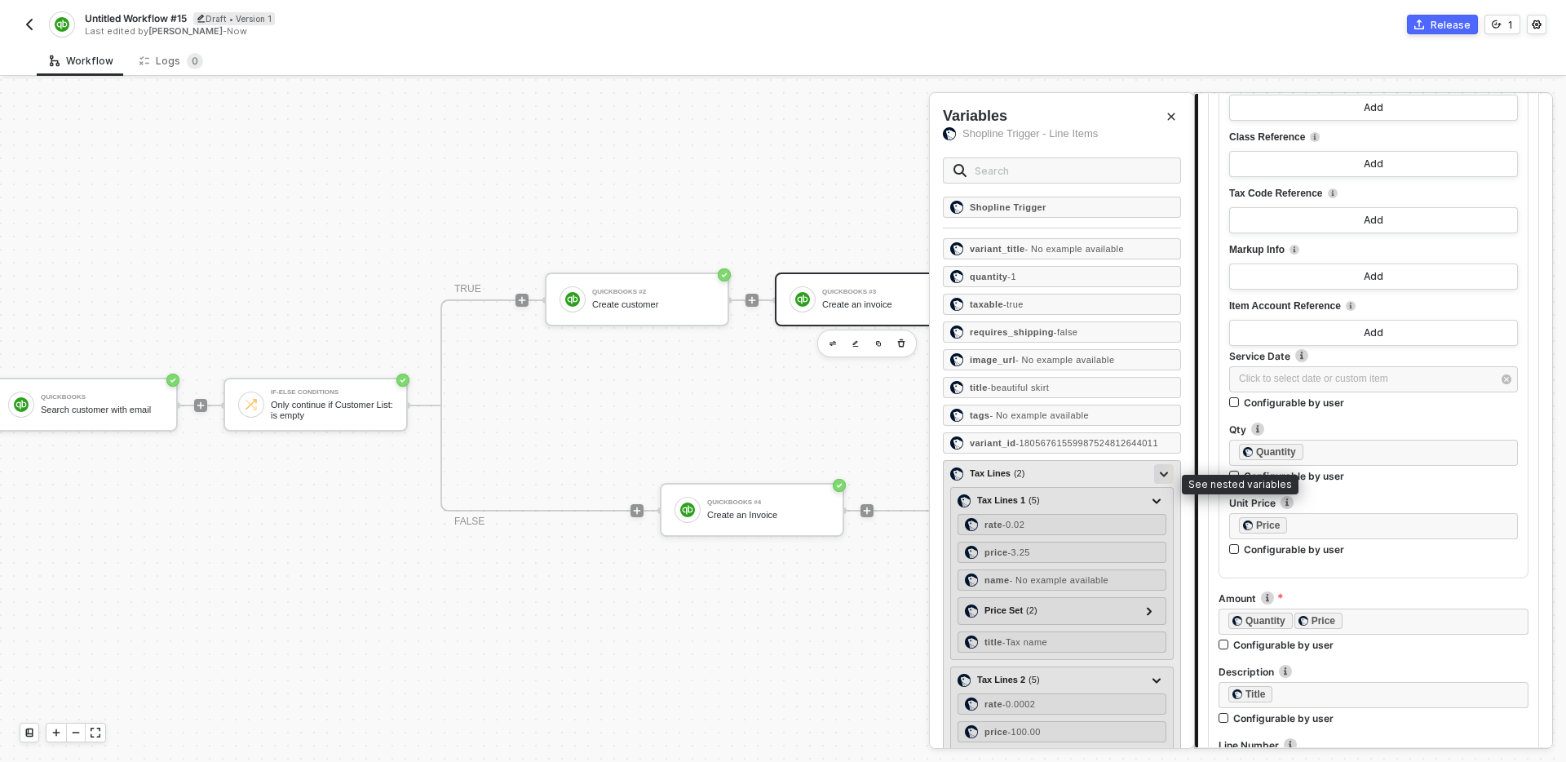
click at [1166, 476] on icon at bounding box center [1164, 473] width 8 height 5
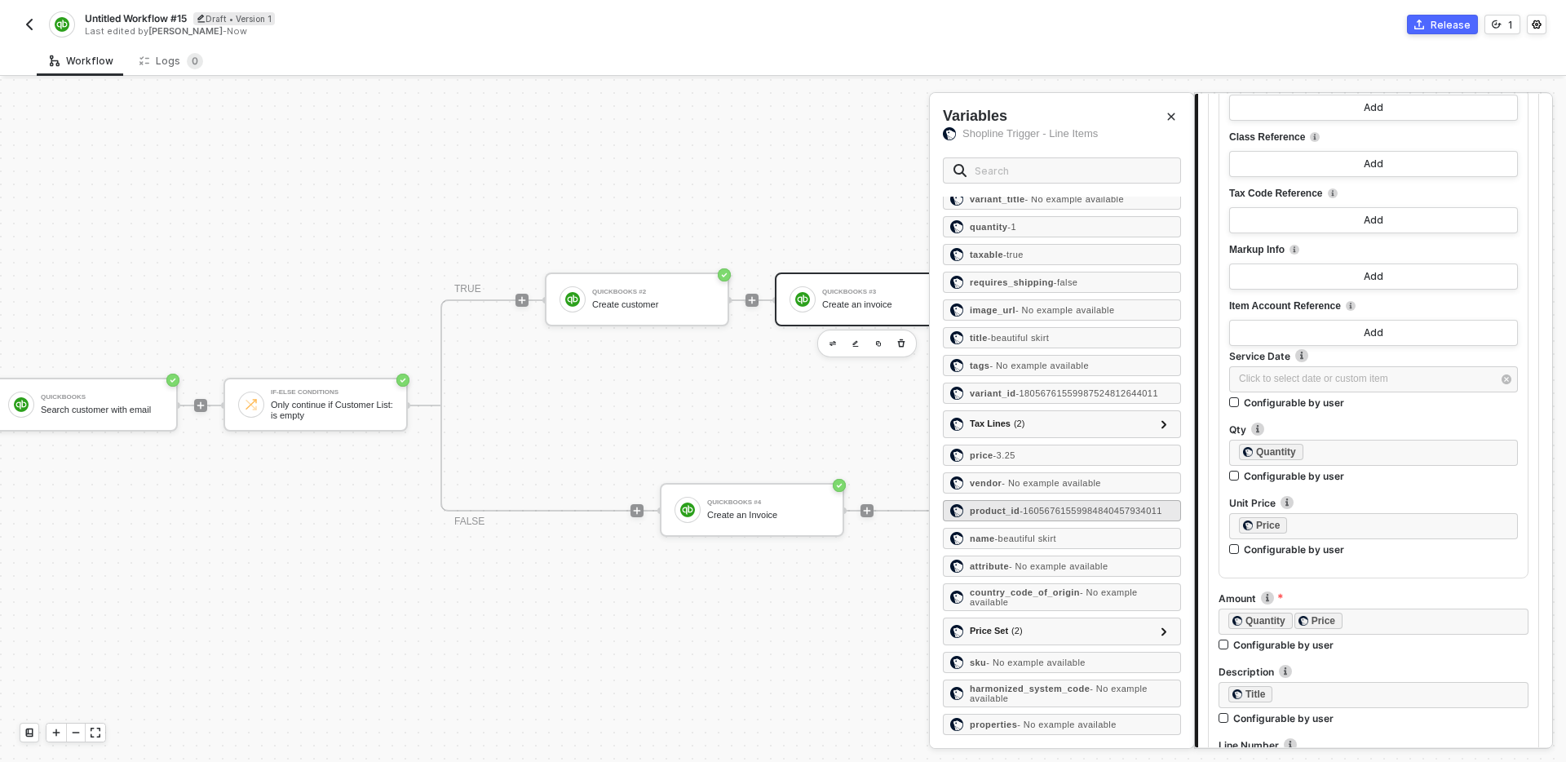
scroll to position [63, 0]
click at [213, 471] on div at bounding box center [783, 420] width 1566 height 683
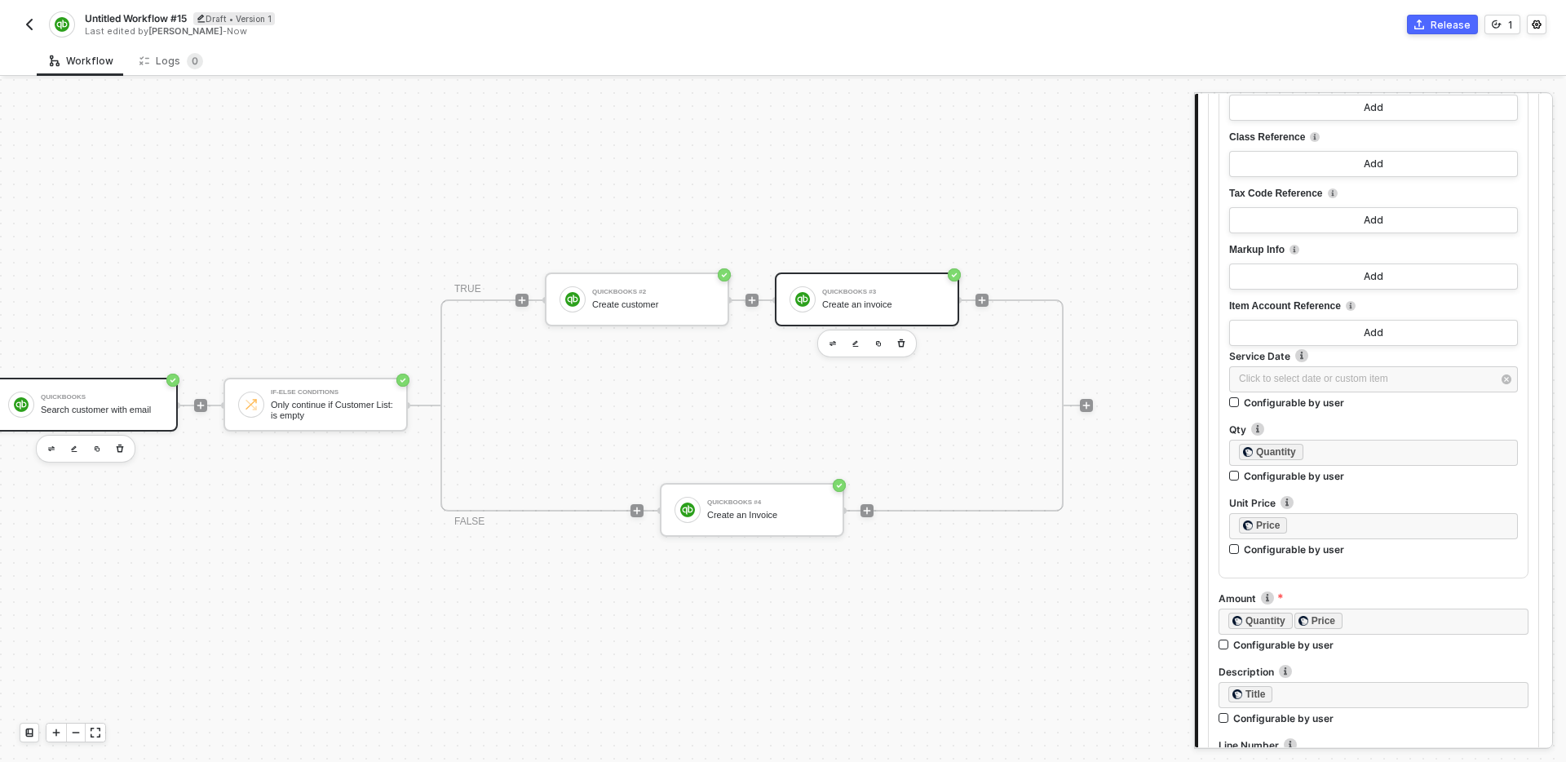
click at [113, 390] on div "QuickBooks Search customer with email" at bounding box center [102, 404] width 122 height 31
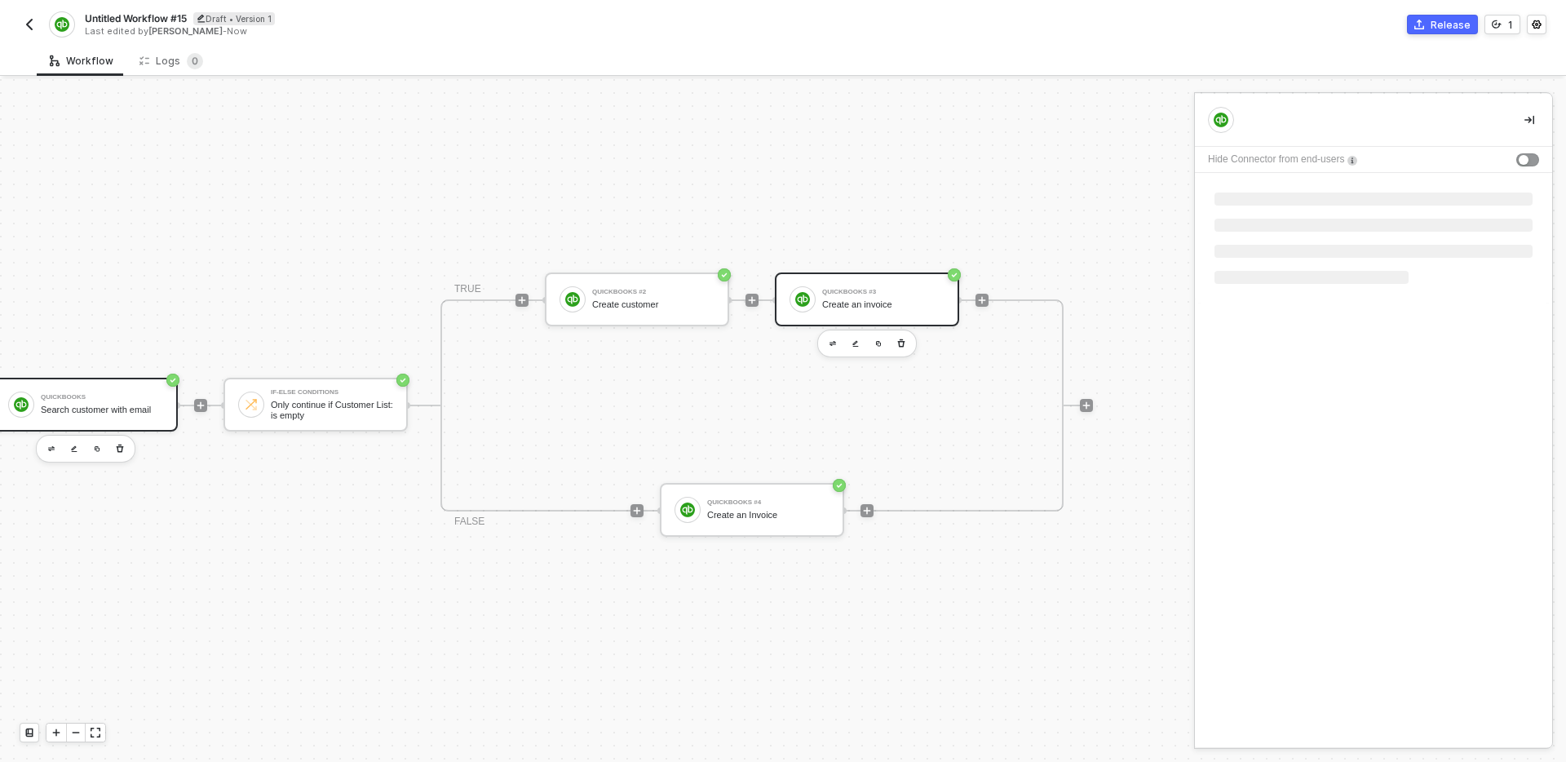
scroll to position [0, 0]
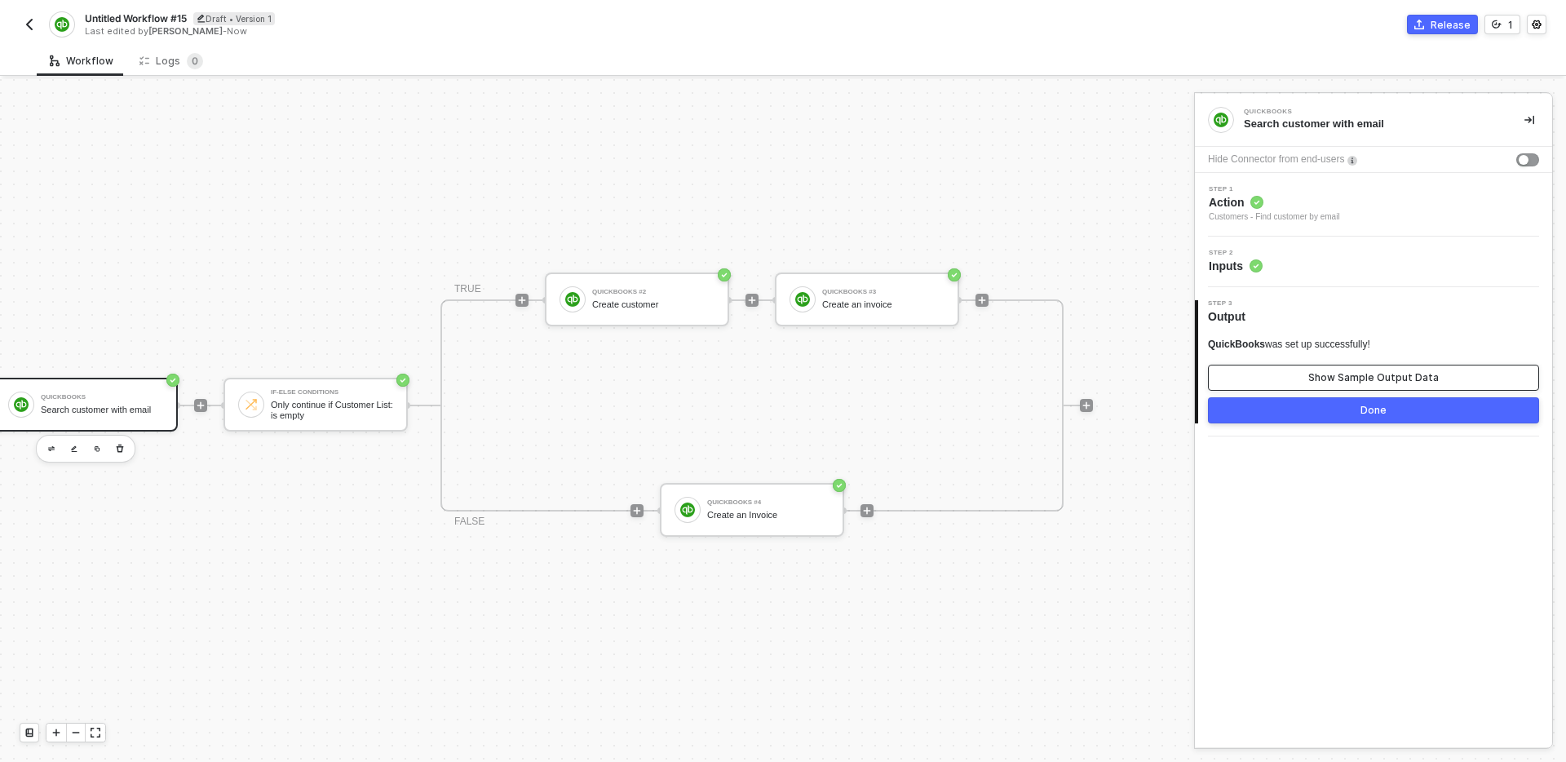
click at [1417, 381] on div "Show Sample Output Data" at bounding box center [1373, 377] width 130 height 13
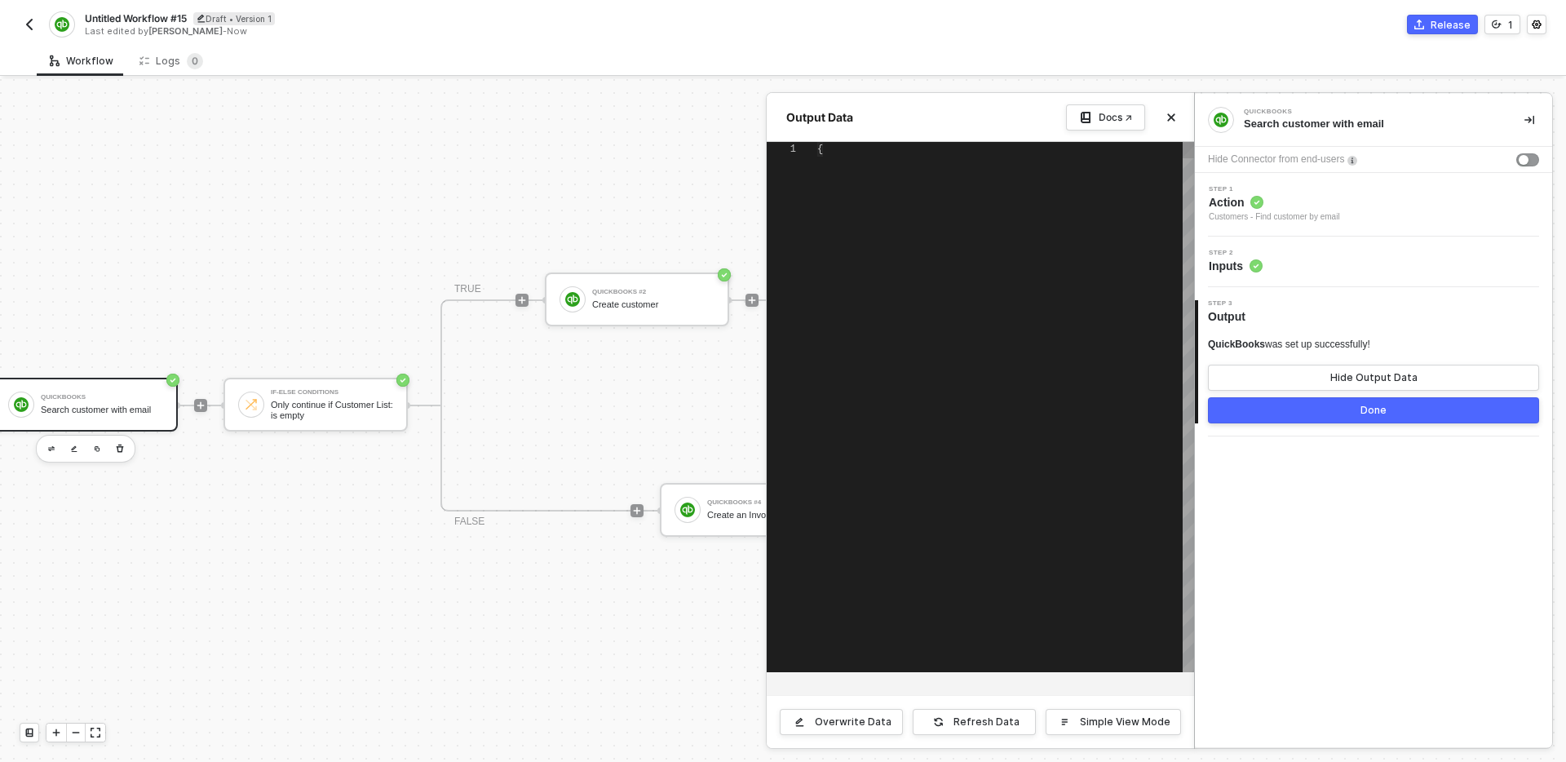
scroll to position [147, 0]
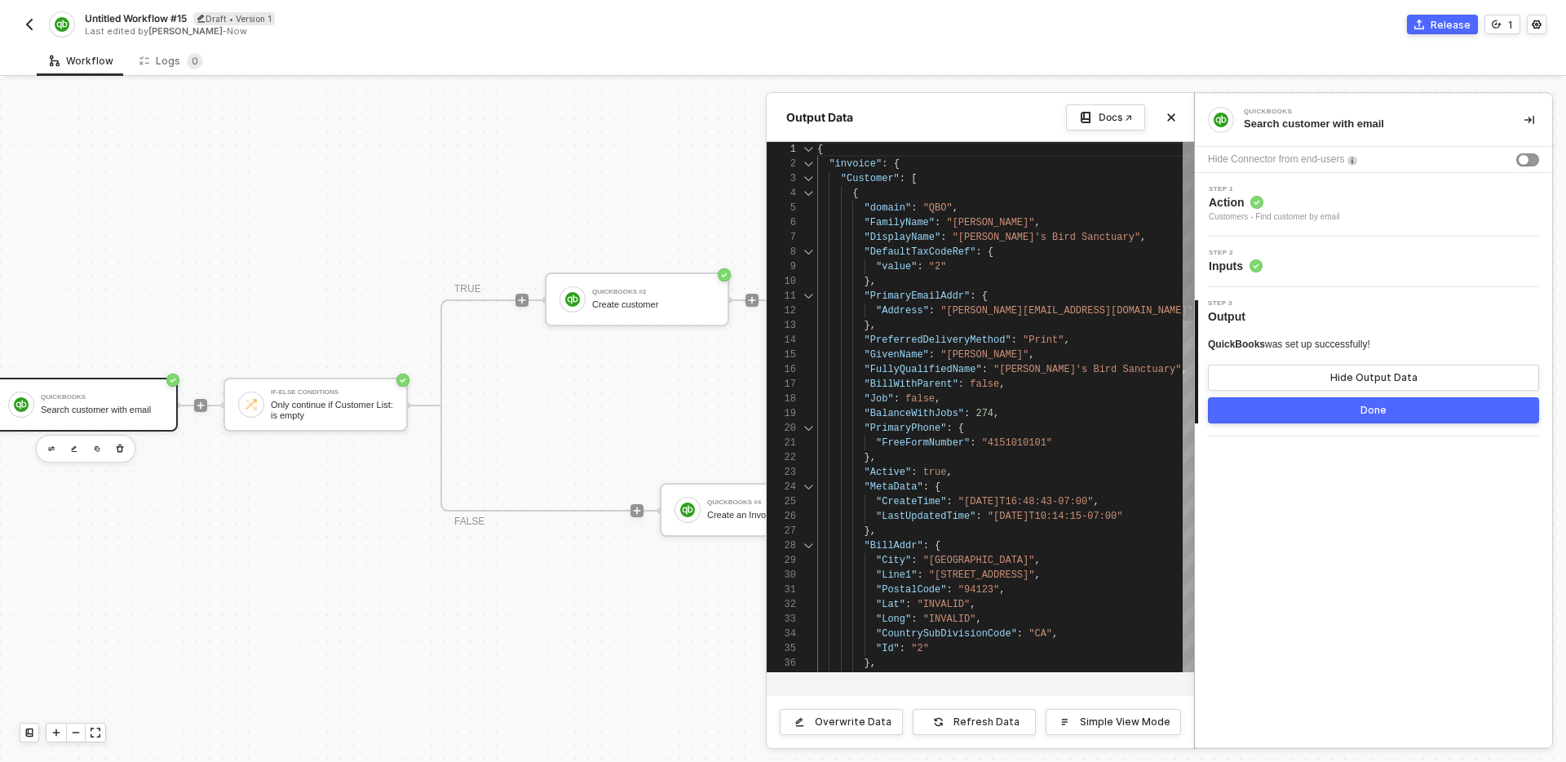
click at [808, 177] on div at bounding box center [808, 178] width 21 height 15
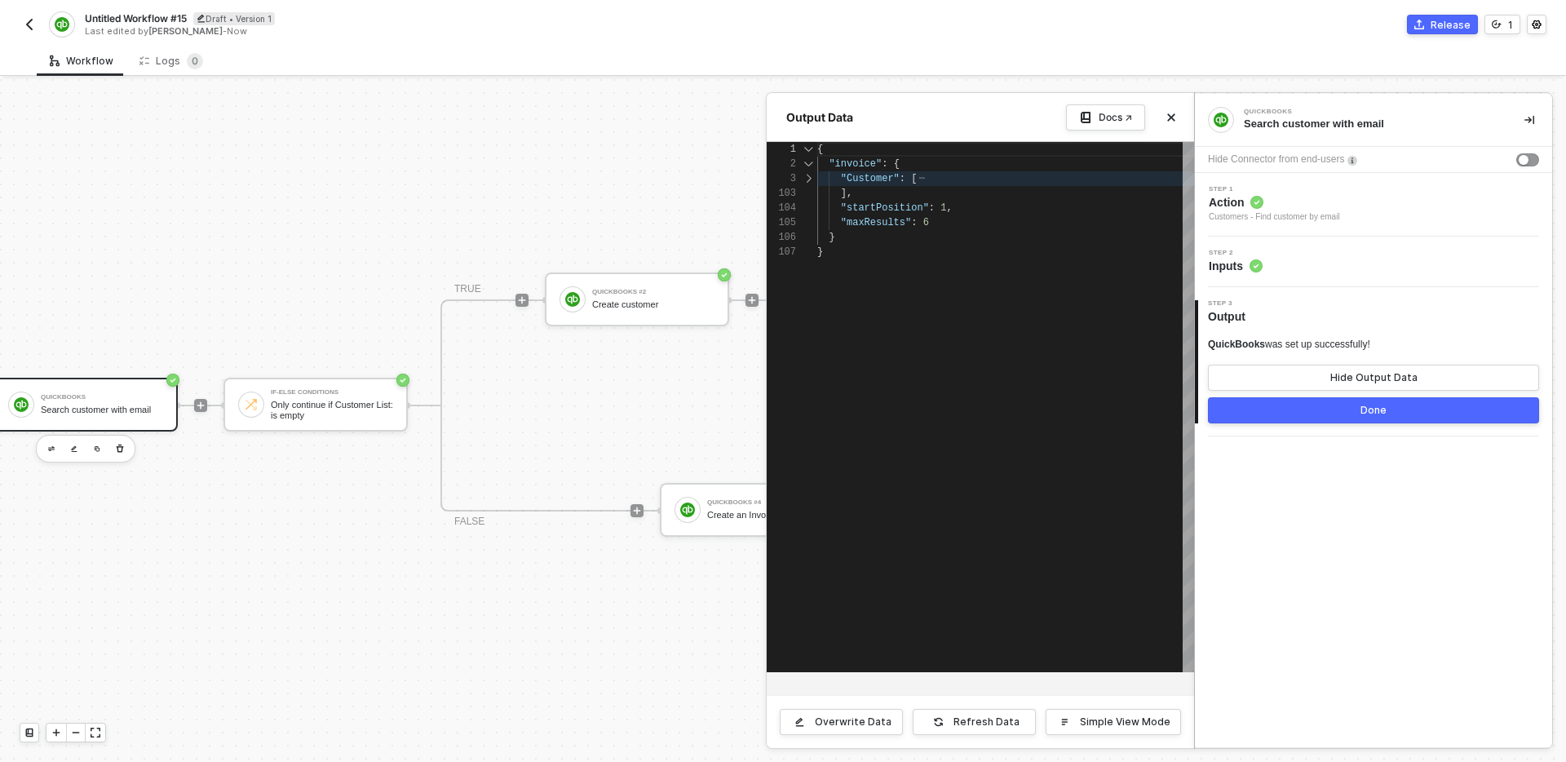
click at [808, 177] on div at bounding box center [808, 178] width 21 height 15
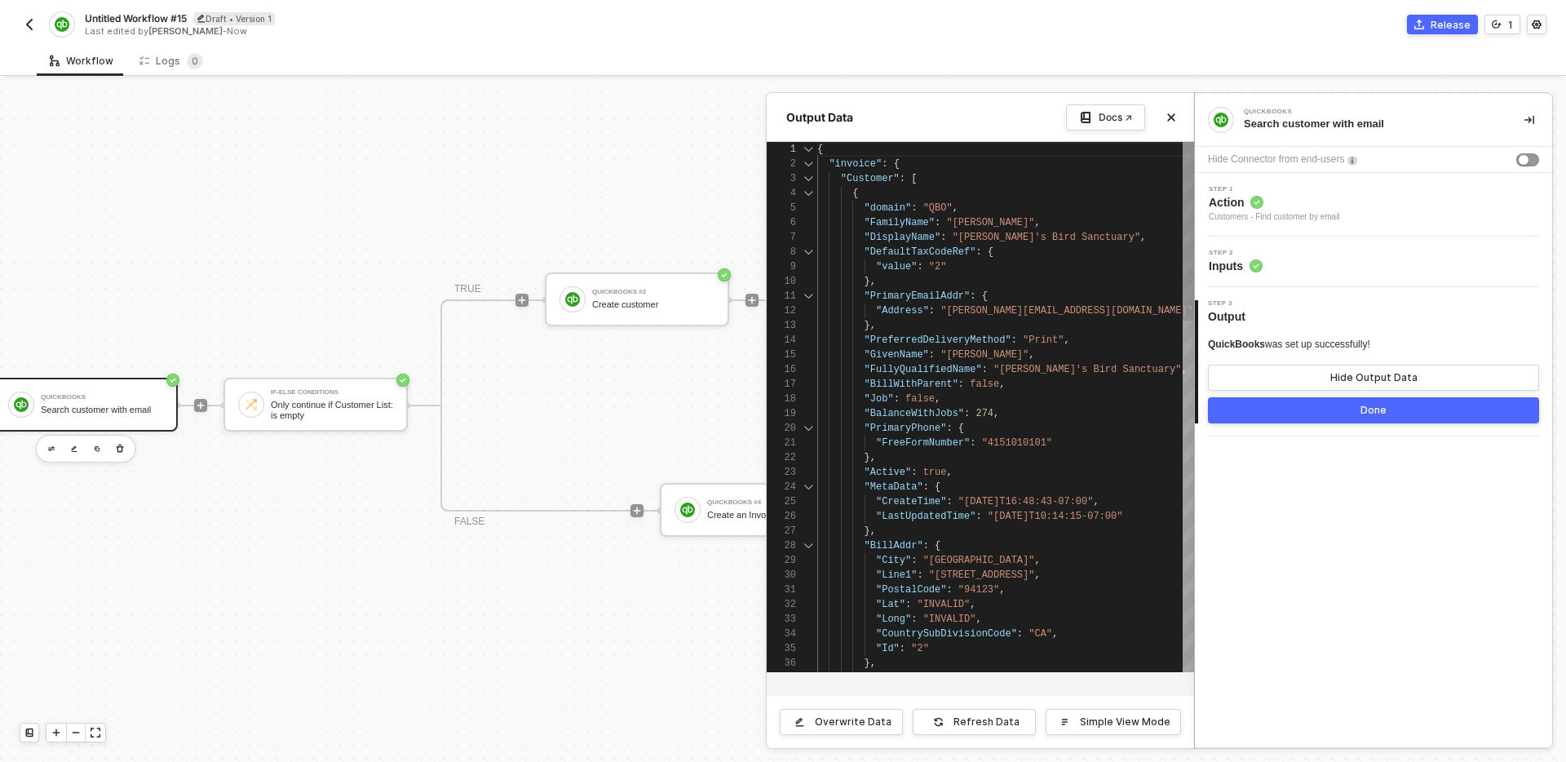
click at [808, 177] on div at bounding box center [808, 178] width 21 height 15
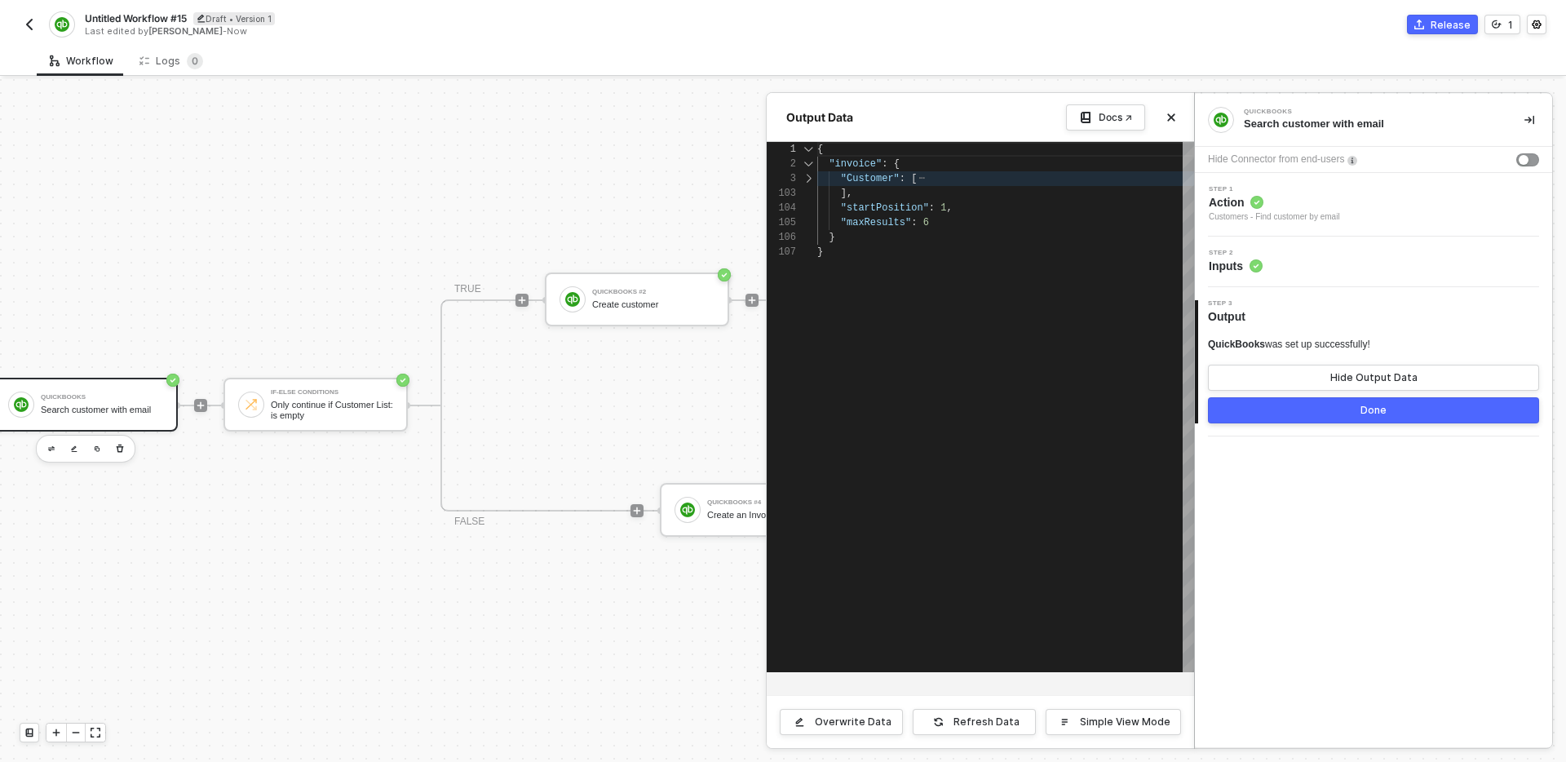
click at [808, 177] on div at bounding box center [808, 178] width 21 height 15
type textarea "{ "invoice": { "Customer": [ { "domain": "QBO", "FamilyName": "[PERSON_NAME]", …"
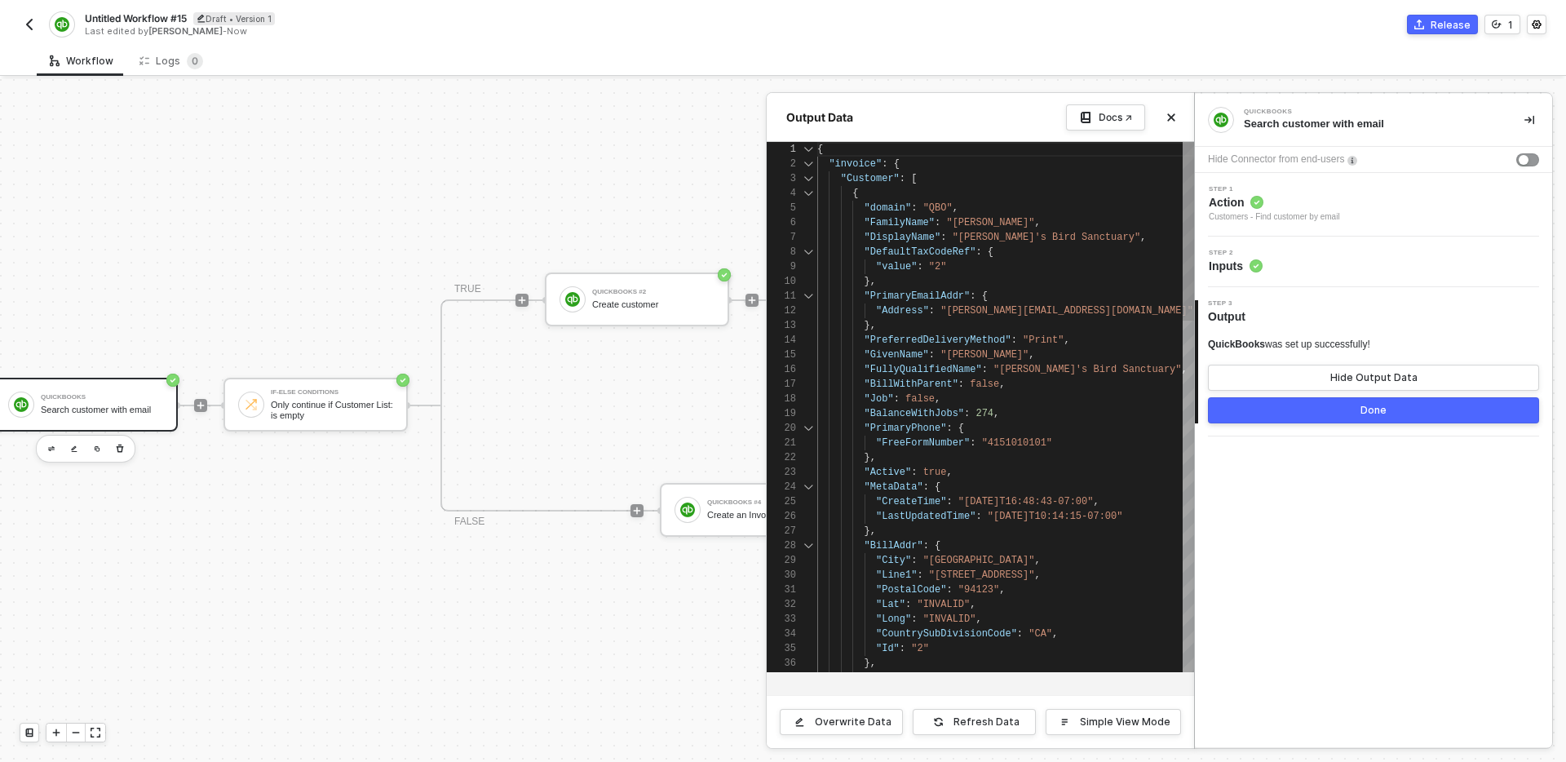
scroll to position [147, 0]
click at [1168, 119] on icon "icon-close" at bounding box center [1171, 117] width 7 height 7
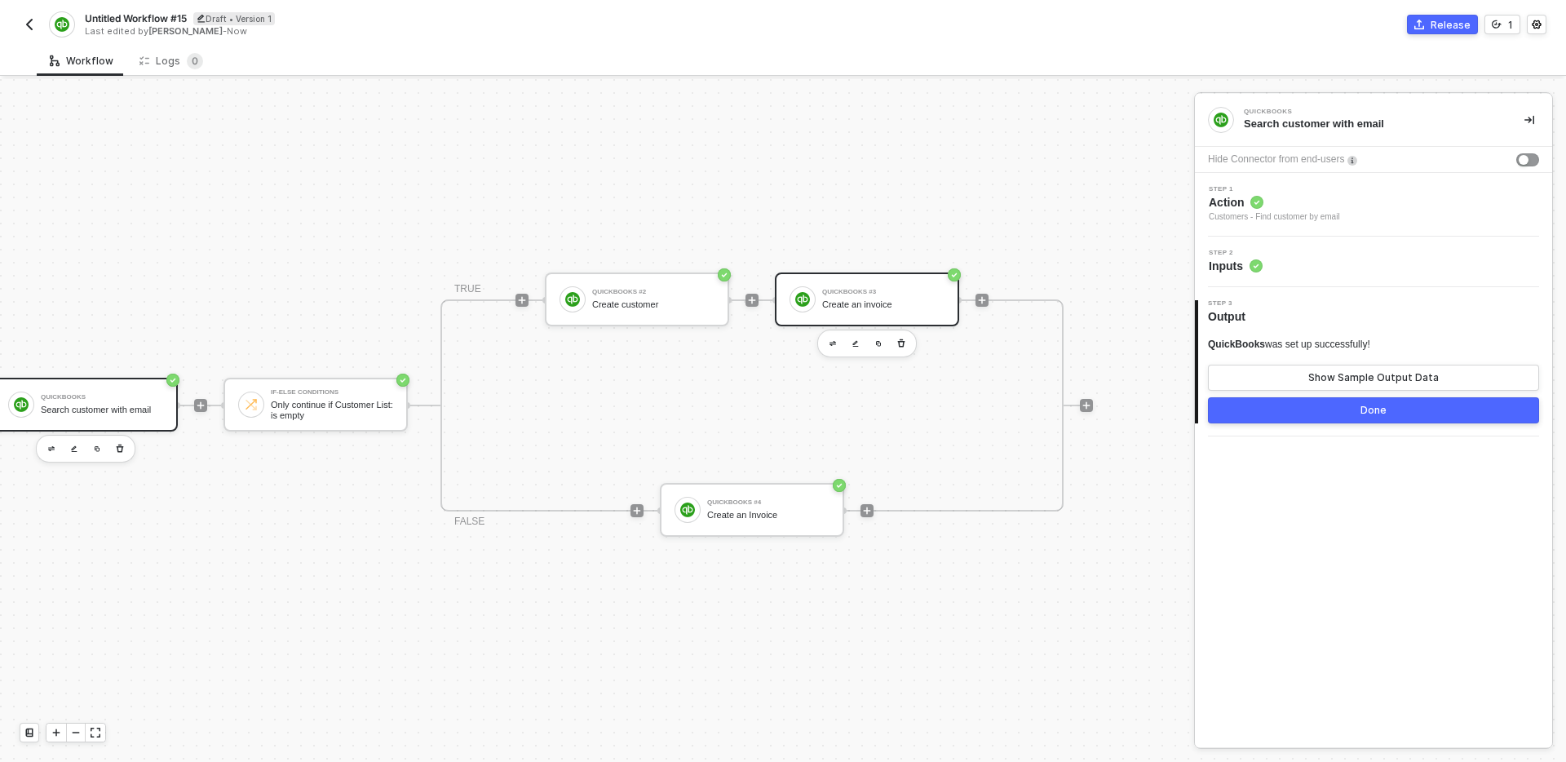
click at [850, 294] on div "QuickBooks #3" at bounding box center [883, 292] width 122 height 7
click at [1336, 262] on div "Step 2 Inputs" at bounding box center [1375, 262] width 353 height 24
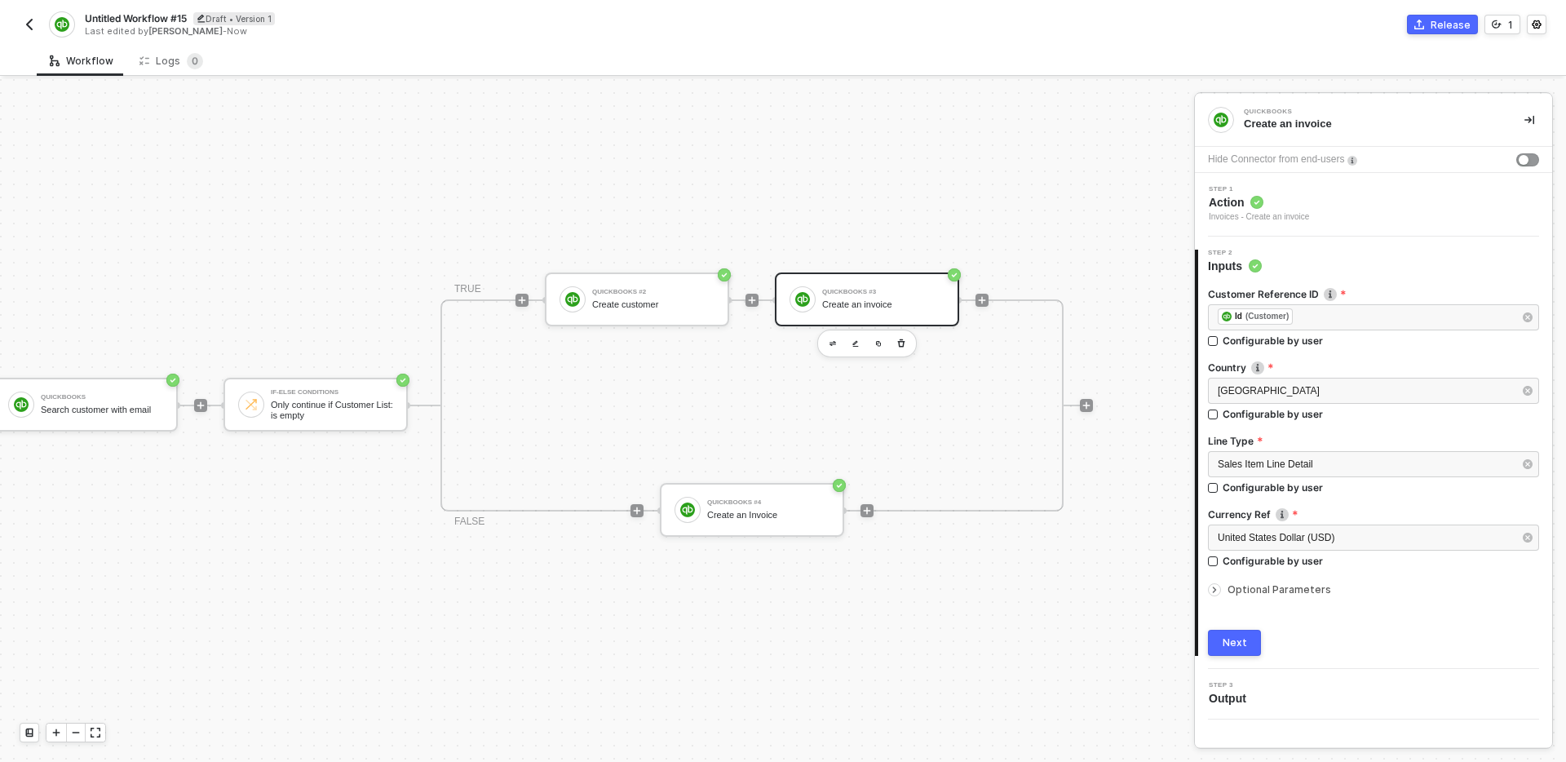
click at [1304, 586] on span "Optional Parameters" at bounding box center [1279, 589] width 104 height 12
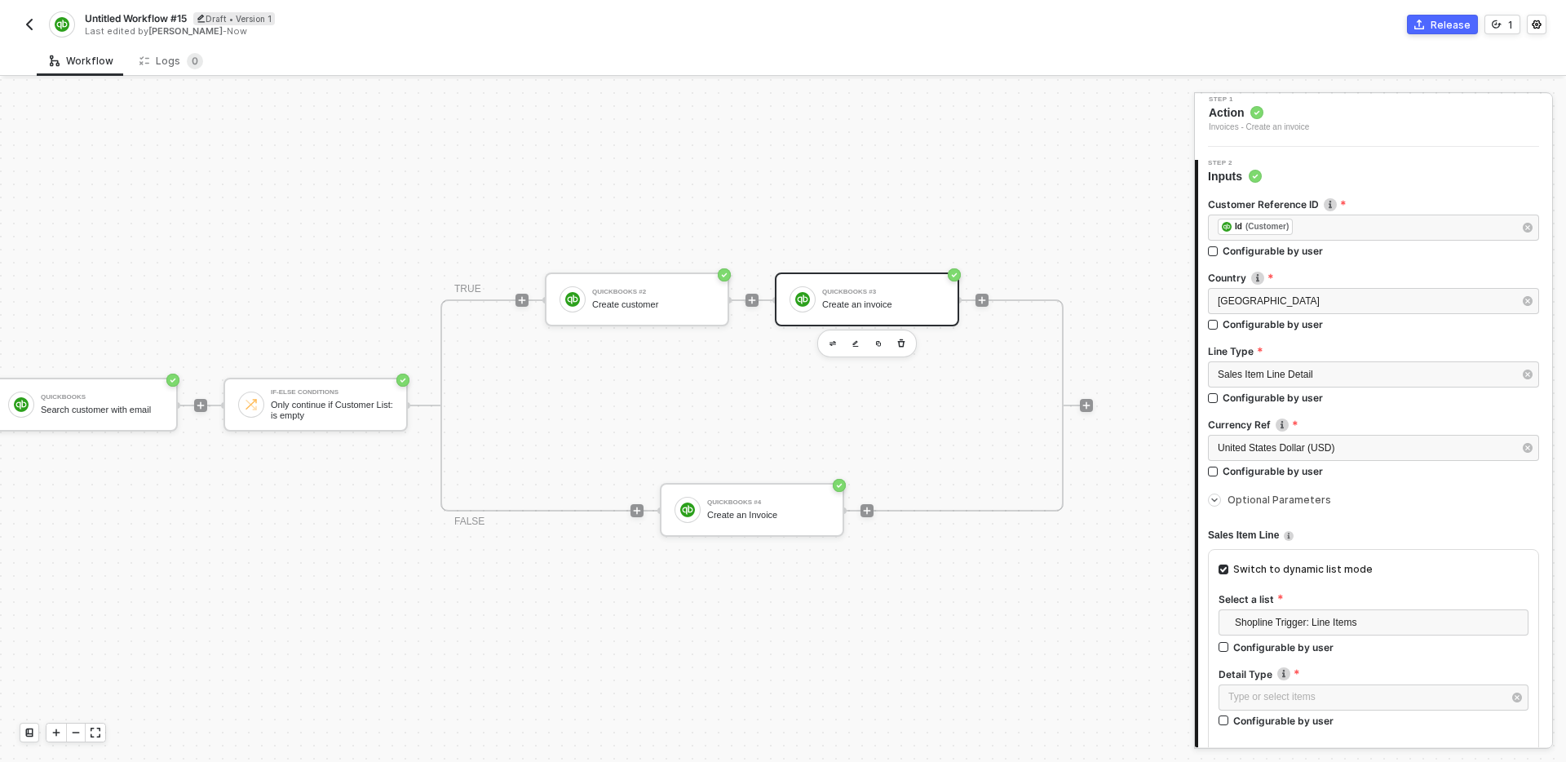
scroll to position [117, 0]
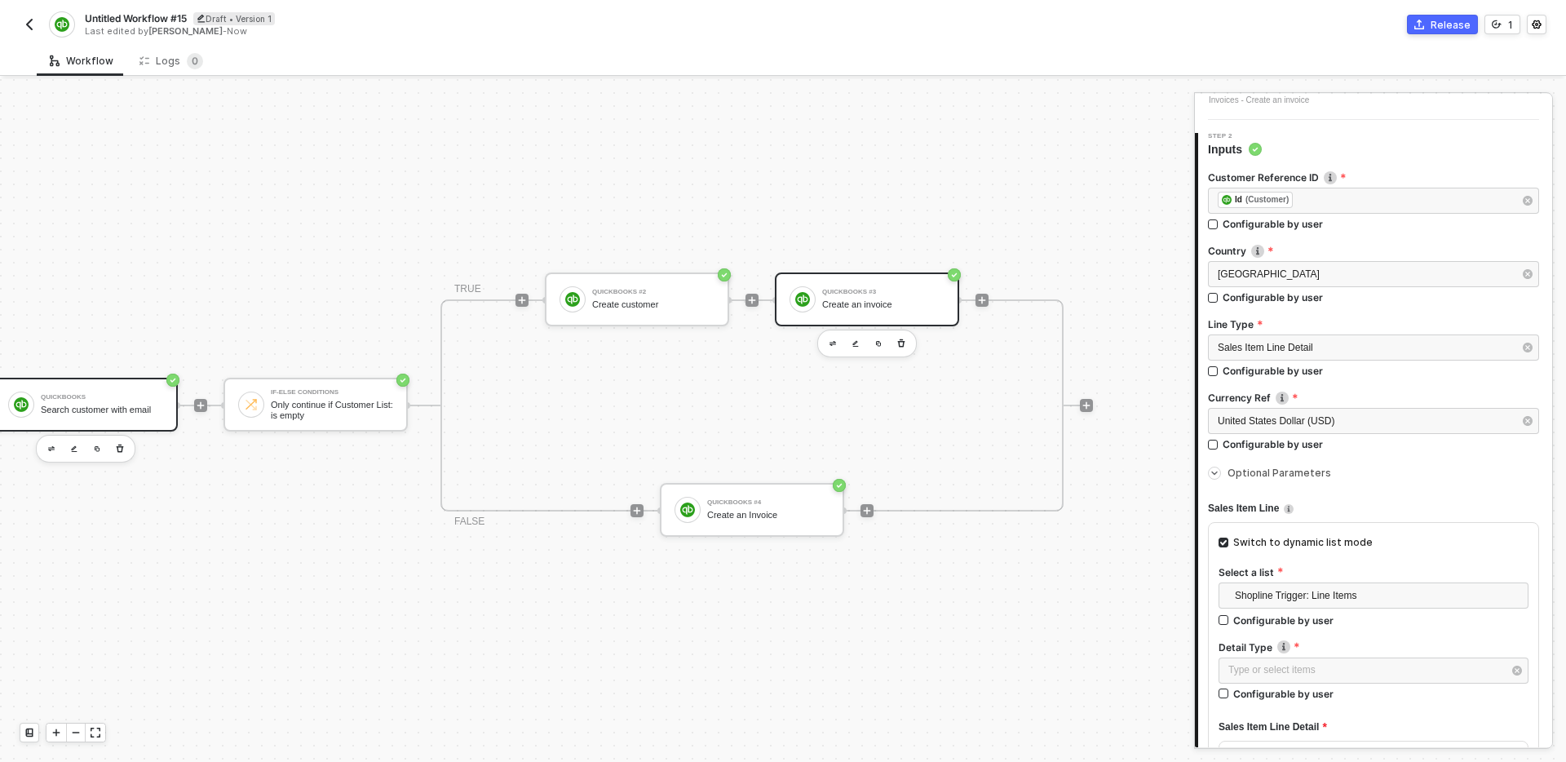
click at [117, 425] on div "QuickBooks Search customer with email" at bounding box center [85, 405] width 184 height 54
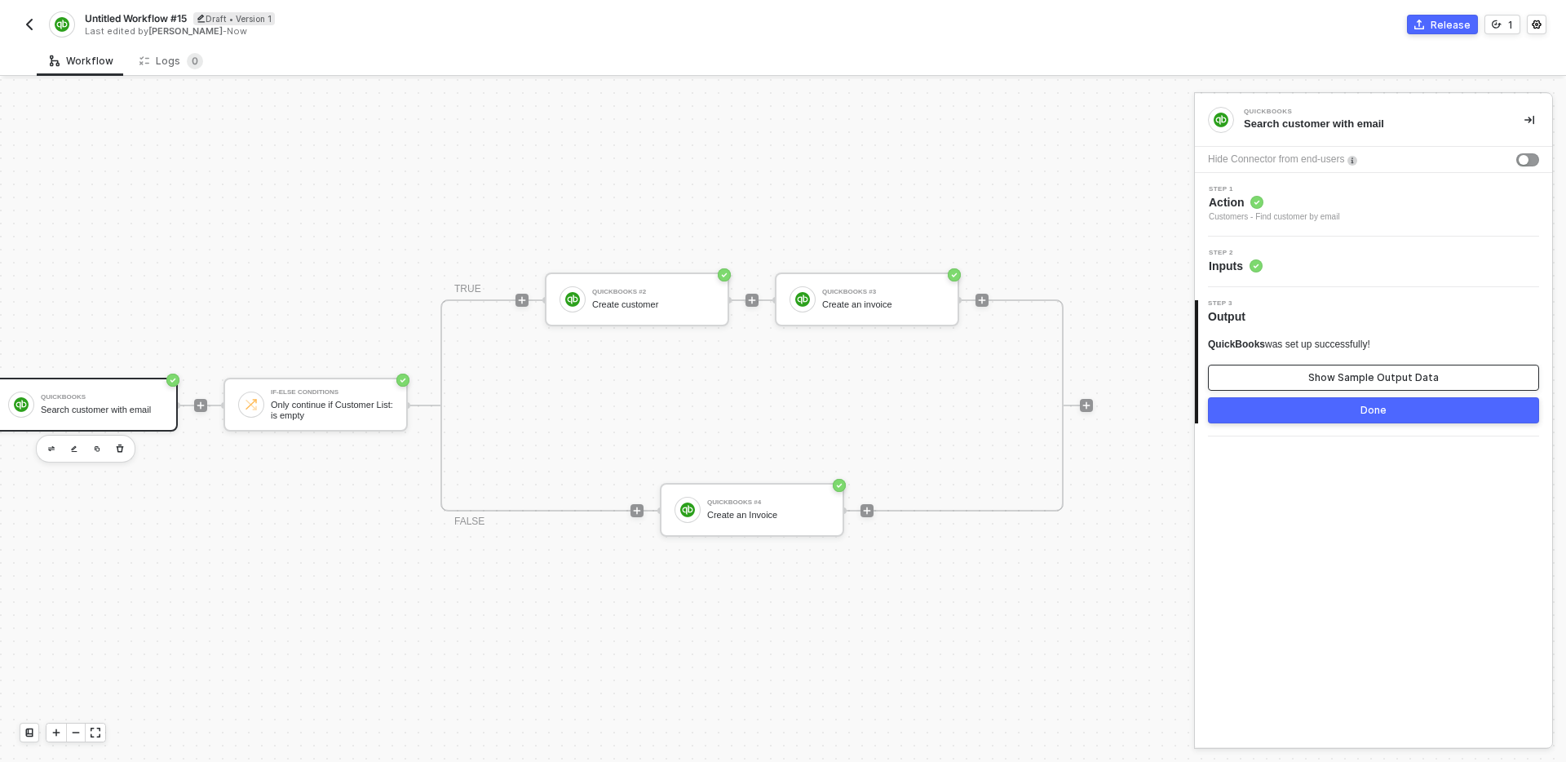
click at [1374, 376] on div "Show Sample Output Data" at bounding box center [1373, 377] width 130 height 13
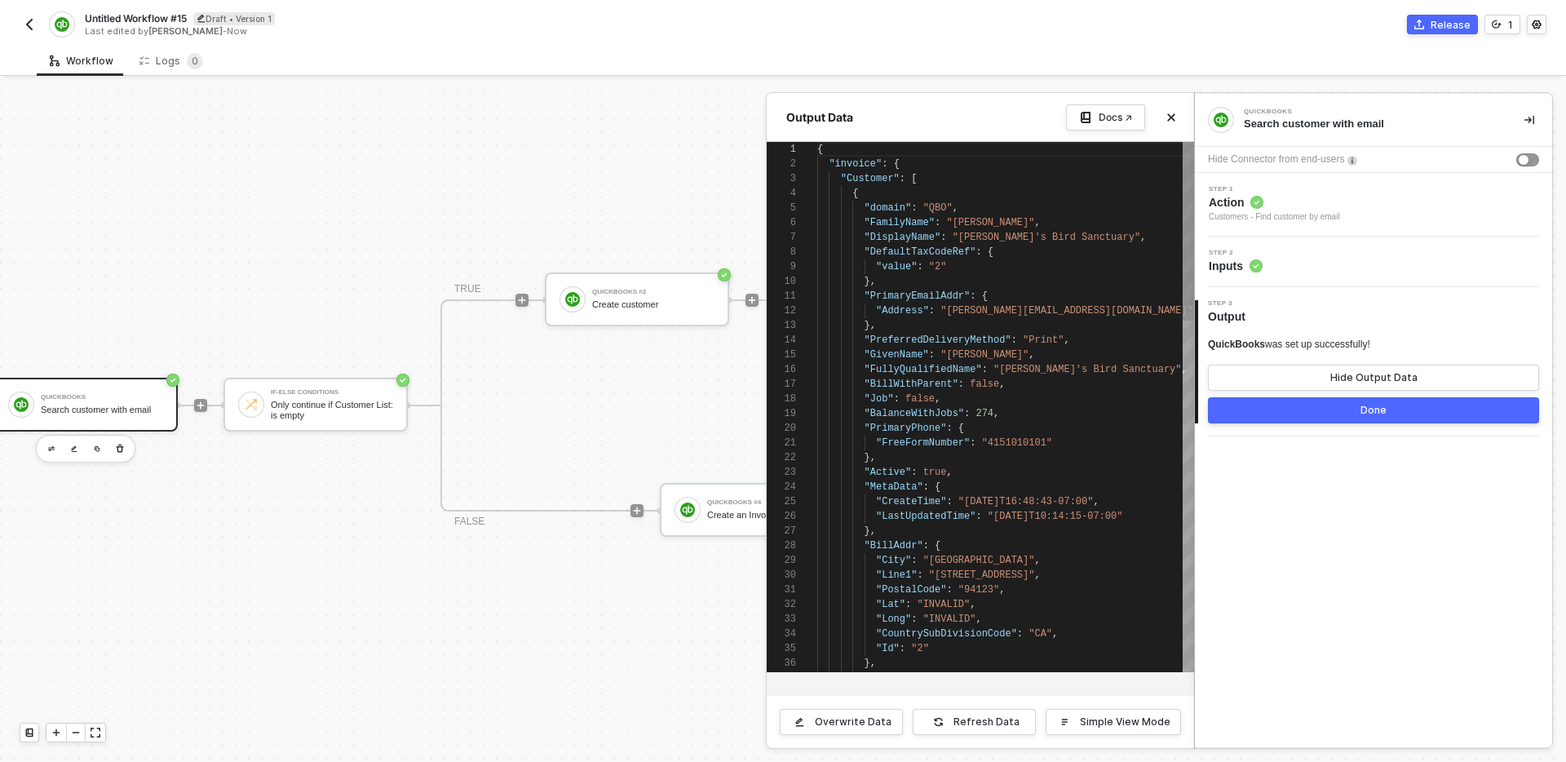
scroll to position [147, 0]
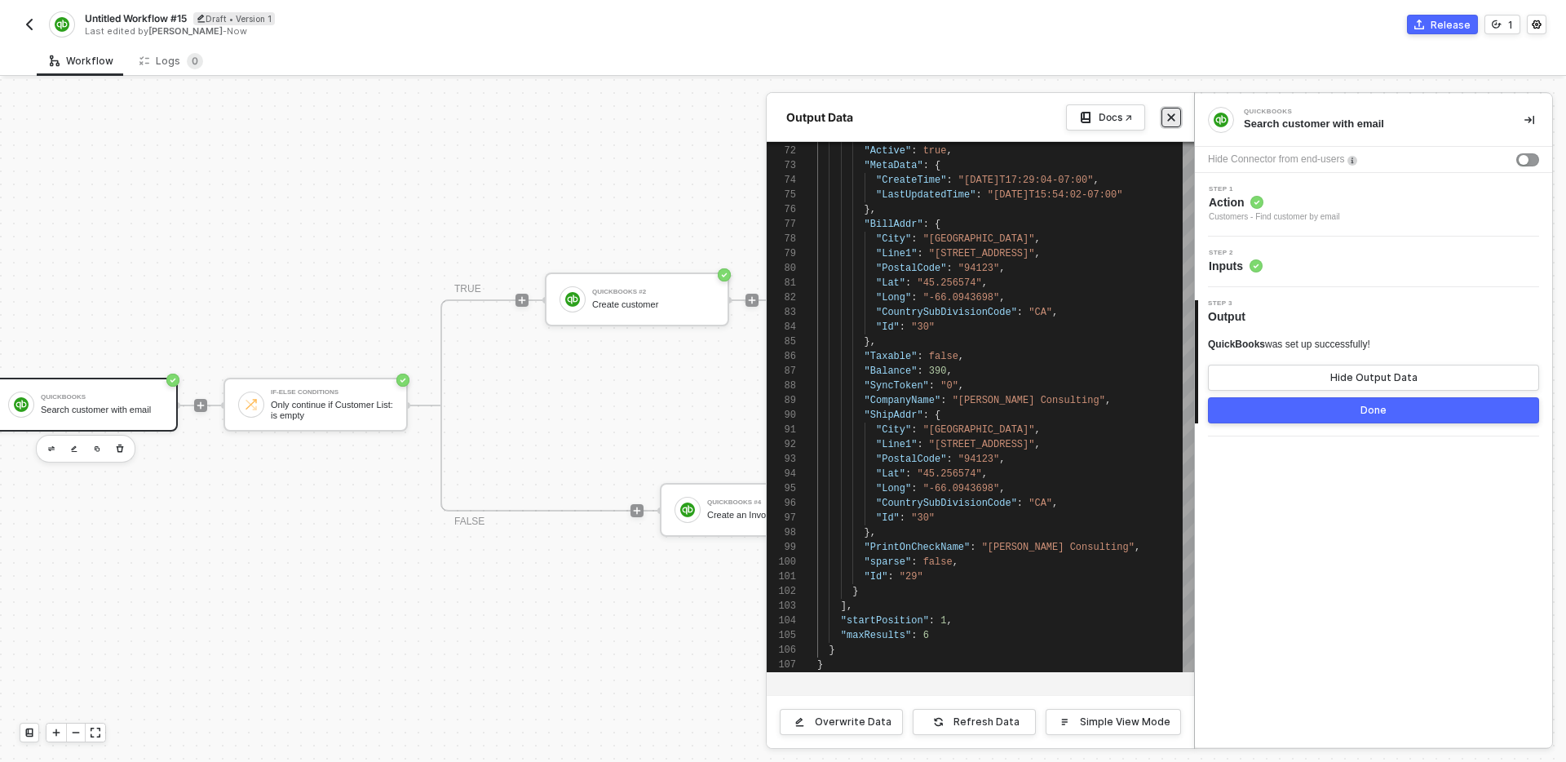
click at [1179, 113] on button "Close" at bounding box center [1171, 118] width 20 height 20
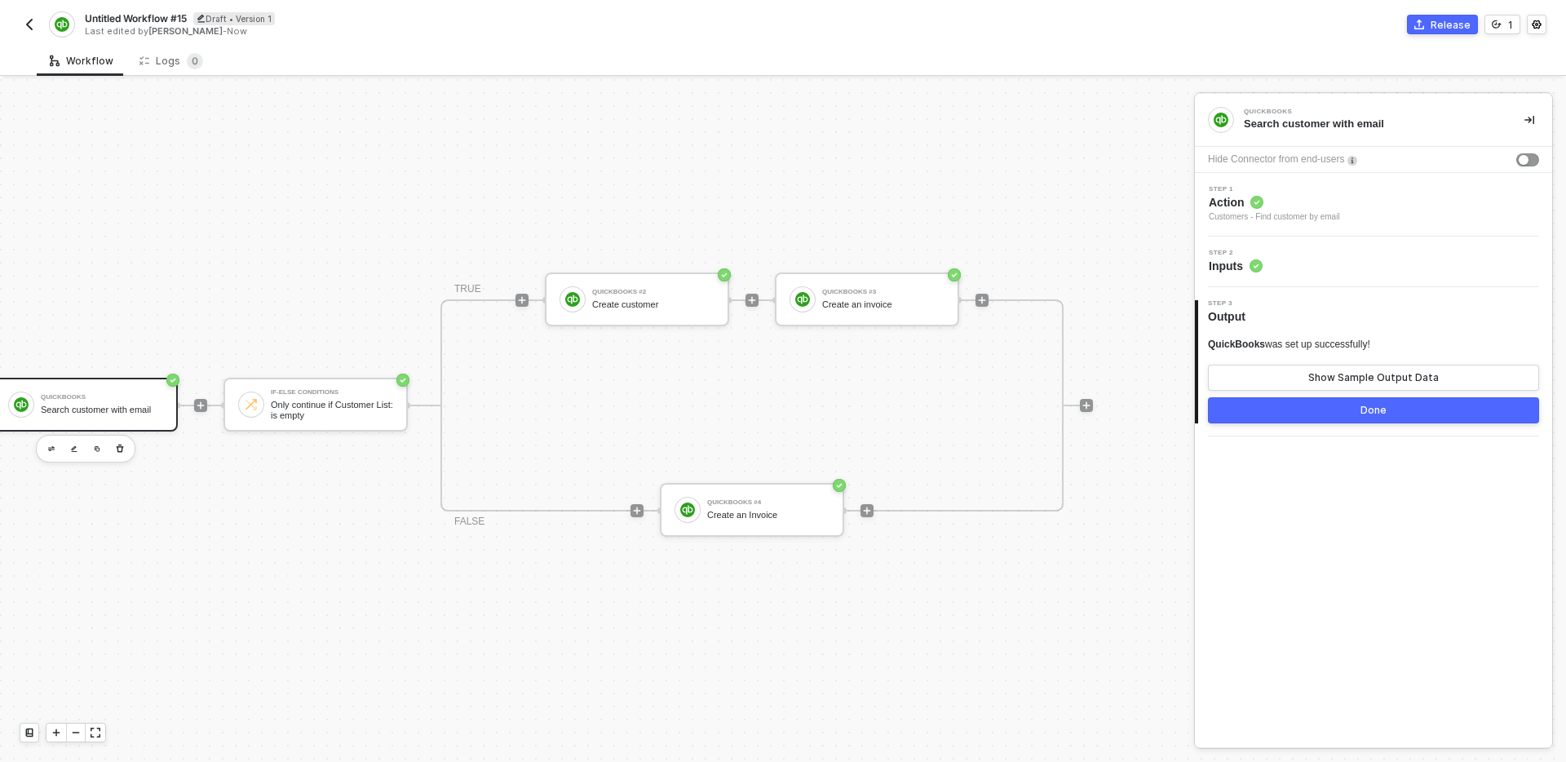
scroll to position [30, 0]
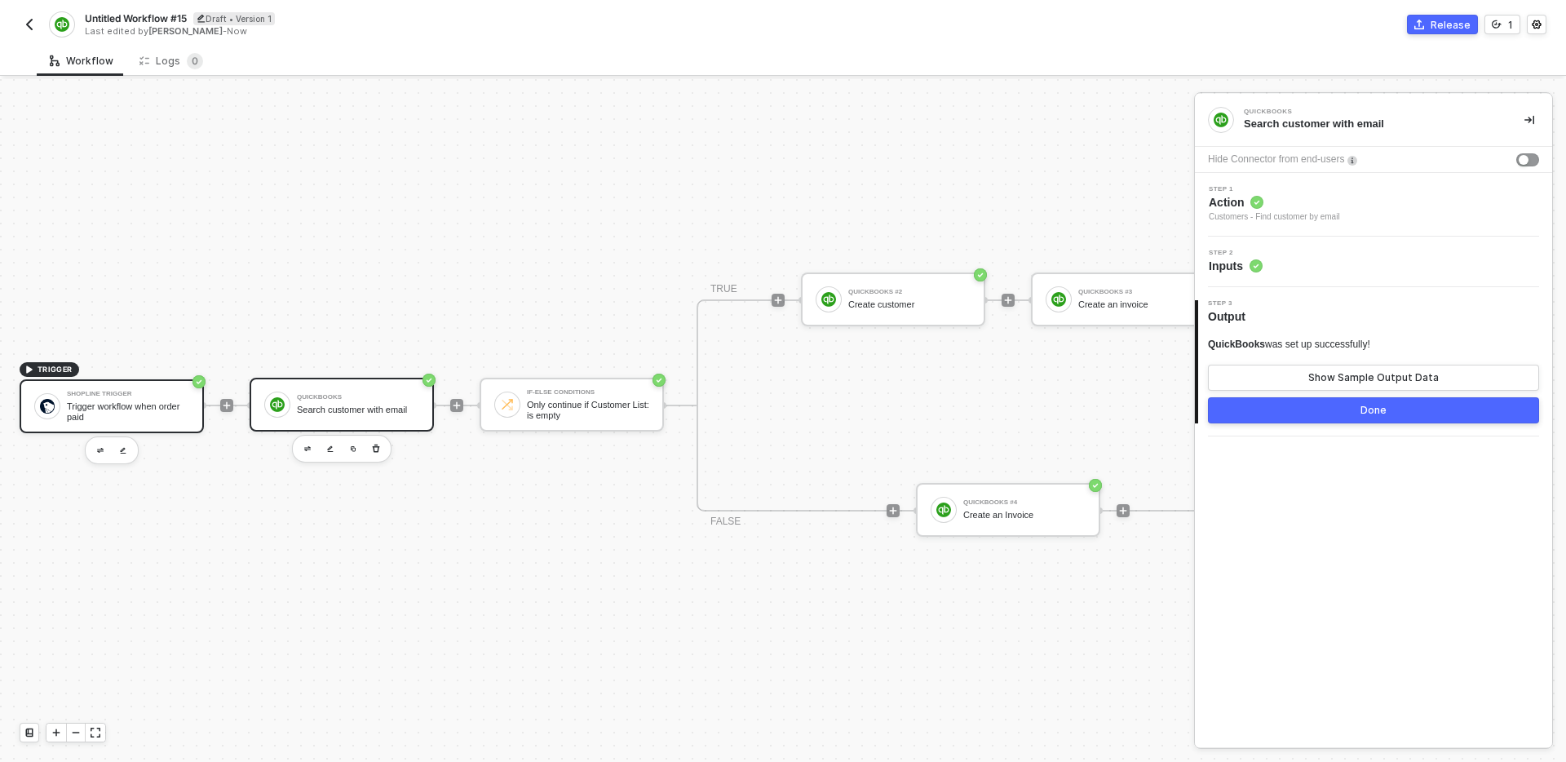
click at [139, 429] on div "Shopline Trigger Trigger workflow when order paid" at bounding box center [112, 406] width 184 height 54
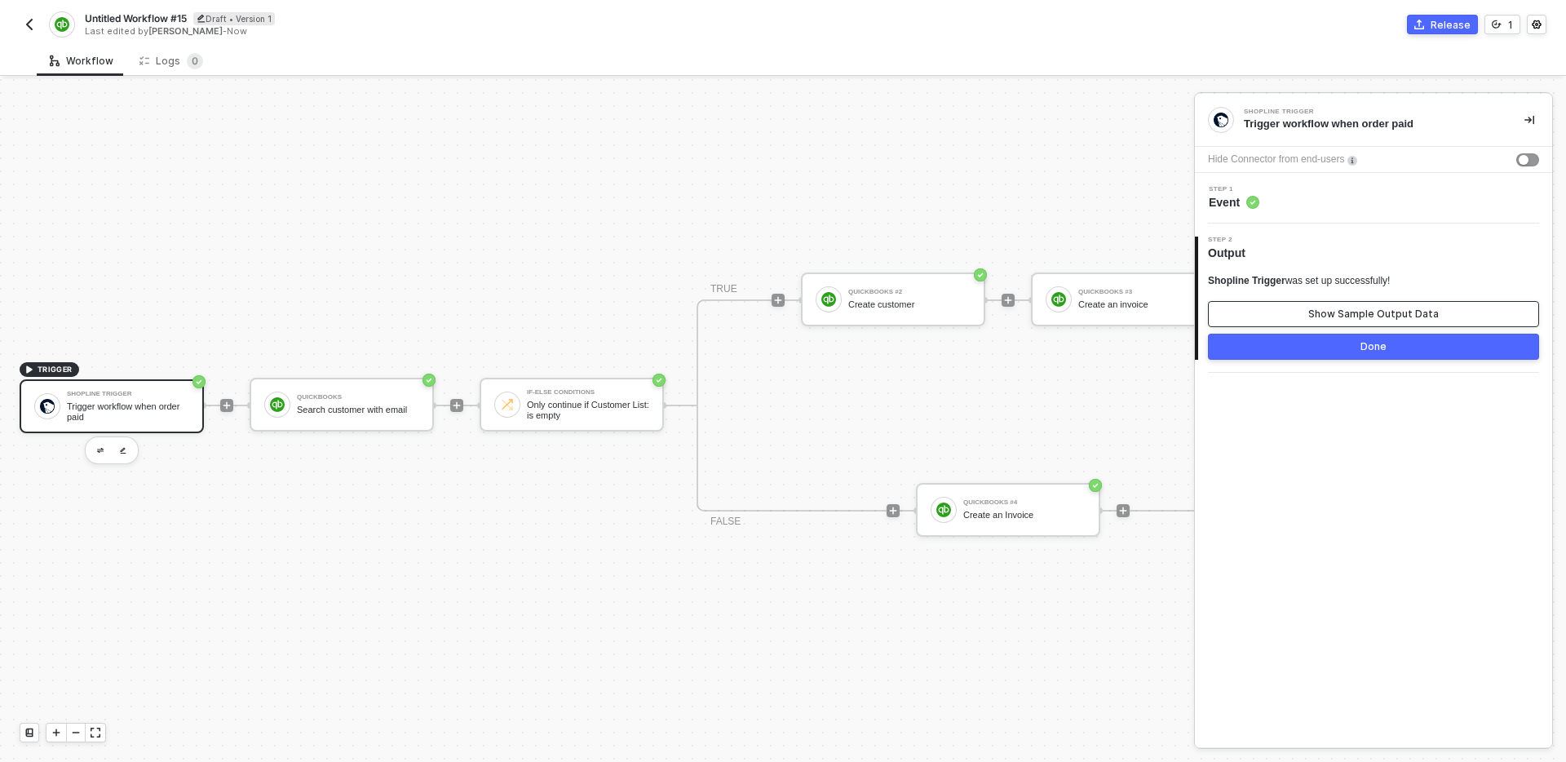
click at [1298, 306] on button "Show Sample Output Data" at bounding box center [1373, 314] width 331 height 26
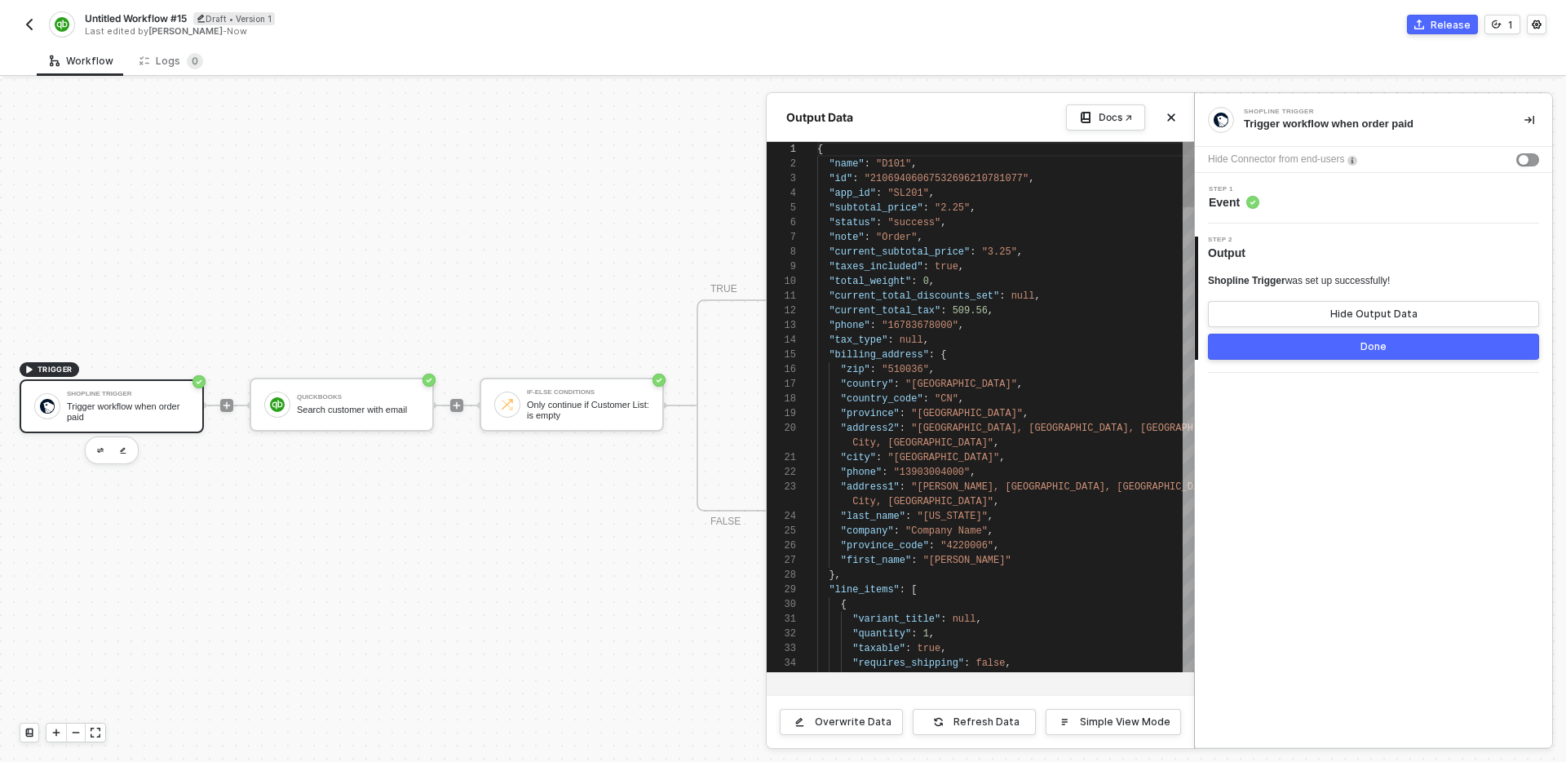
scroll to position [147, 0]
click at [811, 353] on div at bounding box center [808, 354] width 21 height 15
